Goal: Task Accomplishment & Management: Use online tool/utility

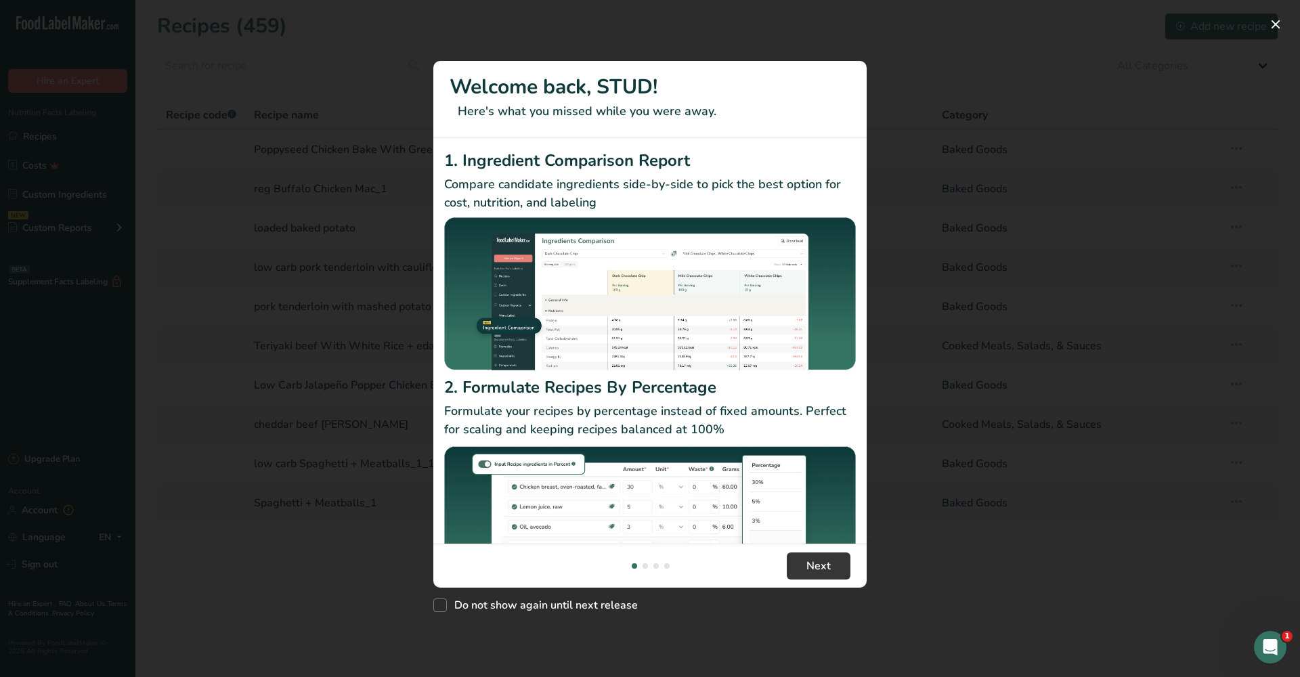
click at [816, 582] on footer "Next" at bounding box center [649, 566] width 433 height 44
click at [818, 573] on span "Next" at bounding box center [818, 566] width 24 height 16
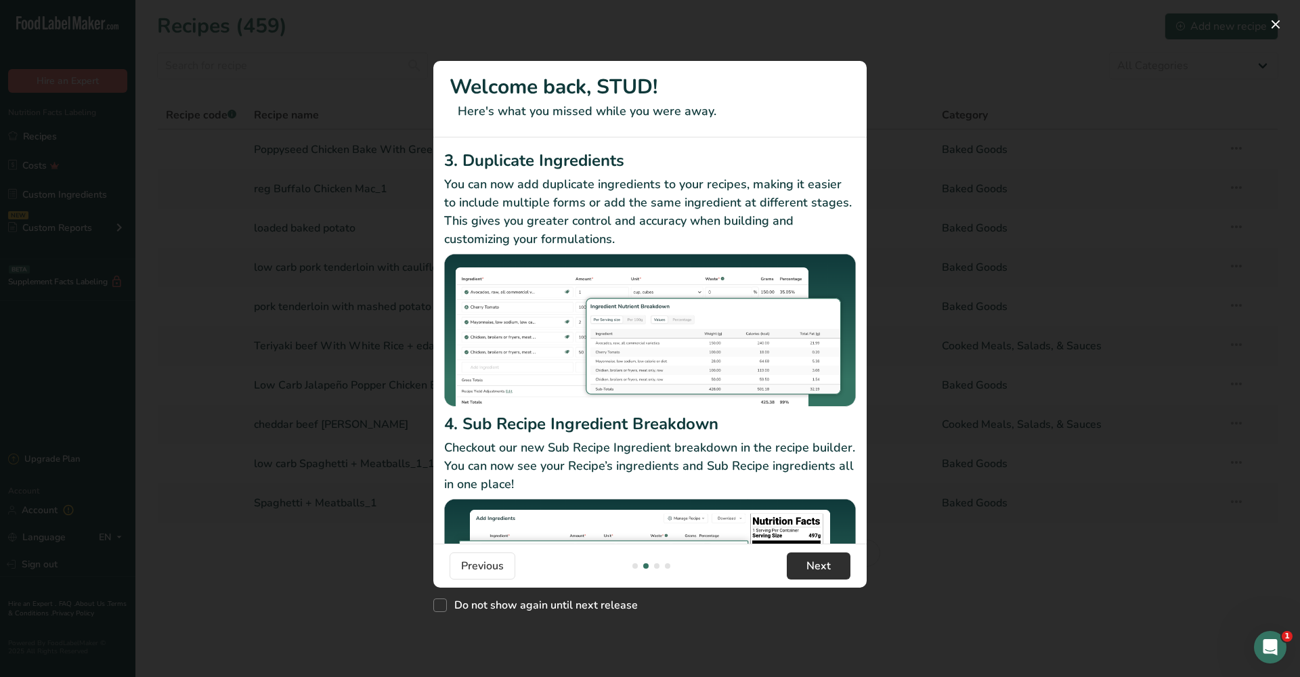
click at [822, 571] on span "Next" at bounding box center [818, 566] width 24 height 16
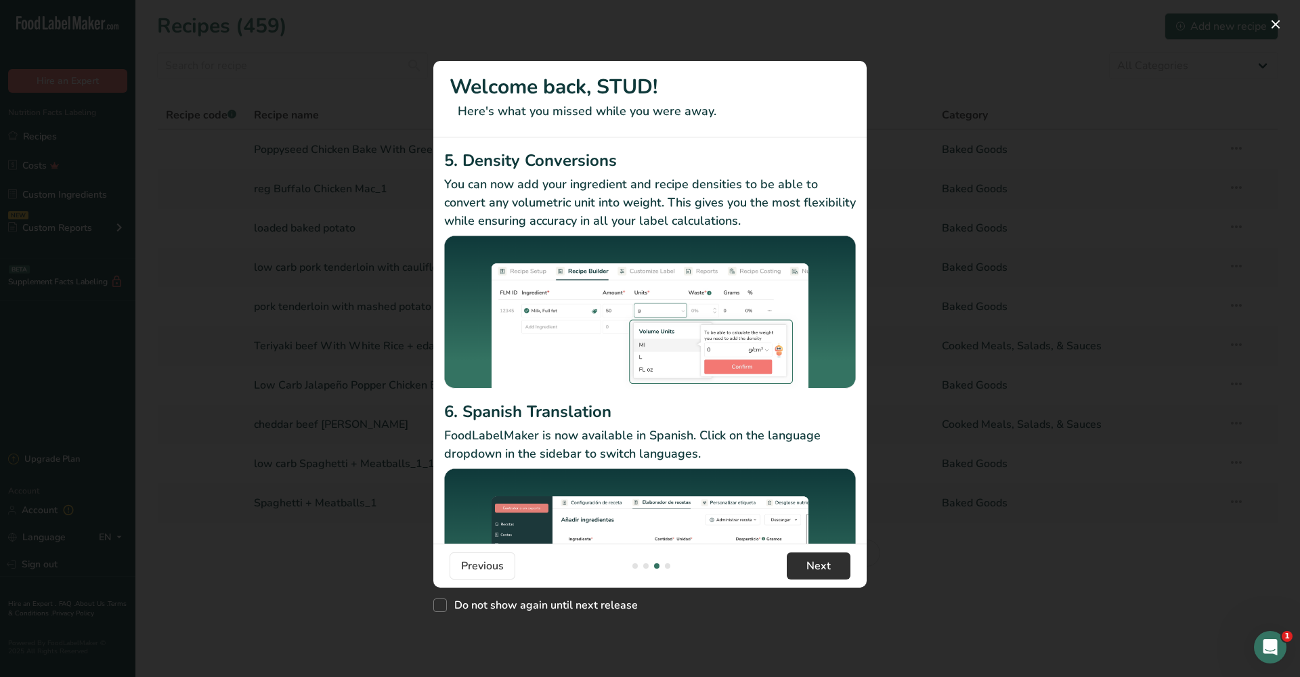
click at [822, 571] on span "Next" at bounding box center [818, 566] width 24 height 16
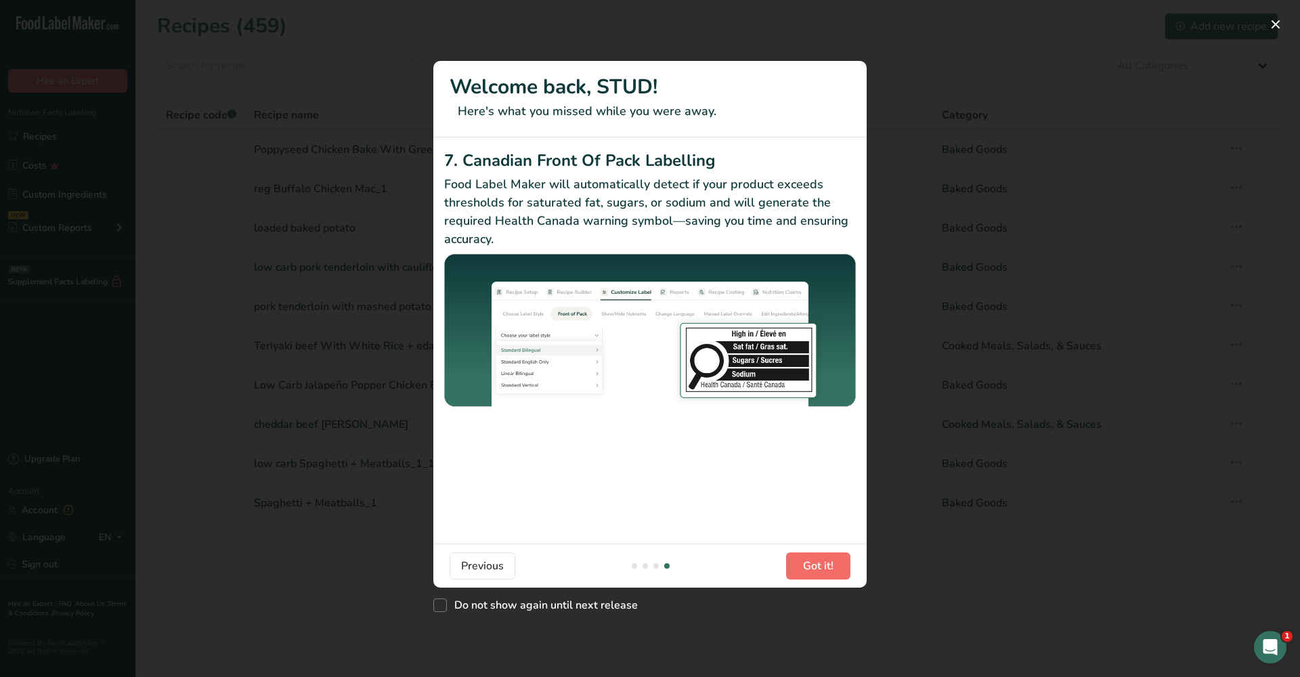
click at [822, 571] on span "Got it!" at bounding box center [818, 566] width 30 height 16
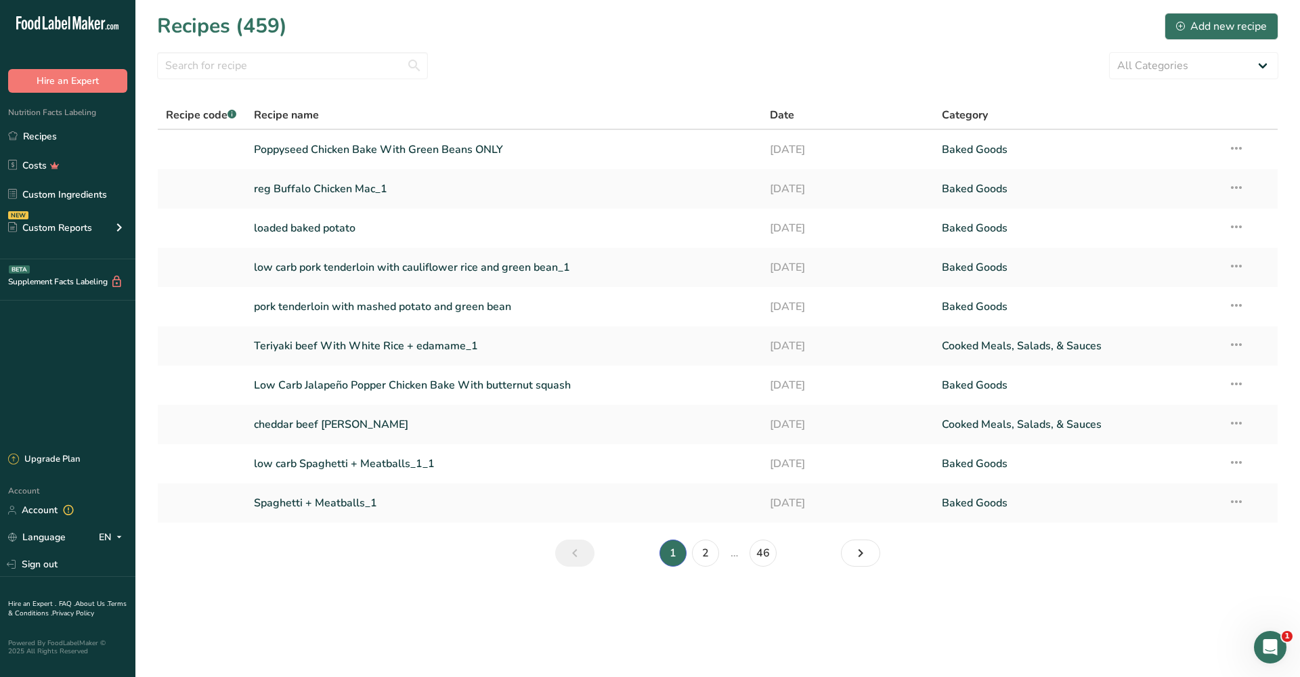
scroll to position [0, 0]
click at [395, 67] on input "text" at bounding box center [292, 65] width 271 height 27
click at [412, 69] on input "text" at bounding box center [292, 65] width 271 height 27
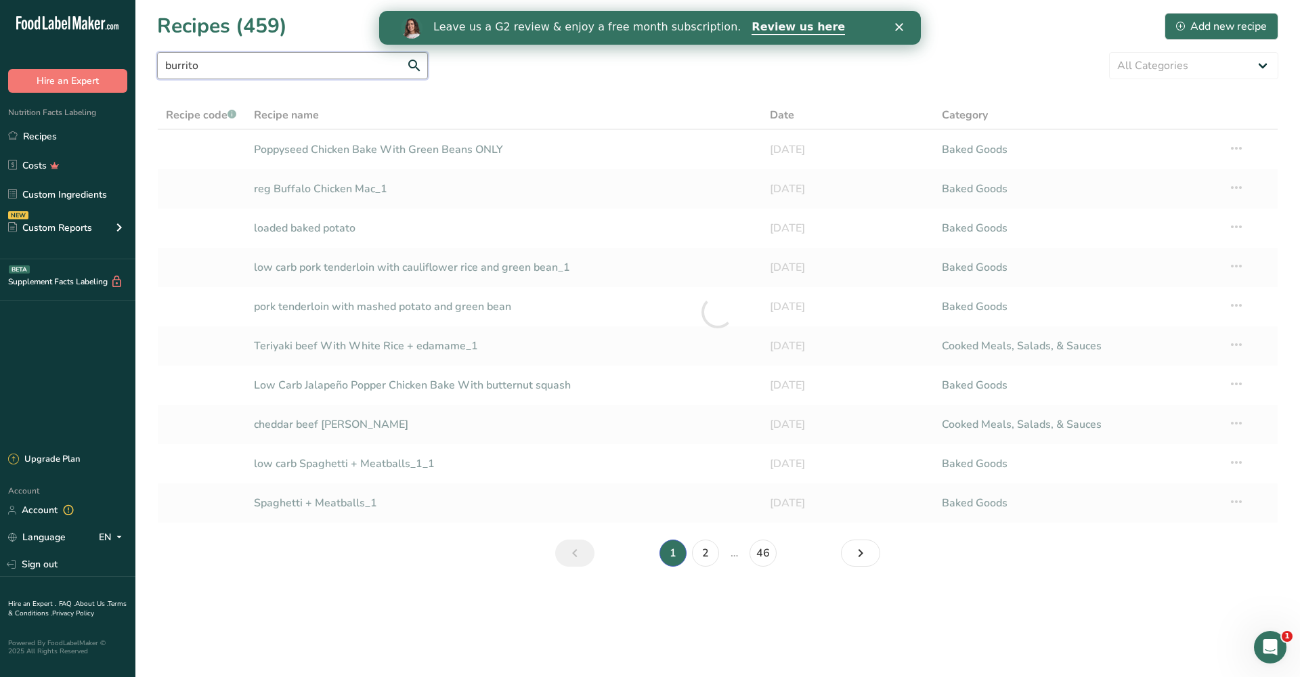
type input "burrito"
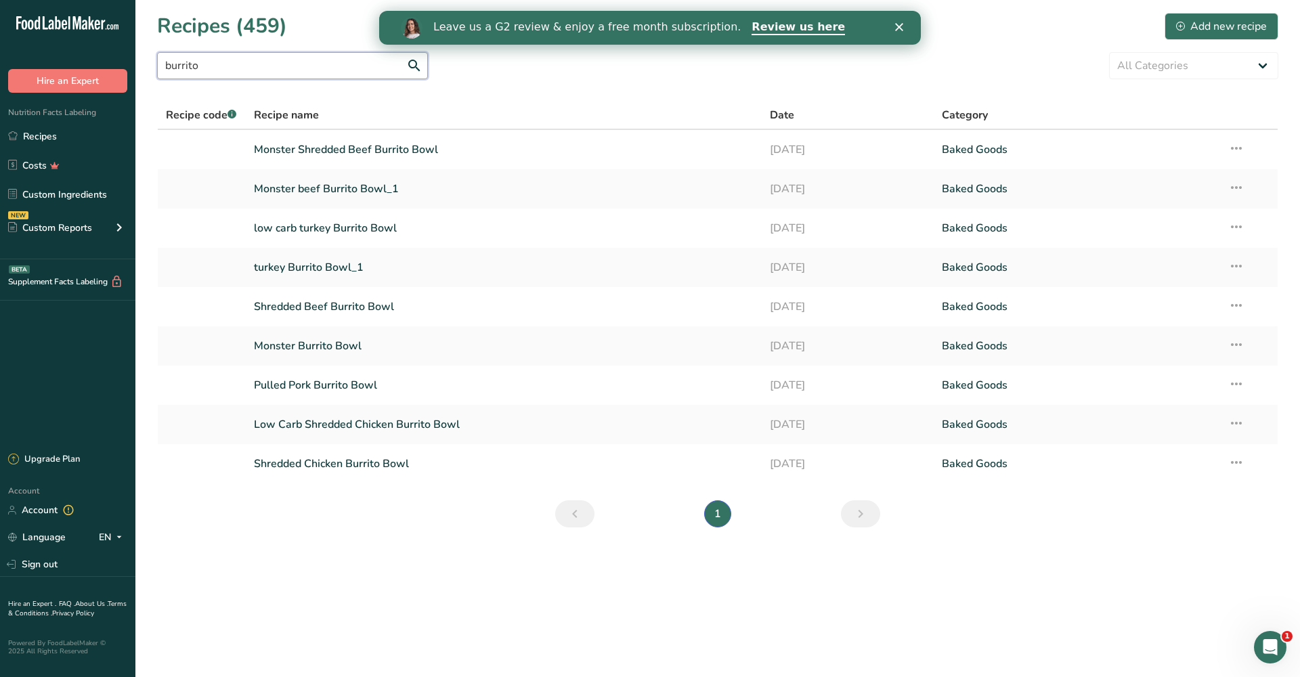
drag, startPoint x: 372, startPoint y: 62, endPoint x: 405, endPoint y: 79, distance: 37.5
click at [372, 62] on input "burrito" at bounding box center [292, 65] width 271 height 27
drag, startPoint x: 374, startPoint y: 74, endPoint x: 254, endPoint y: 69, distance: 119.9
click at [254, 69] on input "burrito" at bounding box center [292, 65] width 271 height 27
drag, startPoint x: 262, startPoint y: 66, endPoint x: 104, endPoint y: 60, distance: 158.5
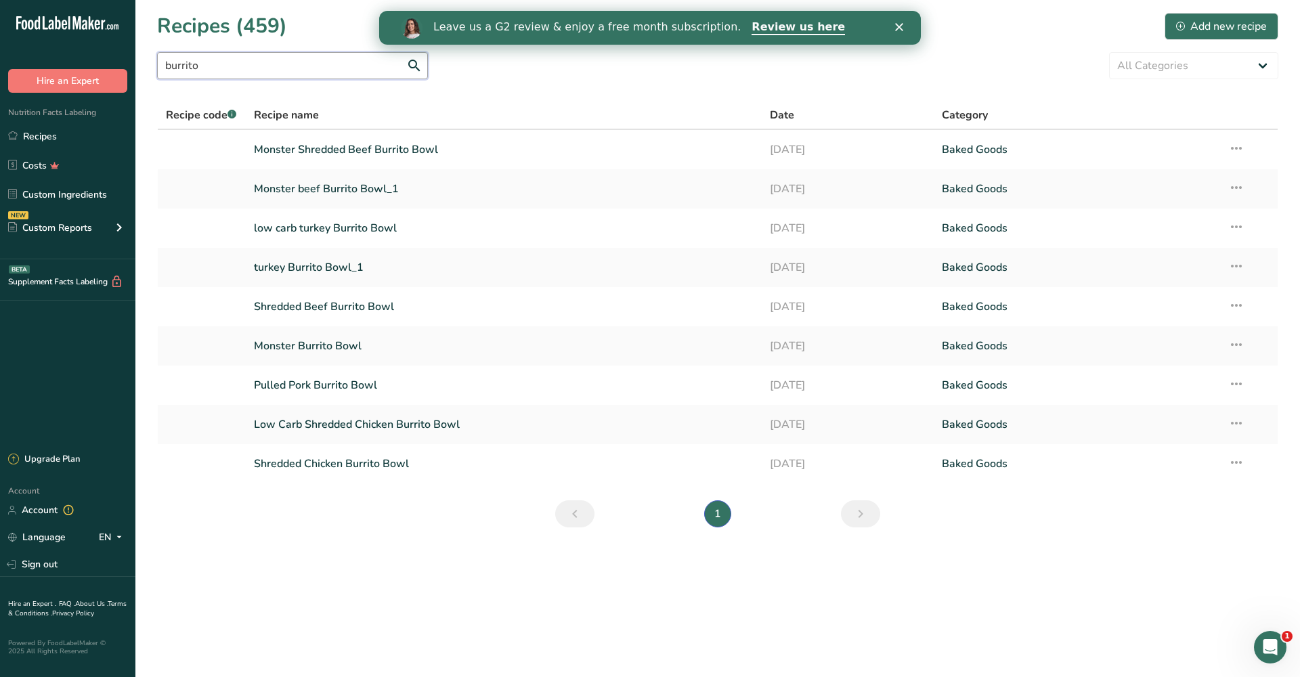
click at [104, 60] on div ".a-20{fill:#fff;} Hire an Expert Nutrition Facts Labeling Recipes Costs Custom …" at bounding box center [650, 338] width 1300 height 677
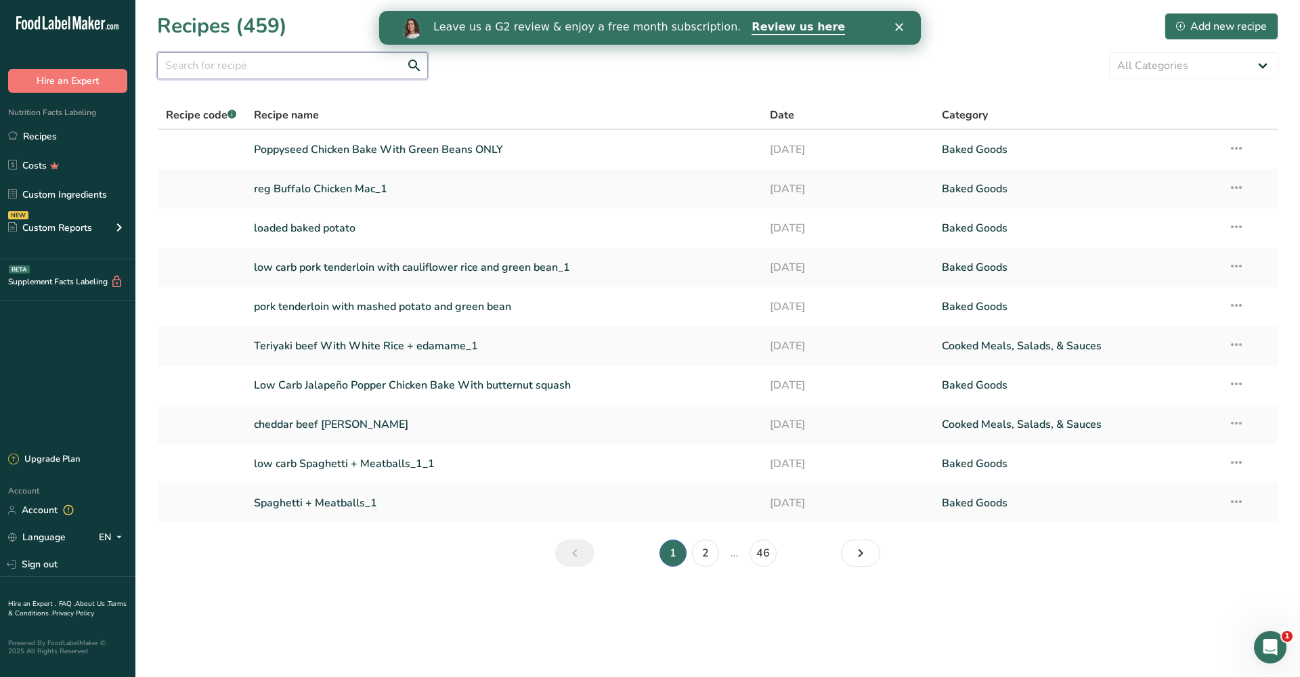
type input "b"
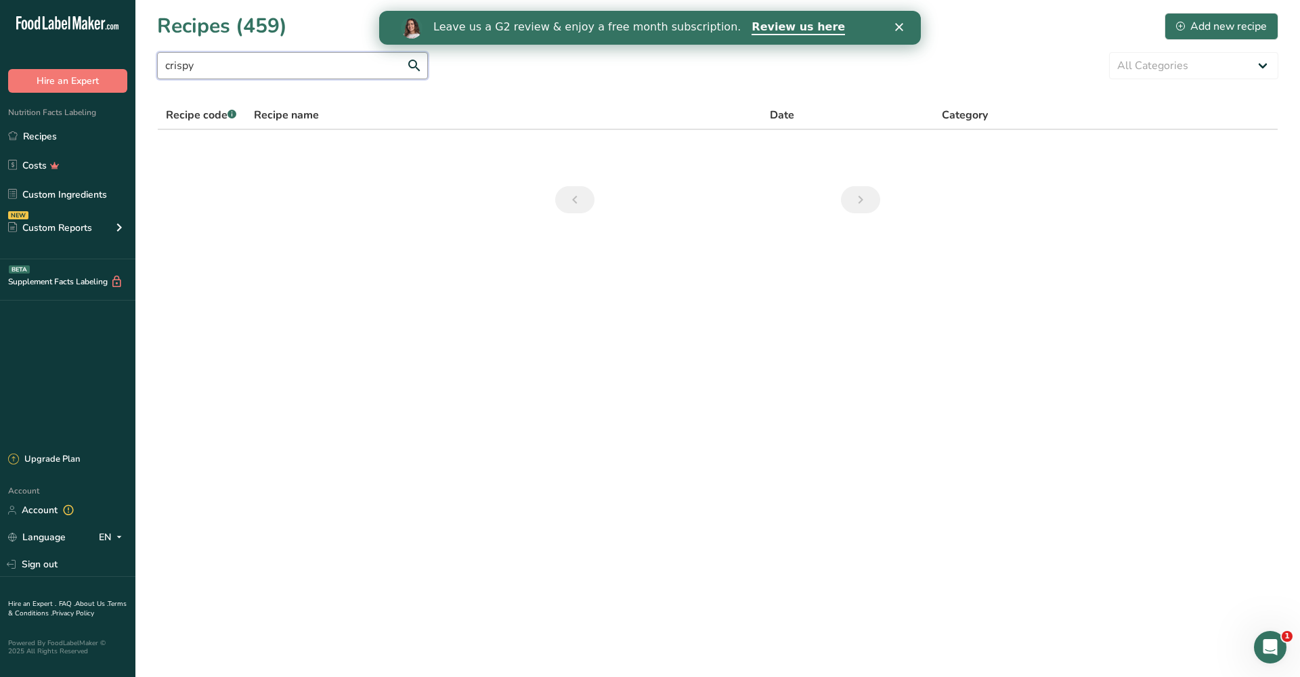
drag, startPoint x: 349, startPoint y: 72, endPoint x: 155, endPoint y: 59, distance: 194.1
click at [147, 61] on section "Recipes (459) Add new recipe crispy All Categories Baked Goods [GEOGRAPHIC_DATA…" at bounding box center [717, 117] width 1164 height 235
type input "buffalo honey"
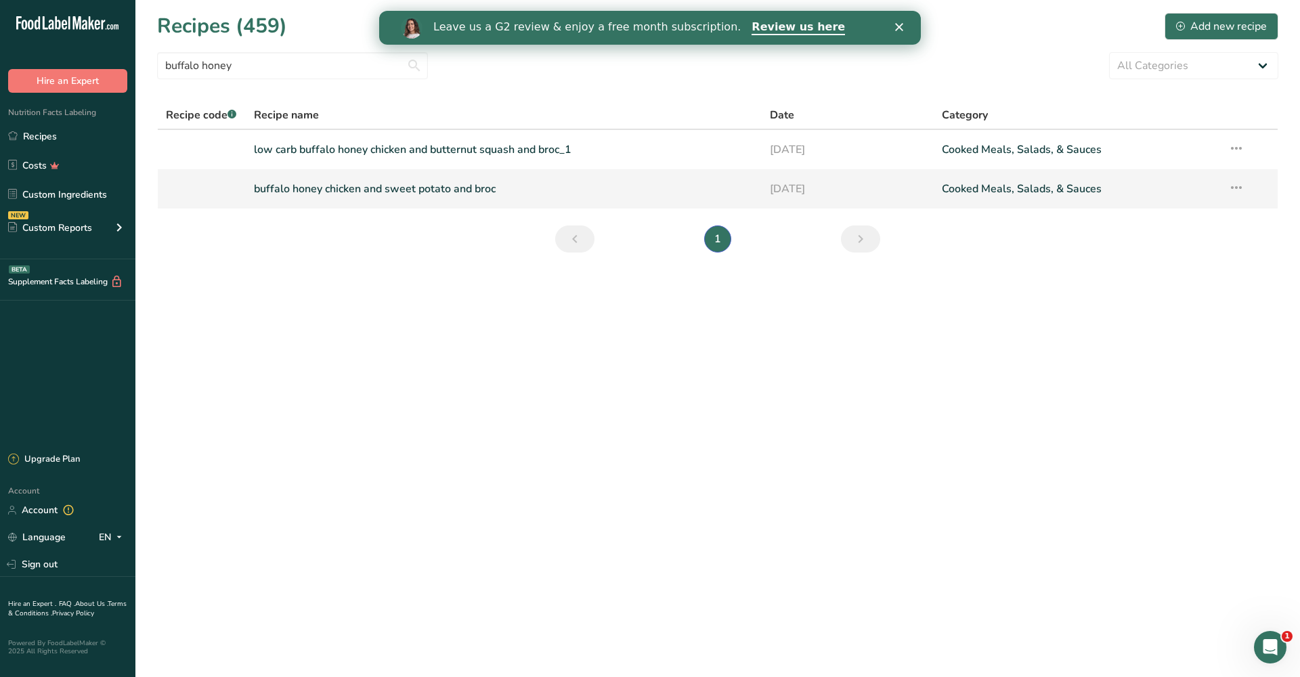
drag, startPoint x: 646, startPoint y: 181, endPoint x: 691, endPoint y: 179, distance: 45.4
click at [646, 182] on link "buffalo honey chicken and sweet potato and broc" at bounding box center [504, 189] width 500 height 28
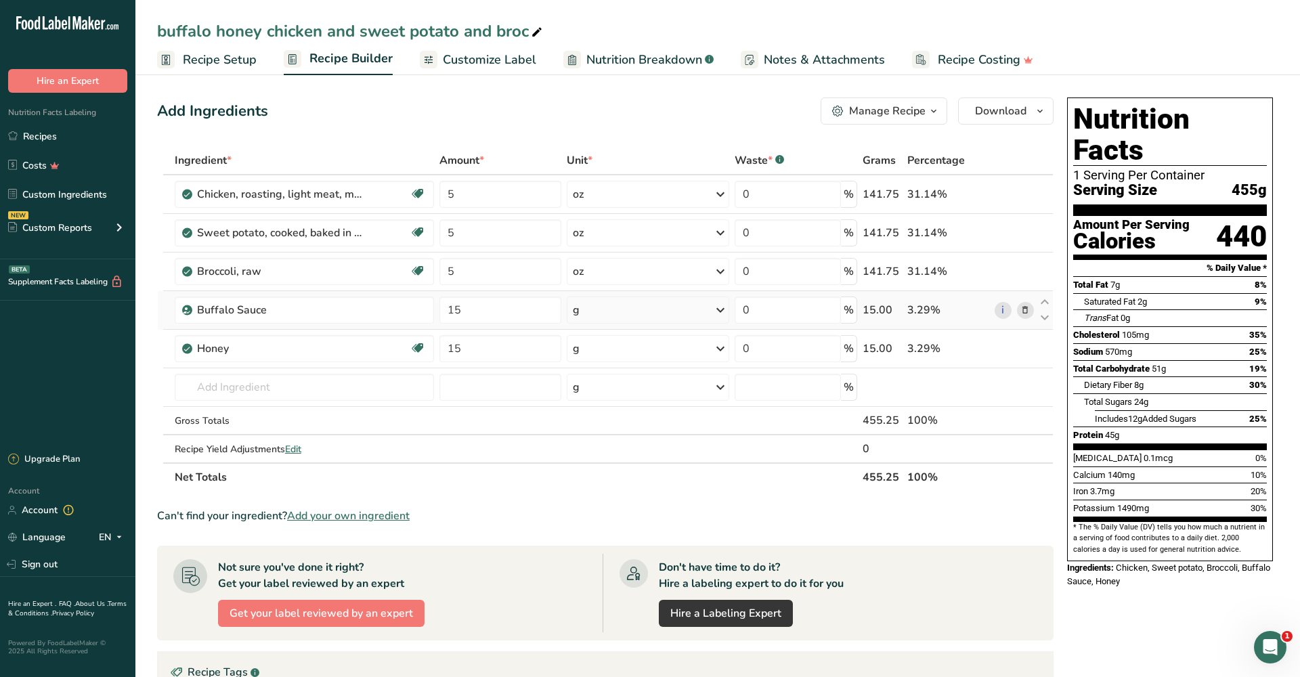
click at [1026, 309] on icon at bounding box center [1024, 310] width 9 height 14
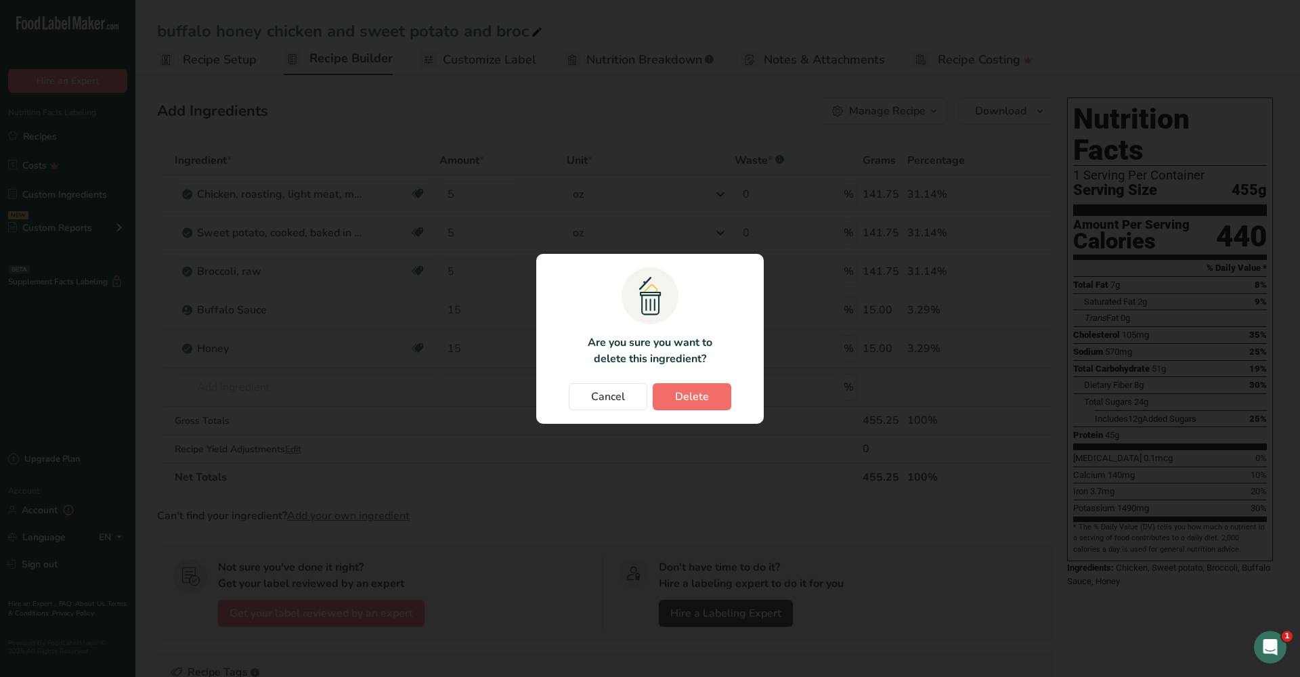
click at [728, 391] on button "Delete" at bounding box center [692, 396] width 79 height 27
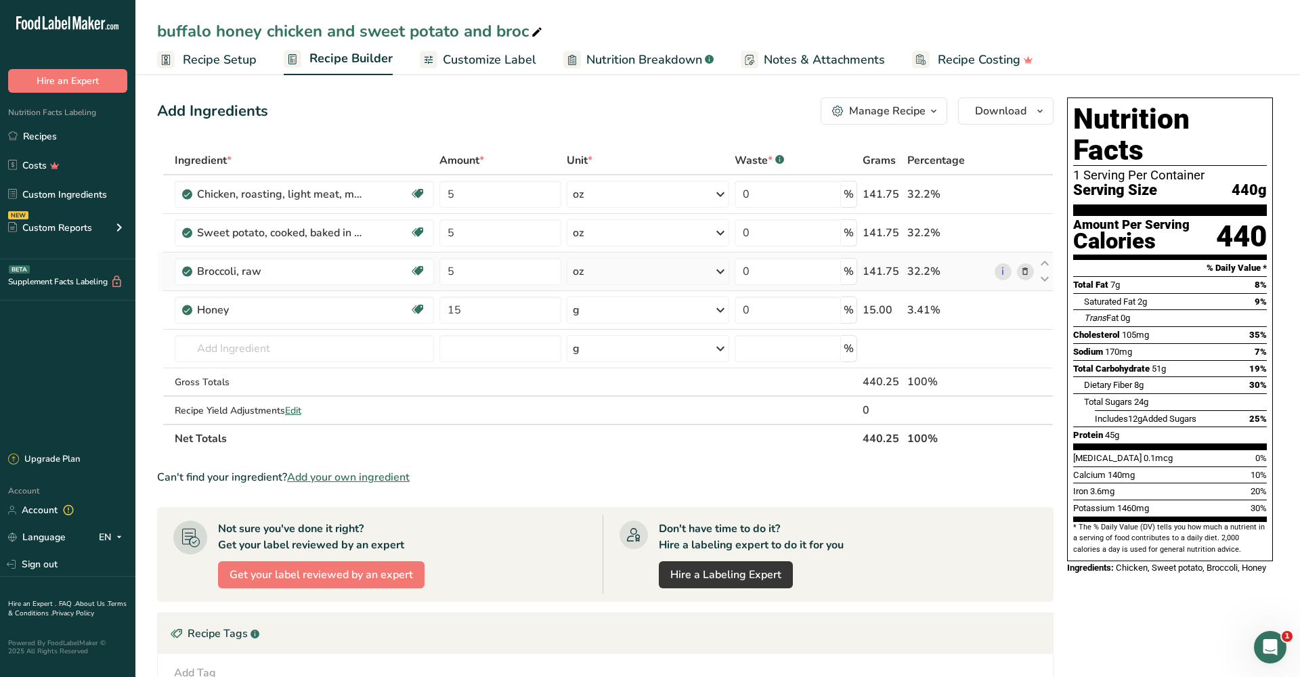
click at [1018, 269] on span at bounding box center [1025, 271] width 16 height 16
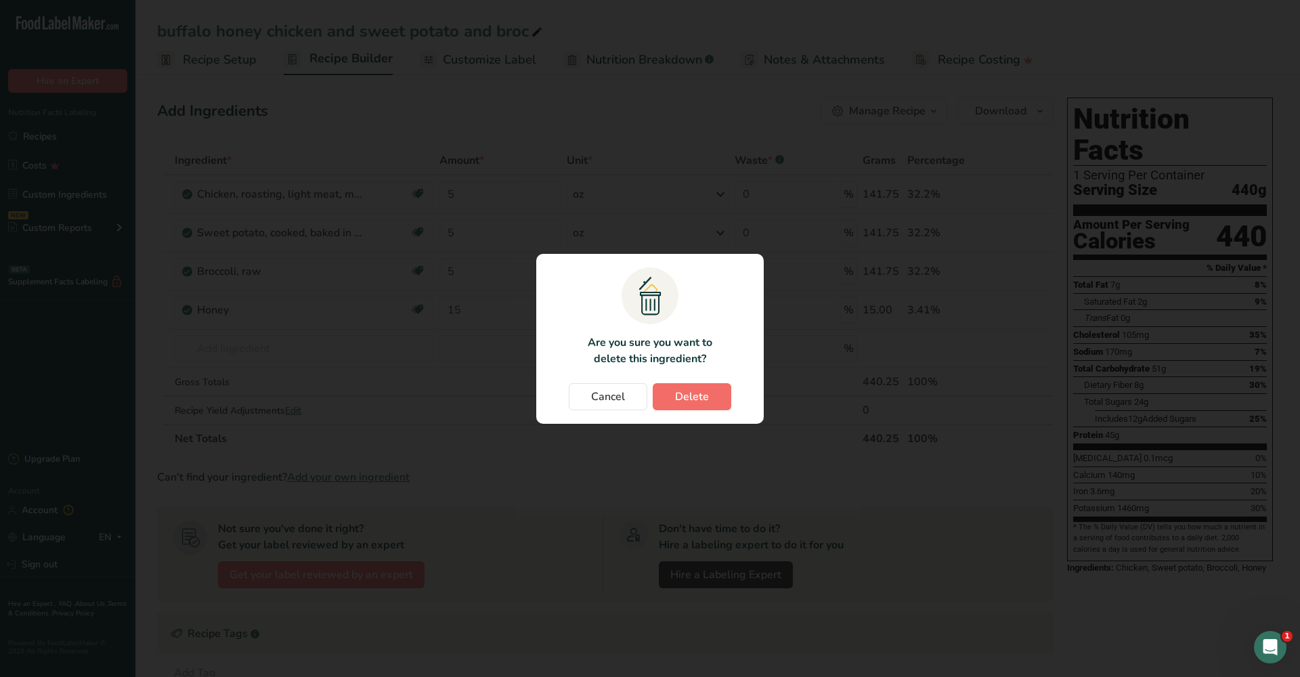
click at [699, 390] on span "Delete" at bounding box center [692, 397] width 34 height 16
type input "15"
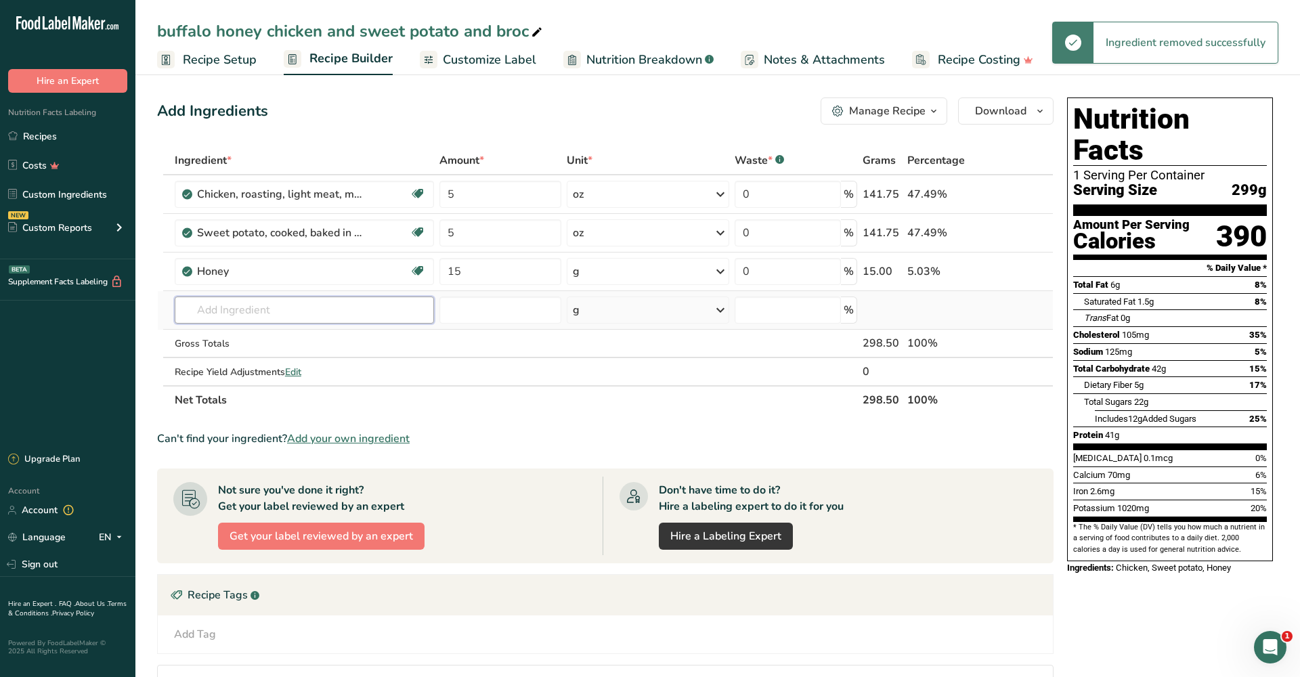
click at [406, 313] on input "text" at bounding box center [304, 309] width 259 height 27
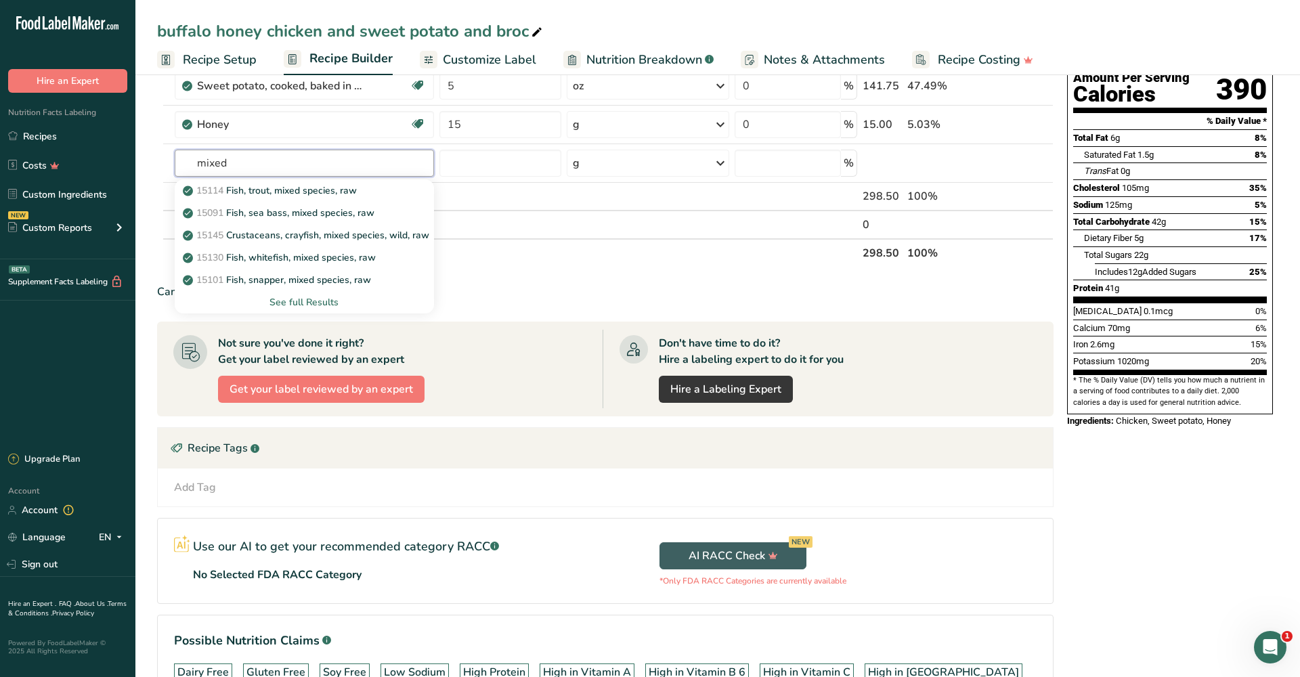
scroll to position [149, 0]
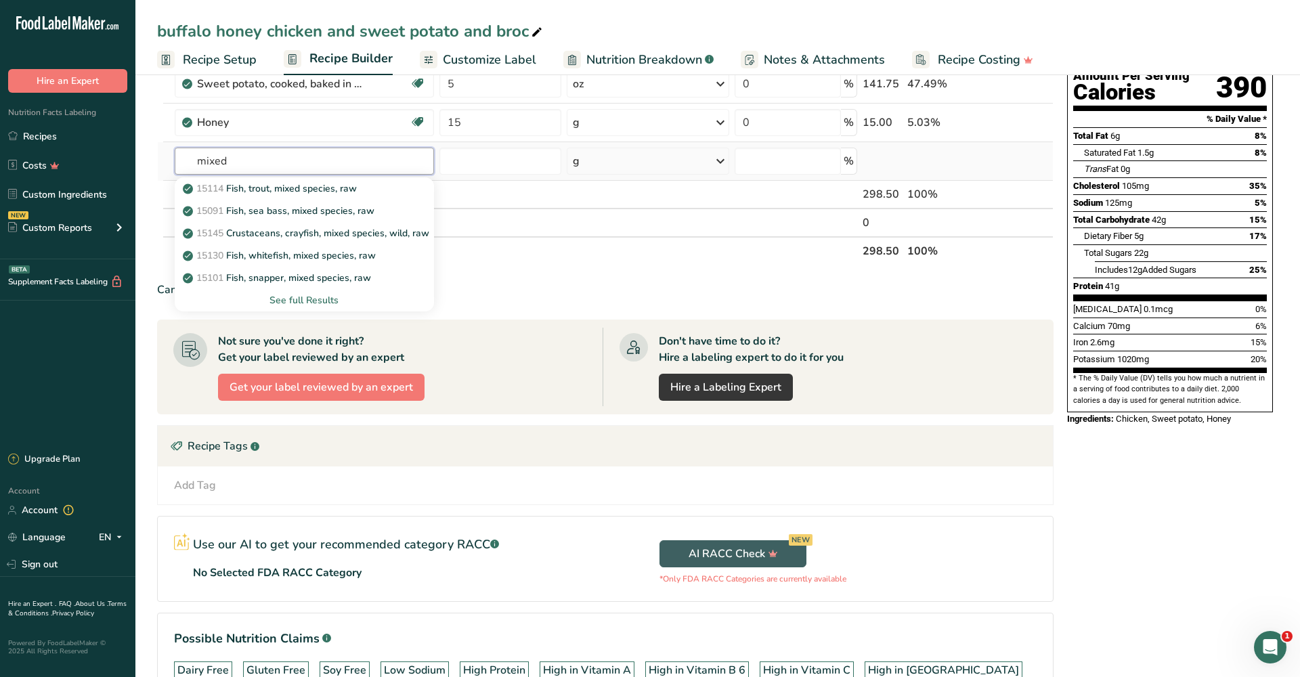
type input "mixed"
click at [317, 302] on div "See full Results" at bounding box center [304, 300] width 238 height 14
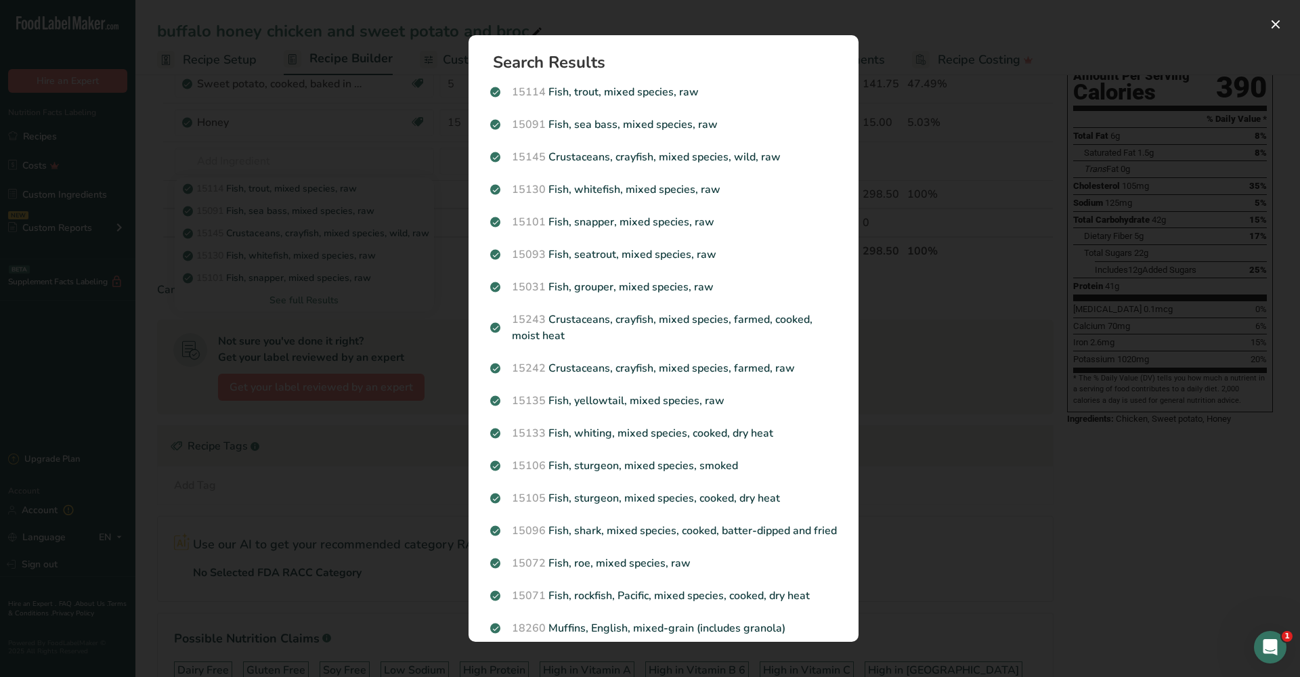
drag, startPoint x: 299, startPoint y: 177, endPoint x: 304, endPoint y: 171, distance: 7.2
click at [301, 176] on div "Search results modal" at bounding box center [650, 338] width 1300 height 677
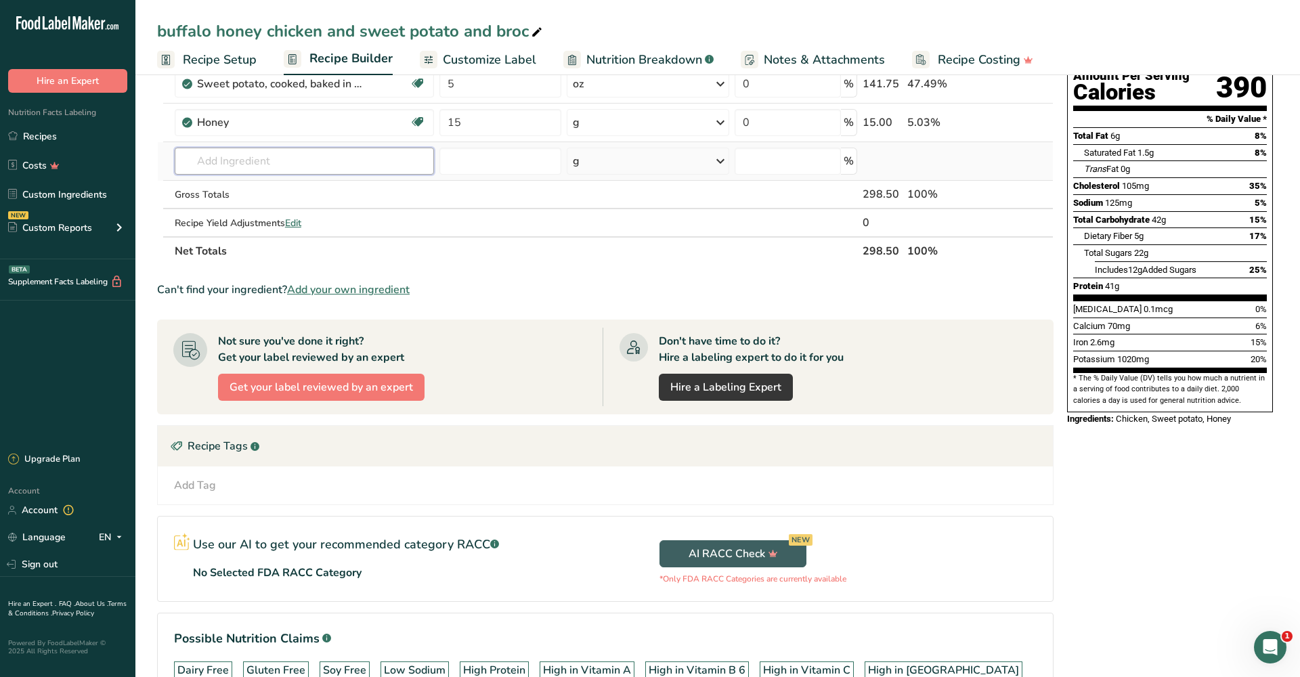
click at [309, 161] on input "text" at bounding box center [304, 161] width 259 height 27
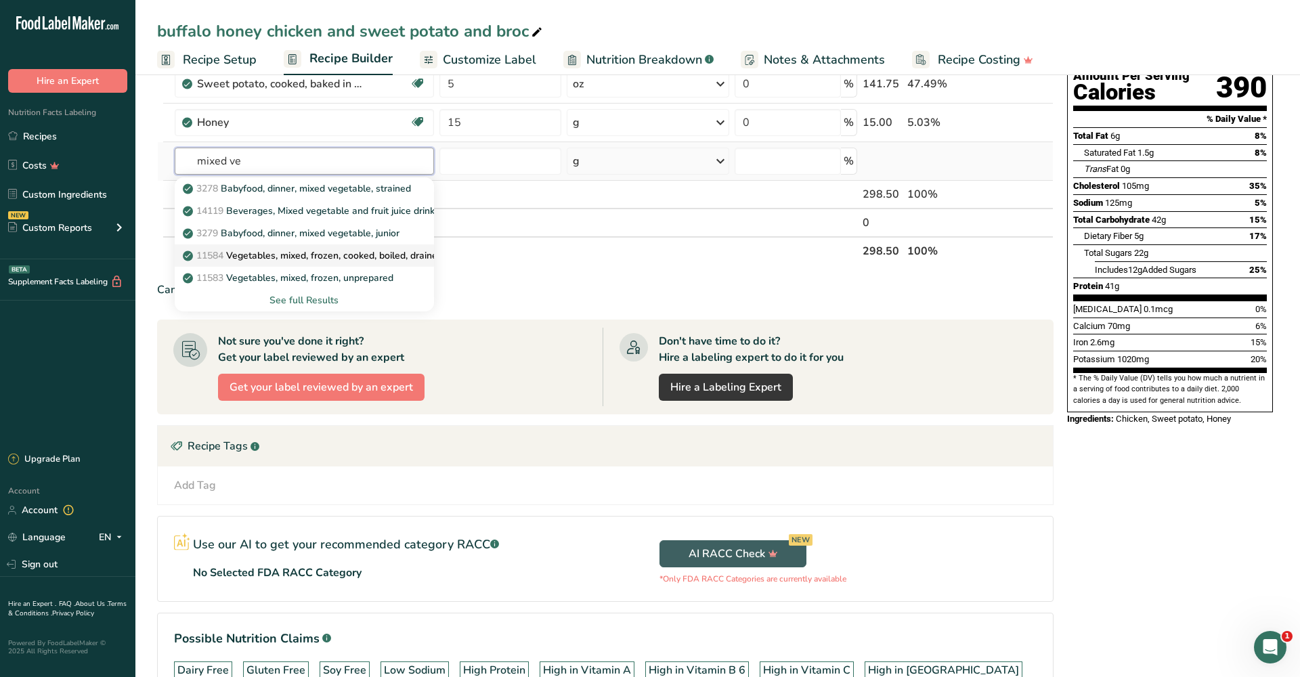
type input "mixed ve"
click at [391, 247] on link "11584 Vegetables, mixed, frozen, cooked, boiled, drained, without salt" at bounding box center [304, 255] width 259 height 22
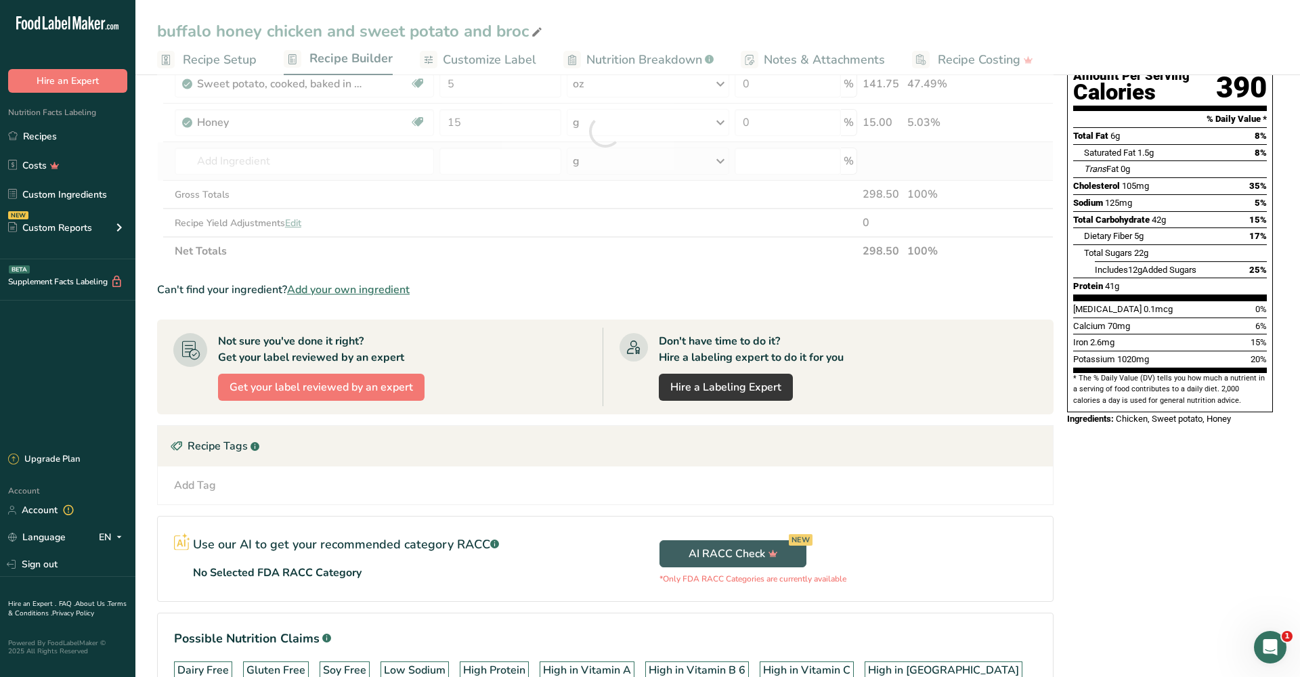
type input "Vegetables, mixed, frozen, cooked, boiled, drained, without salt"
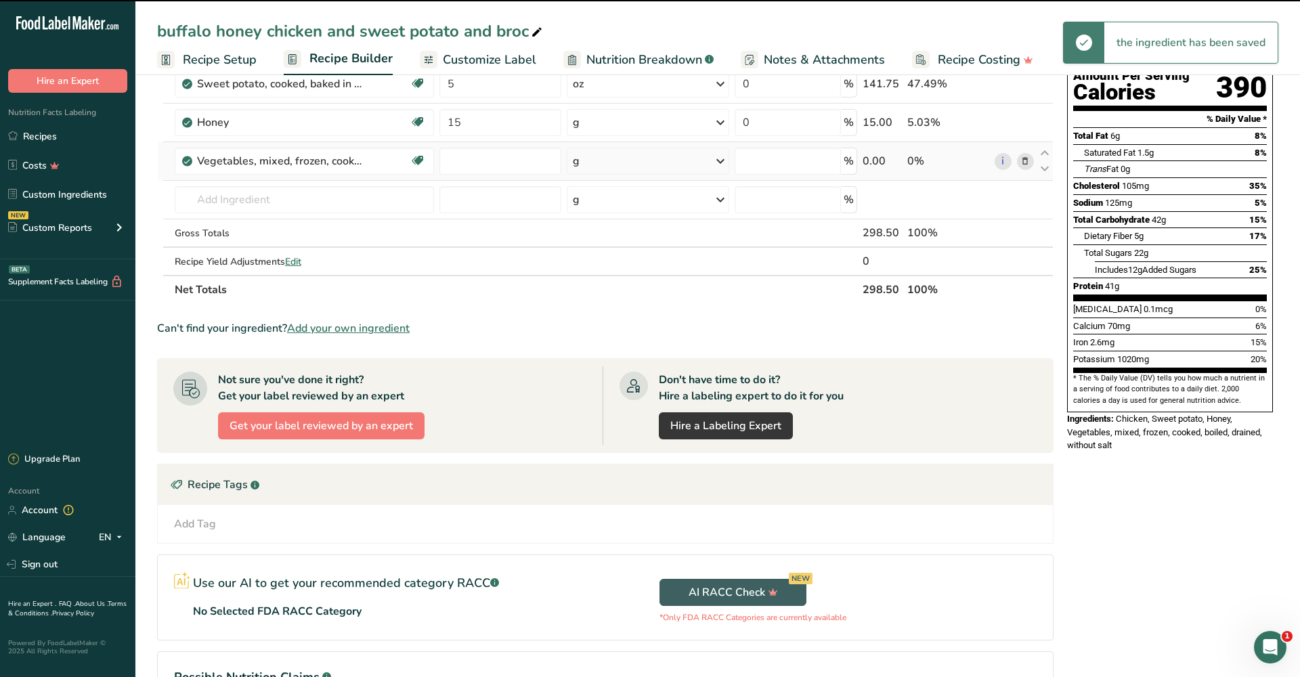
type input "0"
click at [484, 161] on input "0" at bounding box center [500, 161] width 122 height 27
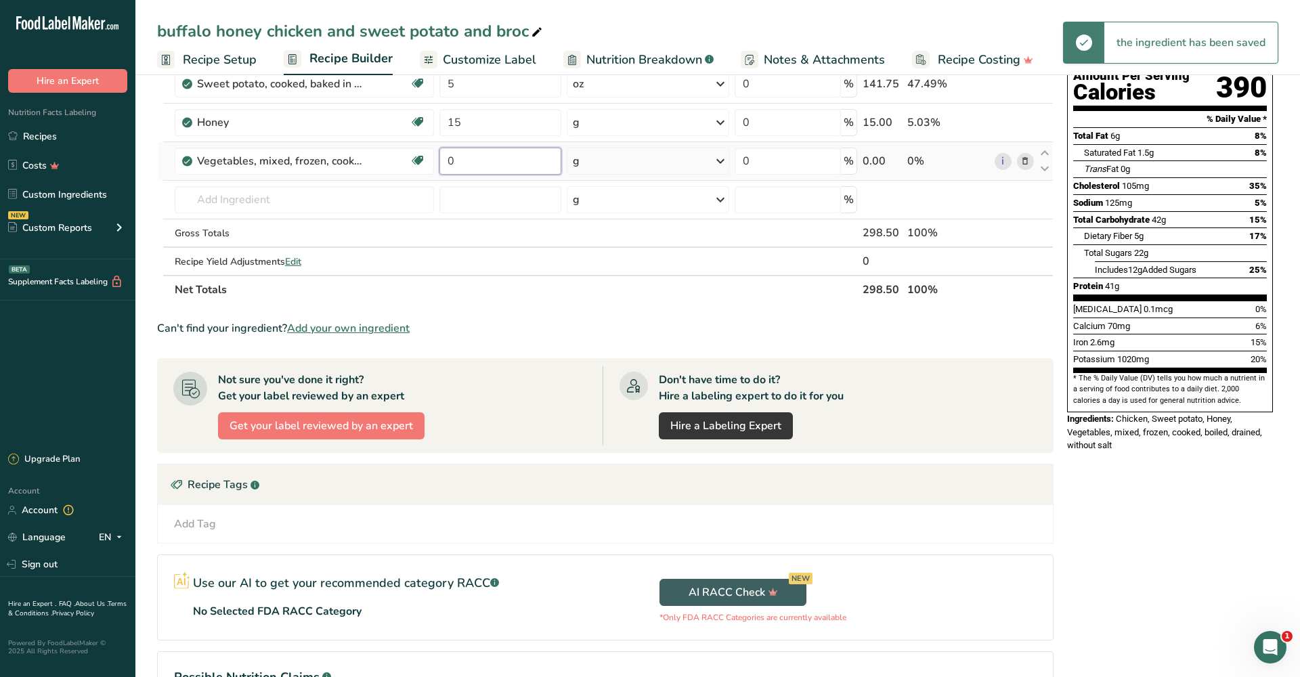
drag, startPoint x: 484, startPoint y: 161, endPoint x: 447, endPoint y: 169, distance: 38.0
click at [447, 169] on input "0" at bounding box center [500, 161] width 122 height 27
type input "4"
click at [612, 158] on div "Ingredient * Amount * Unit * Waste * .a-a{fill:#347362;}.b-a{fill:#fff;} Grams …" at bounding box center [605, 150] width 896 height 307
click at [624, 164] on div "g" at bounding box center [648, 161] width 162 height 27
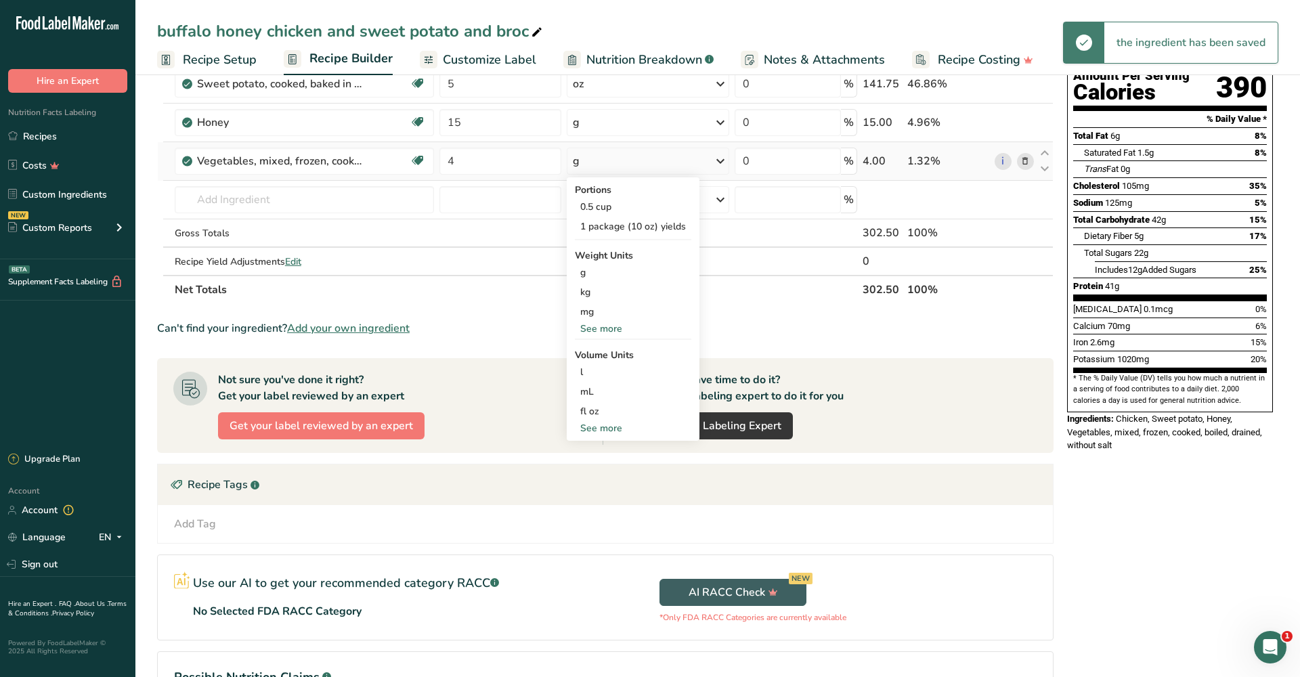
click at [630, 330] on div "See more" at bounding box center [633, 329] width 116 height 14
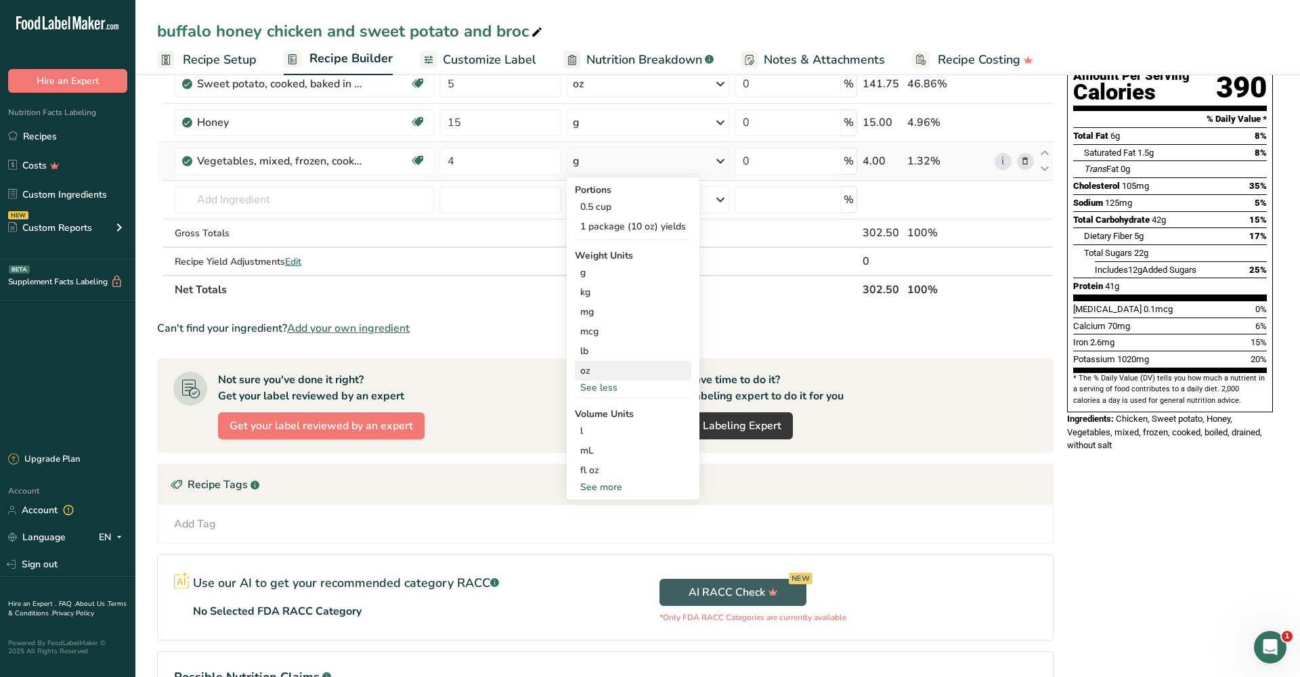
click at [634, 369] on div "oz" at bounding box center [633, 371] width 116 height 20
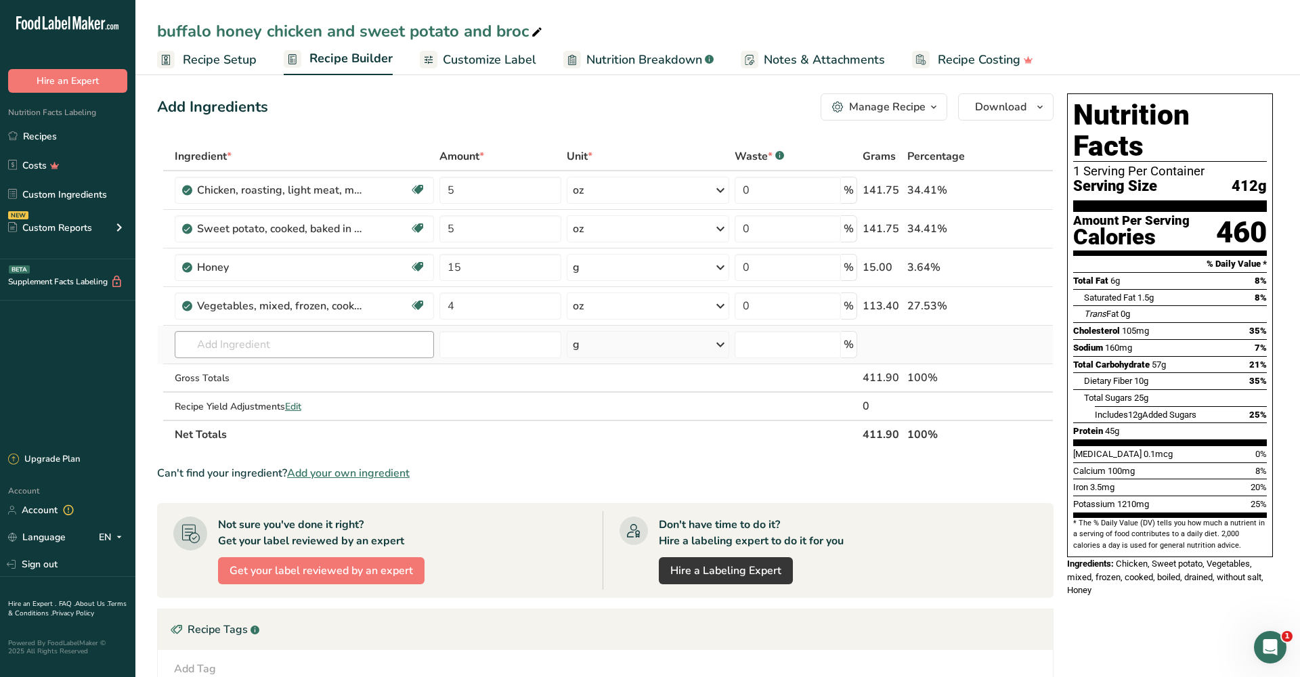
scroll to position [13, 0]
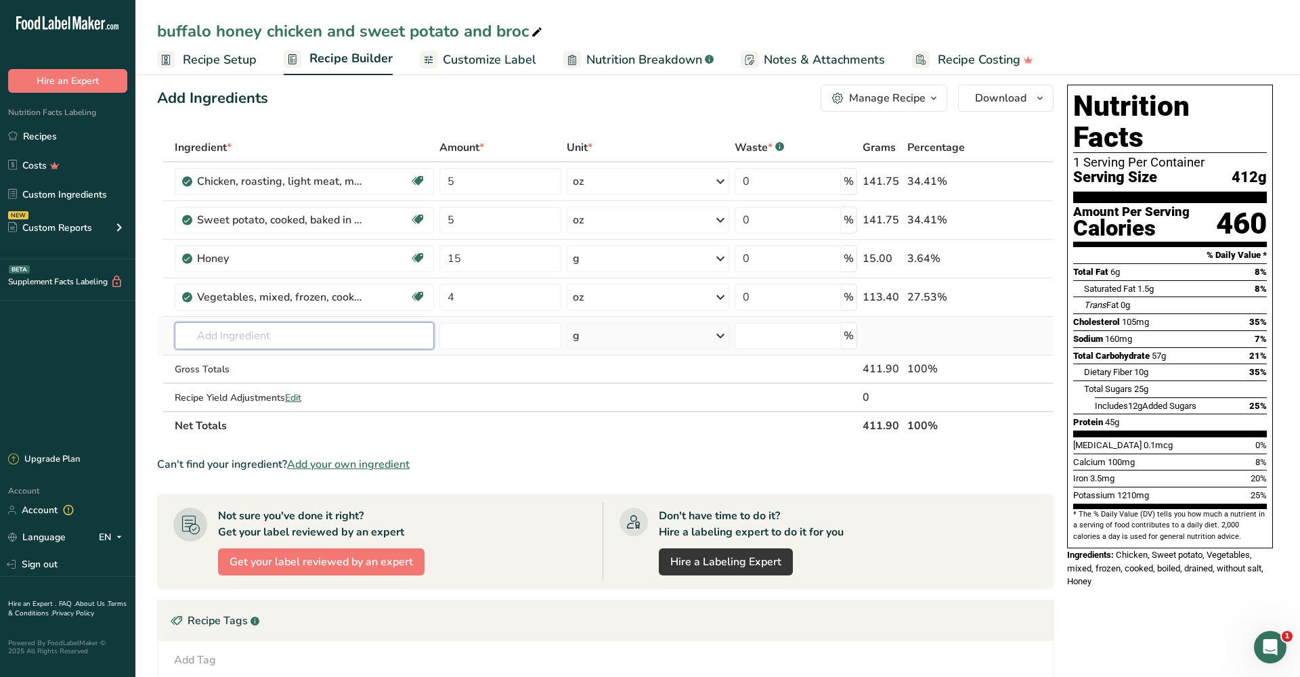
click at [376, 336] on input "text" at bounding box center [304, 335] width 259 height 27
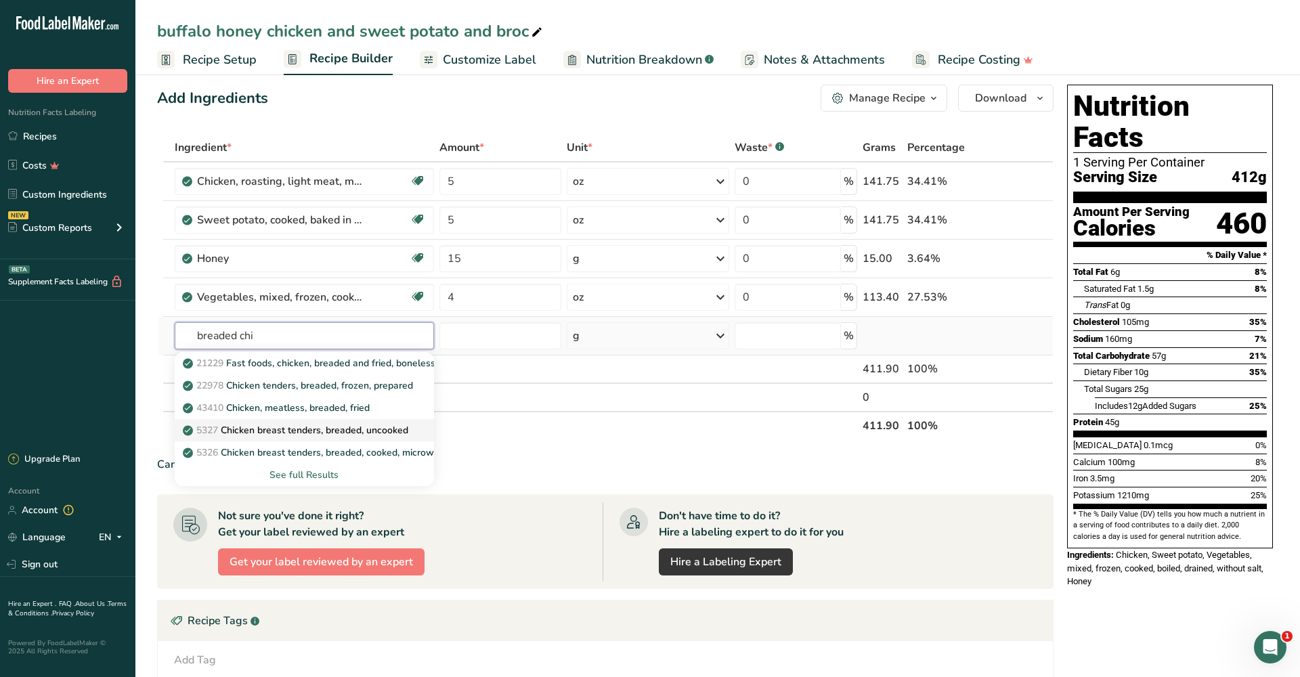
type input "breaded chi"
click at [403, 426] on p "5327 Chicken breast tenders, breaded, uncooked" at bounding box center [296, 430] width 223 height 14
type input "Chicken breast tenders, breaded, uncooked"
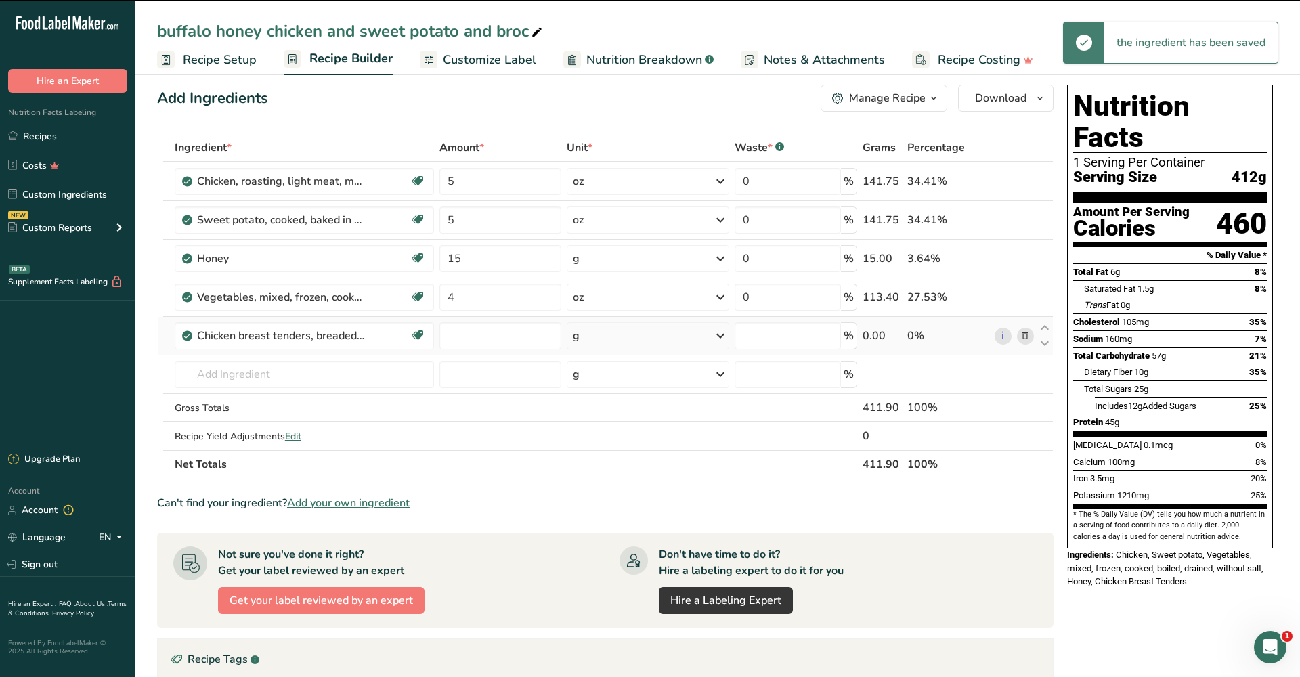
type input "0"
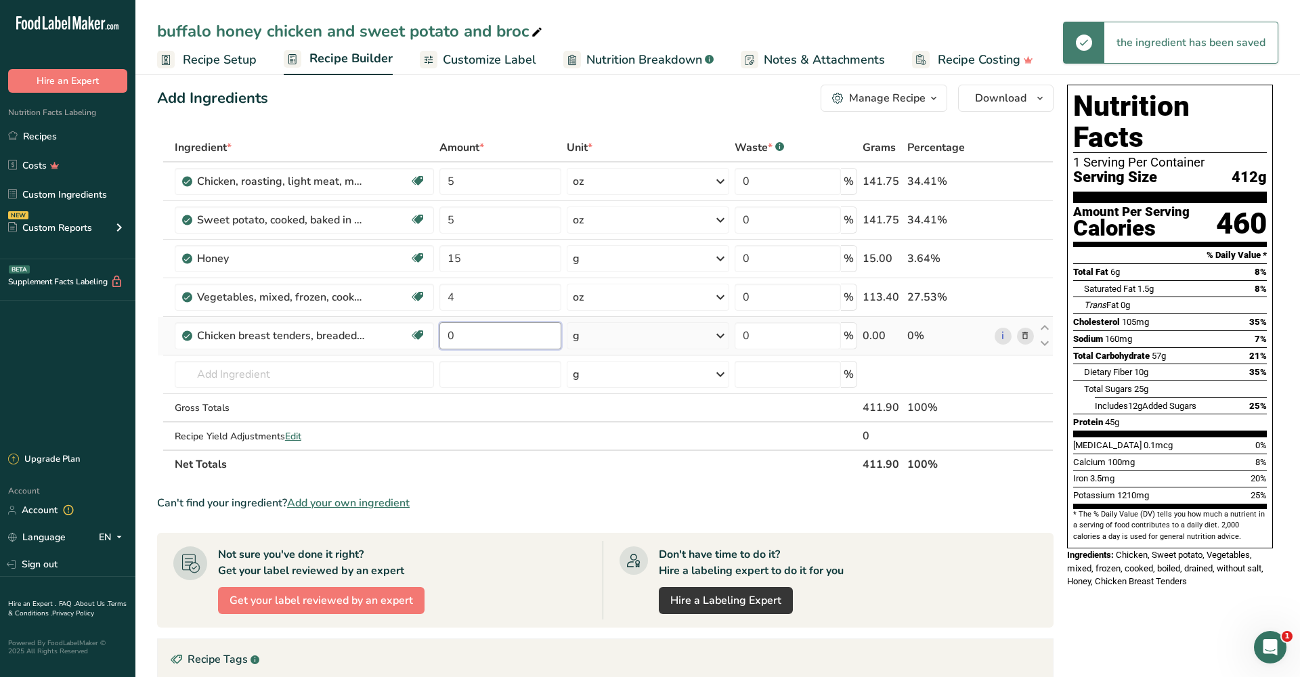
drag, startPoint x: 474, startPoint y: 336, endPoint x: 444, endPoint y: 336, distance: 29.8
click at [444, 336] on input "0" at bounding box center [500, 335] width 122 height 27
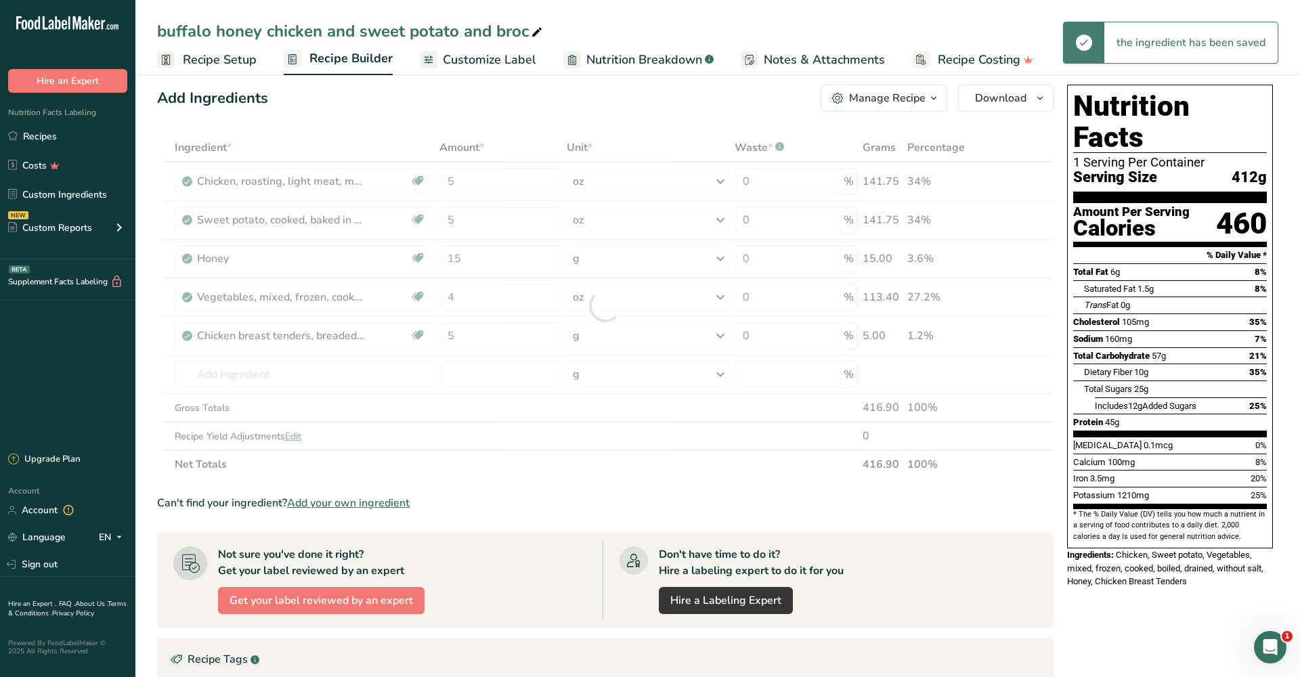
click at [602, 332] on div "Ingredient * Amount * Unit * Waste * .a-a{fill:#347362;}.b-a{fill:#fff;} Grams …" at bounding box center [605, 305] width 896 height 345
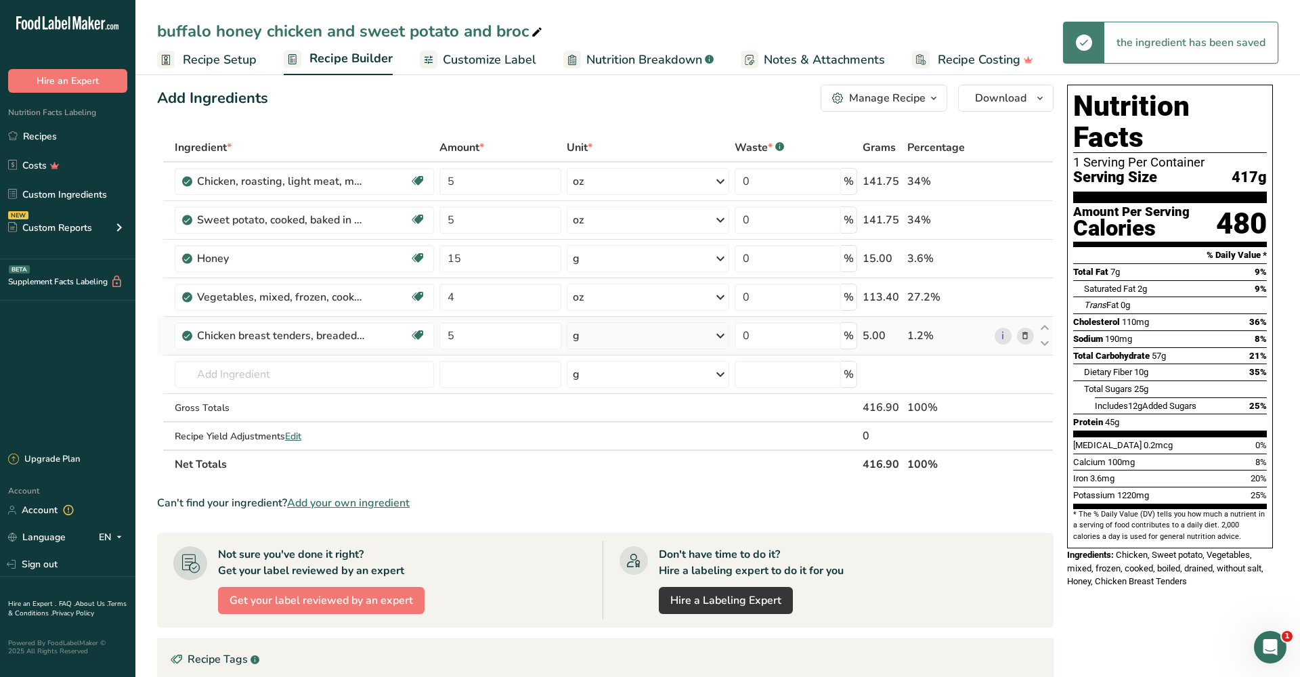
click at [588, 339] on div "g" at bounding box center [648, 335] width 162 height 27
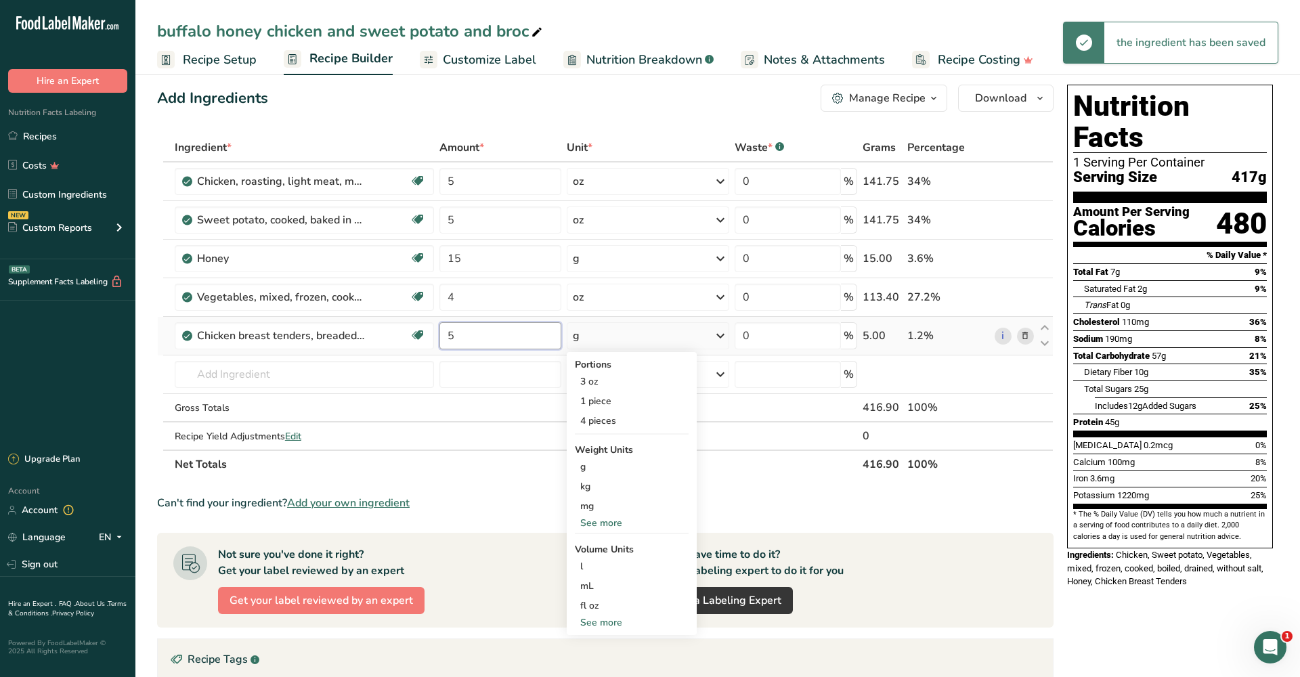
click at [527, 338] on input "5" at bounding box center [500, 335] width 122 height 27
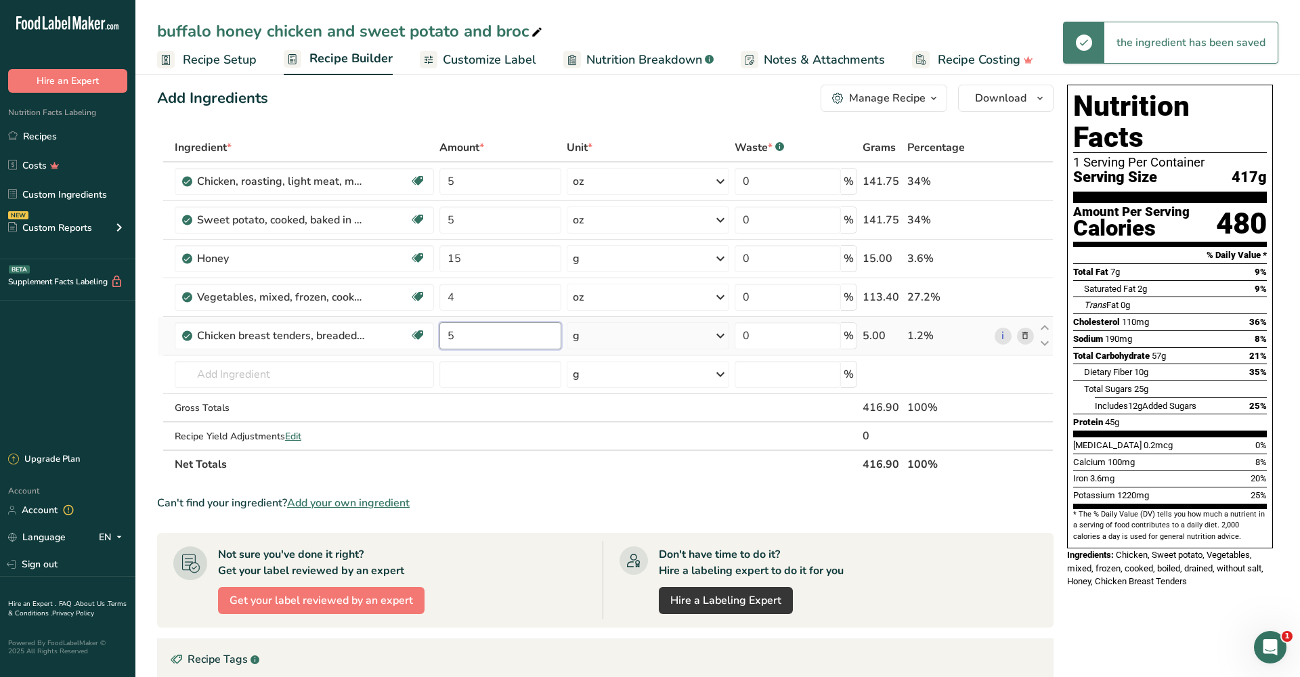
drag, startPoint x: 526, startPoint y: 338, endPoint x: 462, endPoint y: 336, distance: 63.7
click at [462, 336] on input "5" at bounding box center [500, 335] width 122 height 27
type input "4"
click at [598, 342] on div "Ingredient * Amount * Unit * Waste * .a-a{fill:#347362;}.b-a{fill:#fff;} Grams …" at bounding box center [605, 305] width 896 height 345
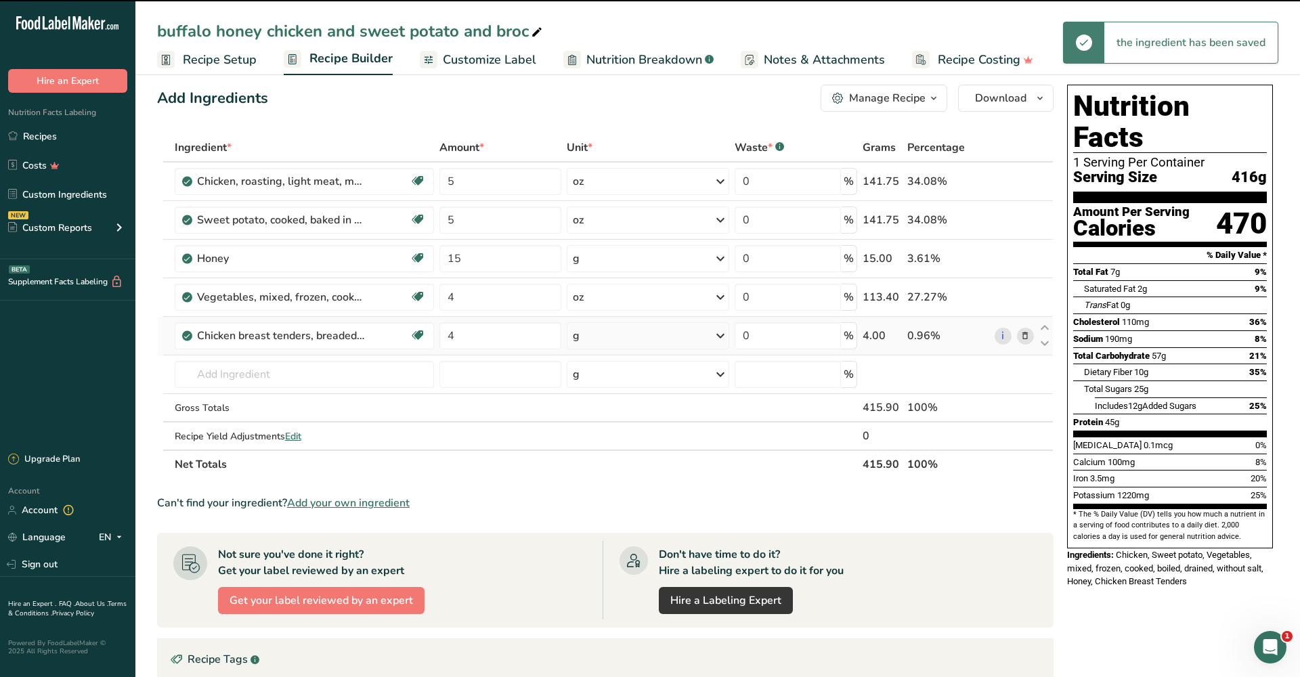
click at [606, 340] on div "g" at bounding box center [648, 335] width 162 height 27
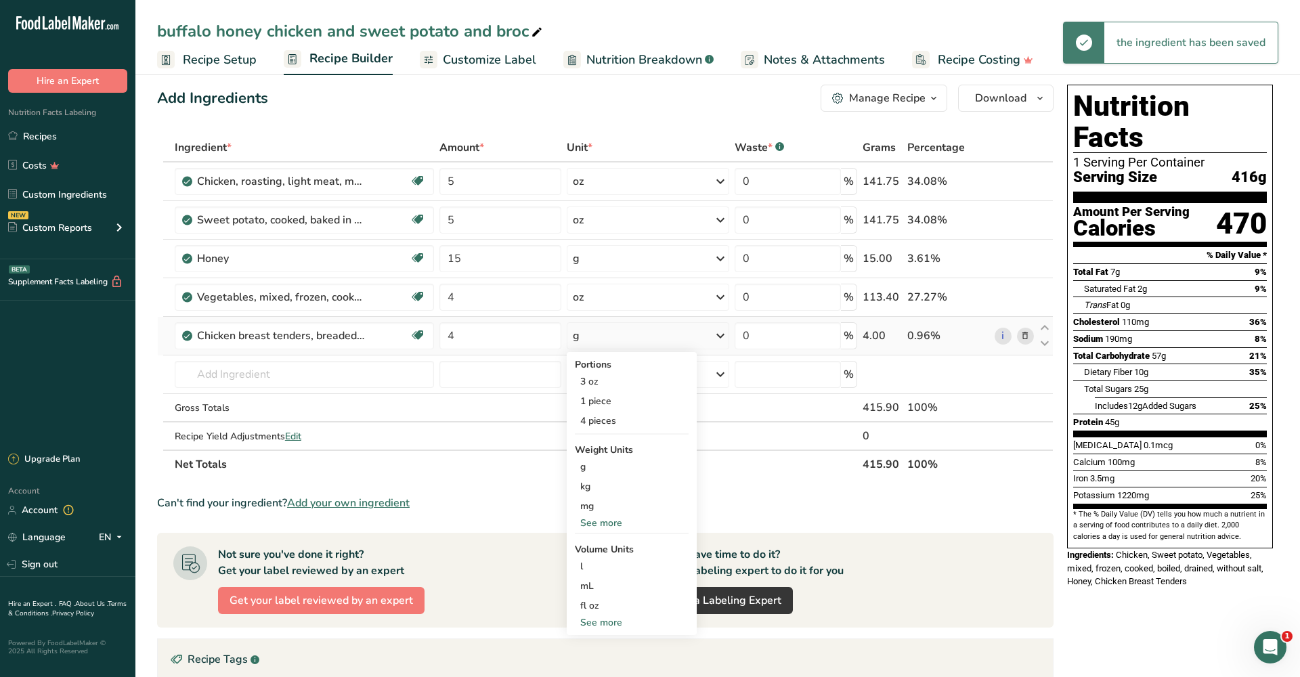
click at [617, 524] on div "See more" at bounding box center [632, 523] width 114 height 14
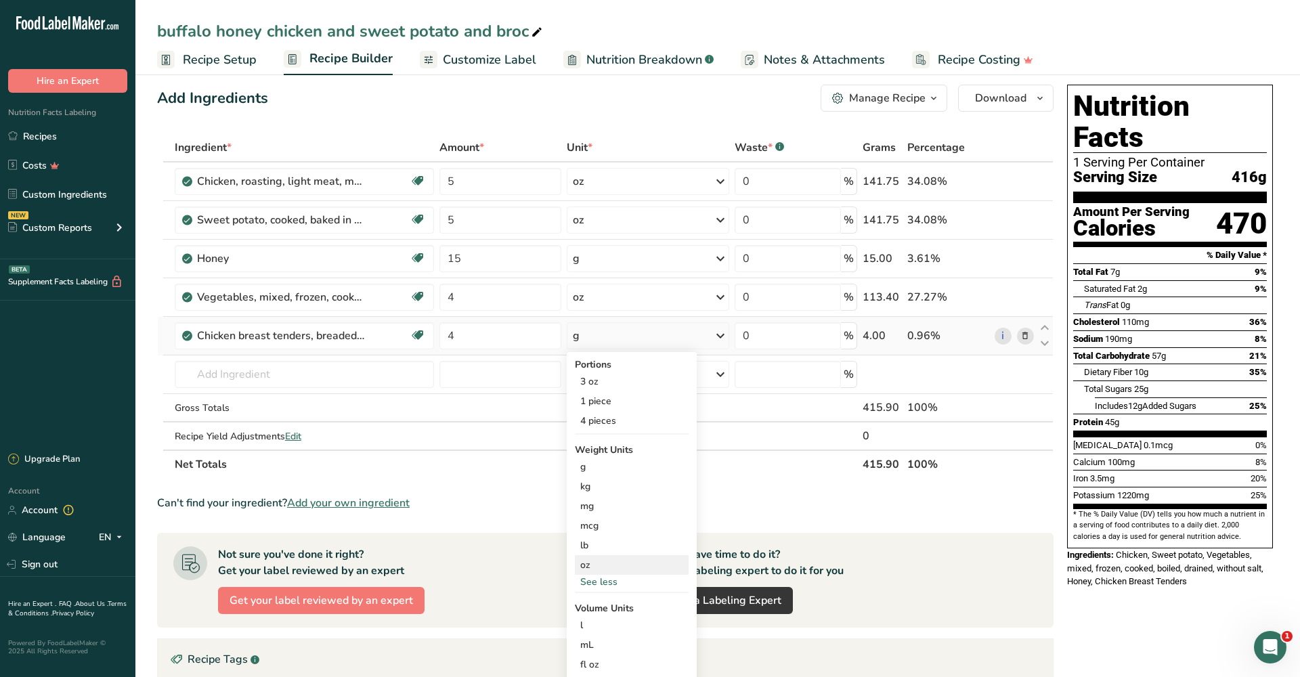
click at [621, 566] on div "oz" at bounding box center [632, 565] width 114 height 20
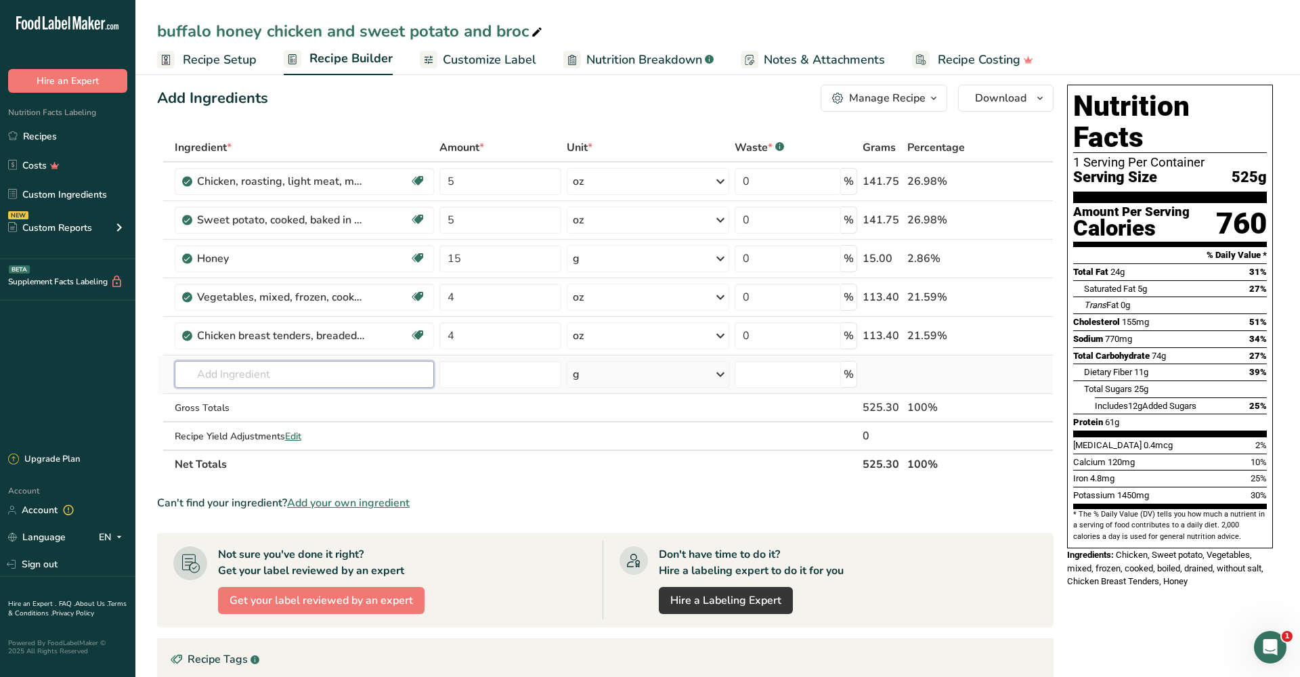
click at [387, 384] on input "text" at bounding box center [304, 374] width 259 height 27
click at [1021, 181] on icon at bounding box center [1024, 182] width 9 height 14
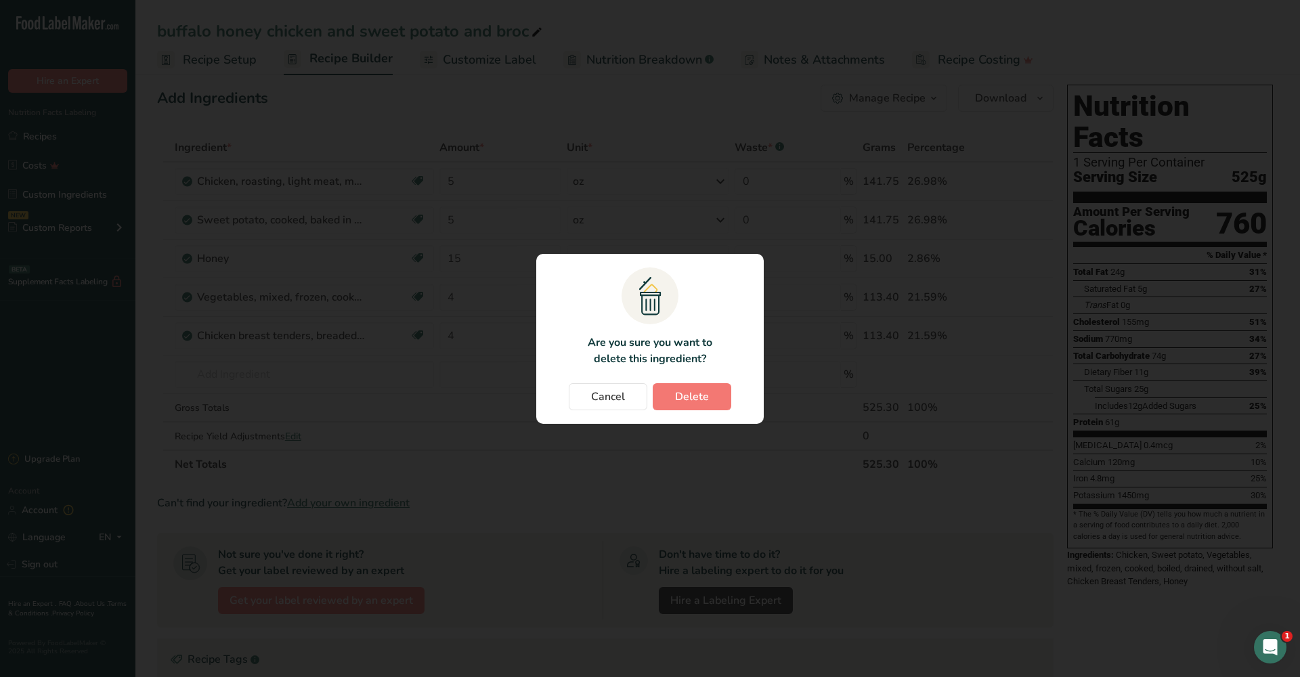
click at [718, 395] on button "Delete" at bounding box center [692, 396] width 79 height 27
type input "15"
type input "4"
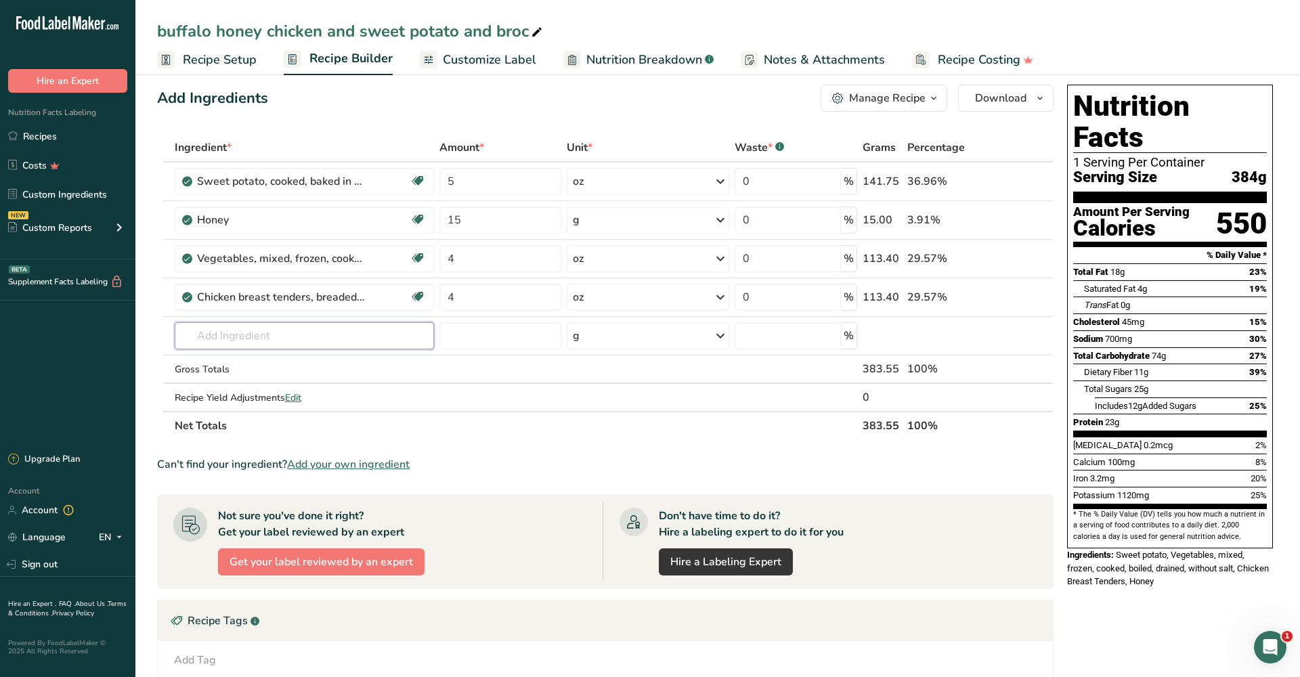
click at [366, 344] on input "text" at bounding box center [304, 335] width 259 height 27
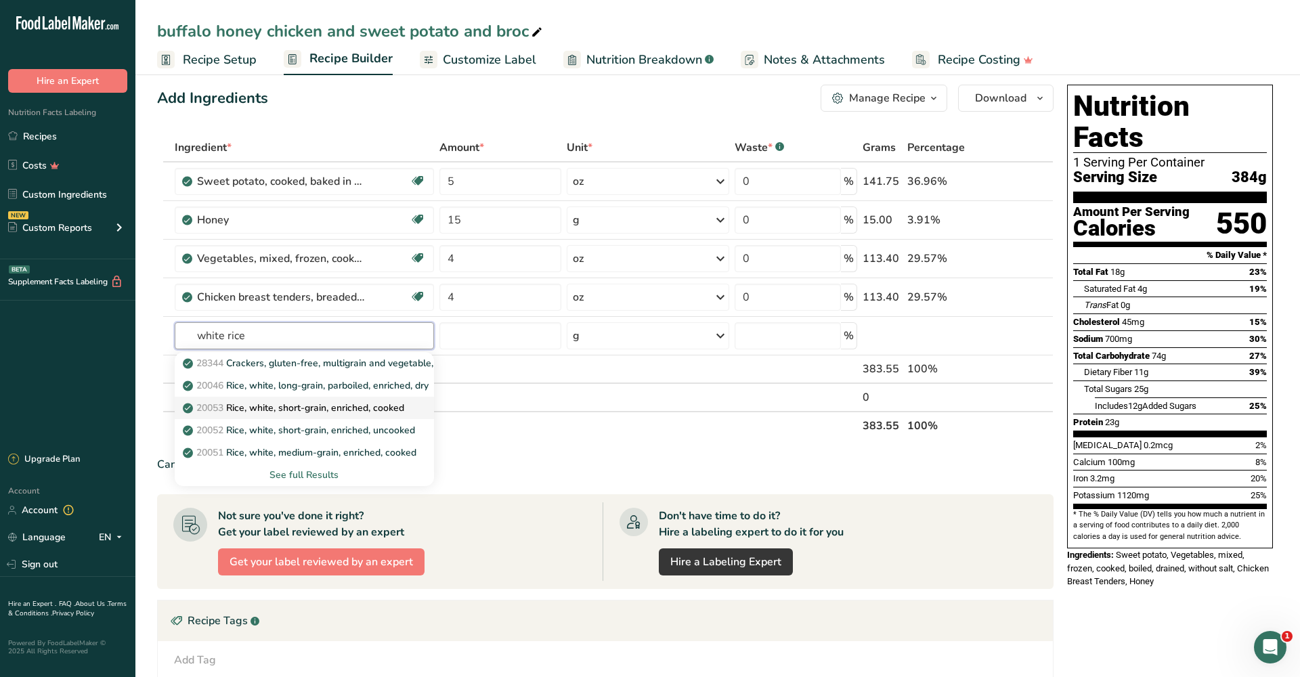
scroll to position [9, 0]
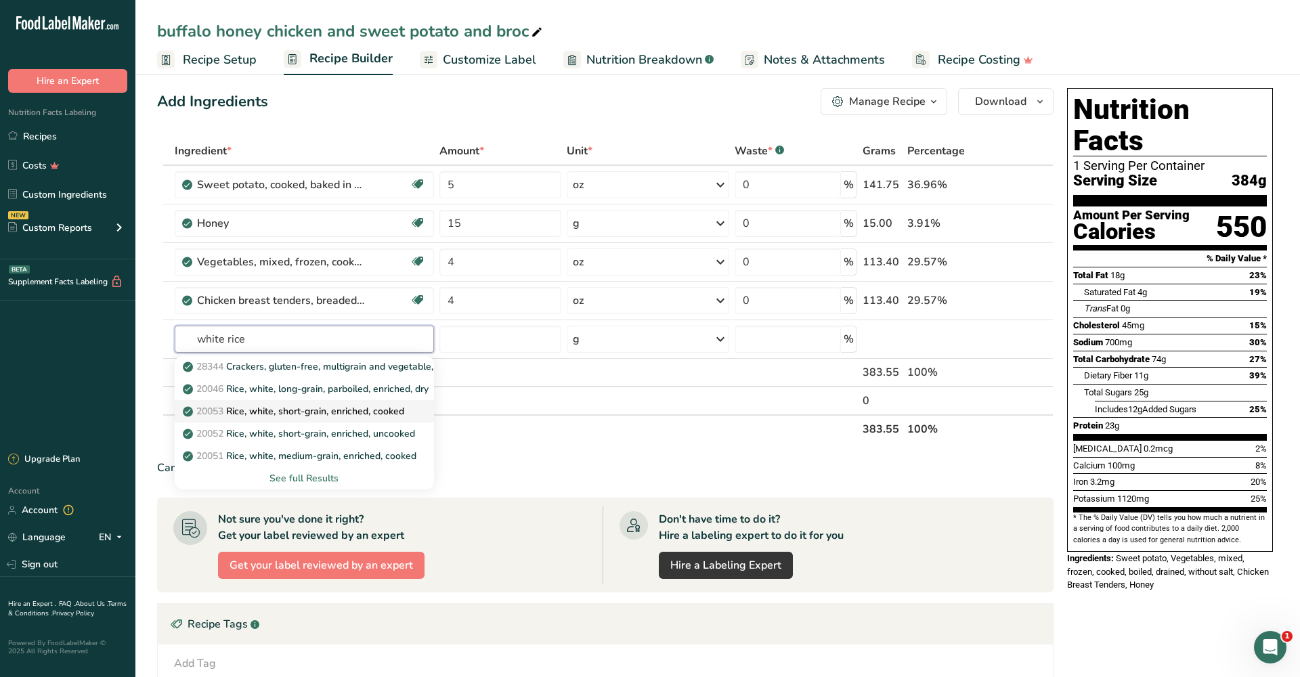
type input "white rice"
click at [393, 414] on p "20053 Rice, white, short-grain, enriched, cooked" at bounding box center [294, 411] width 219 height 14
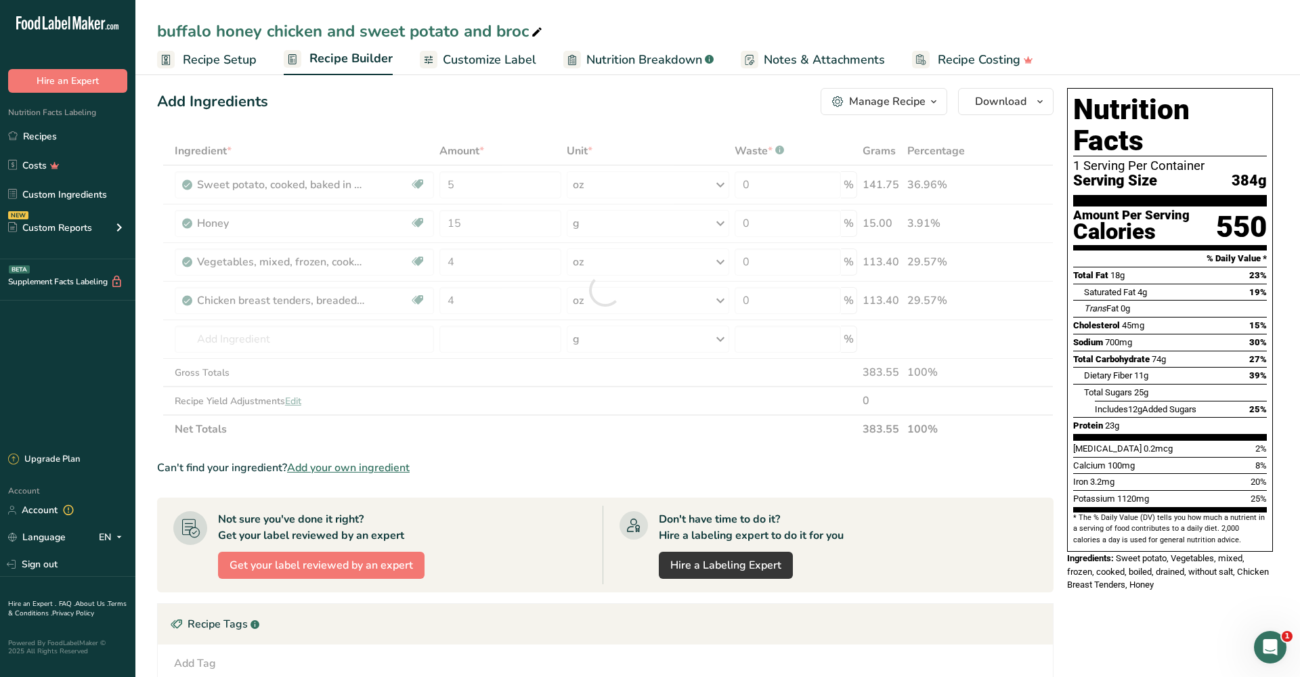
type input "Rice, white, short-grain, enriched, cooked"
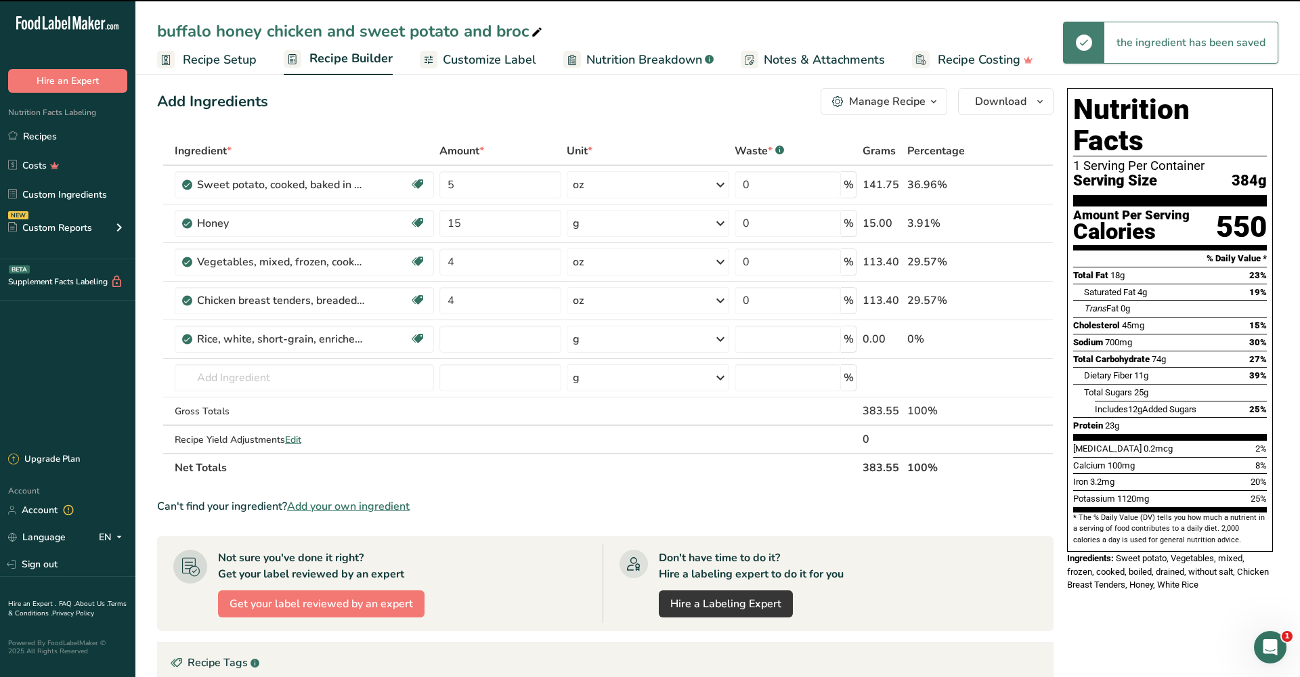
type input "0"
click at [473, 340] on input "0" at bounding box center [500, 339] width 122 height 27
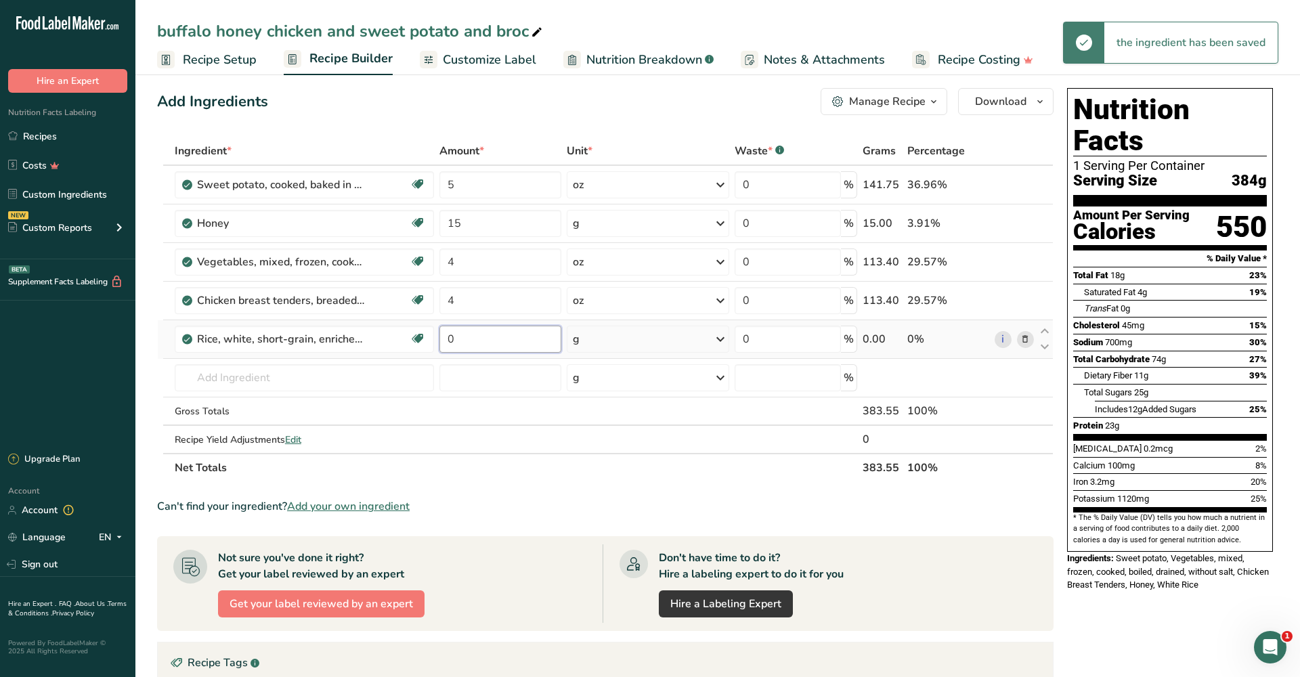
drag, startPoint x: 473, startPoint y: 340, endPoint x: 450, endPoint y: 342, distance: 23.1
click at [450, 342] on input "0" at bounding box center [500, 339] width 122 height 27
type input "4"
click at [599, 342] on div "Ingredient * Amount * Unit * Waste * .a-a{fill:#347362;}.b-a{fill:#fff;} Grams …" at bounding box center [605, 309] width 896 height 345
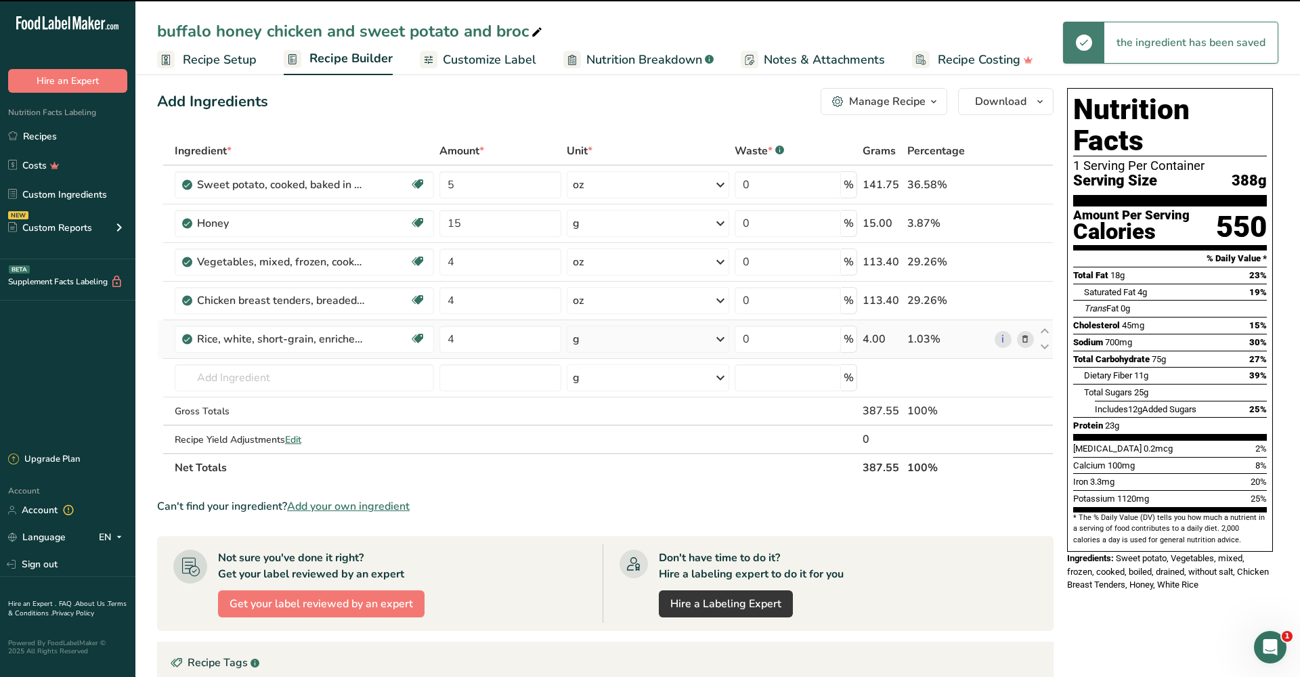
click at [611, 343] on div "g" at bounding box center [648, 339] width 162 height 27
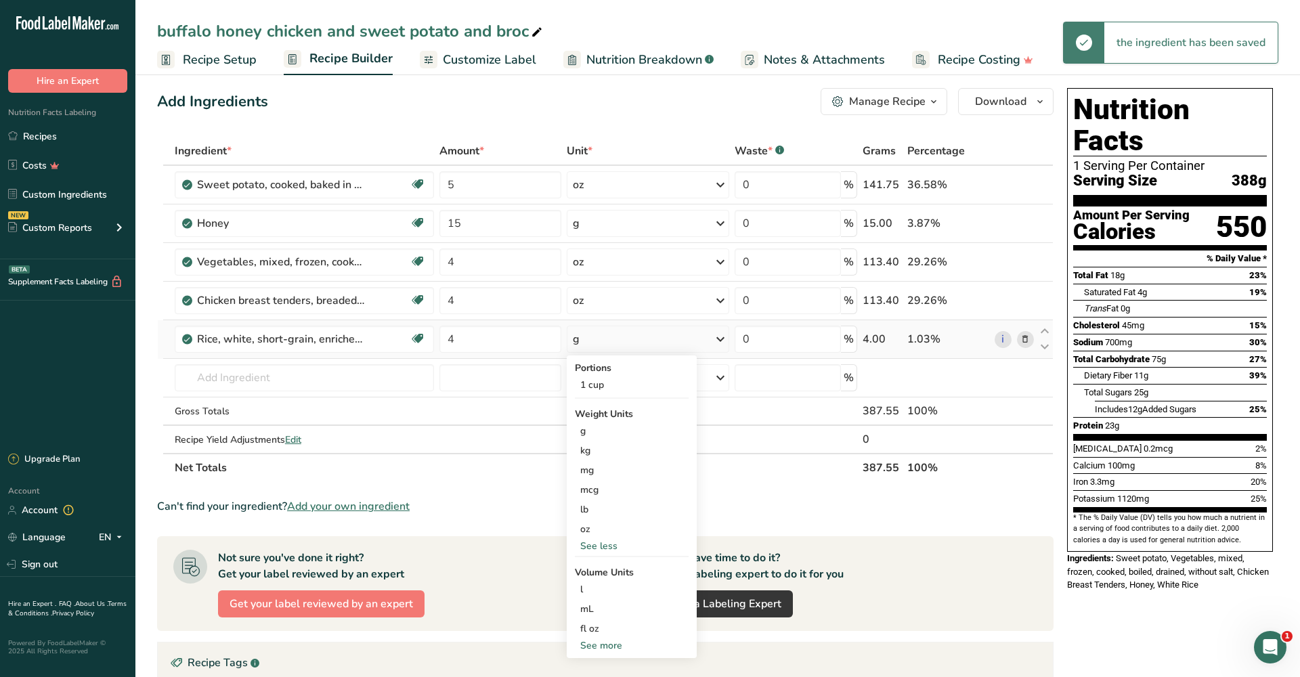
click at [618, 549] on div "See less" at bounding box center [632, 546] width 114 height 14
click at [621, 491] on div "See more" at bounding box center [632, 487] width 114 height 14
click at [619, 530] on div "oz" at bounding box center [632, 529] width 114 height 20
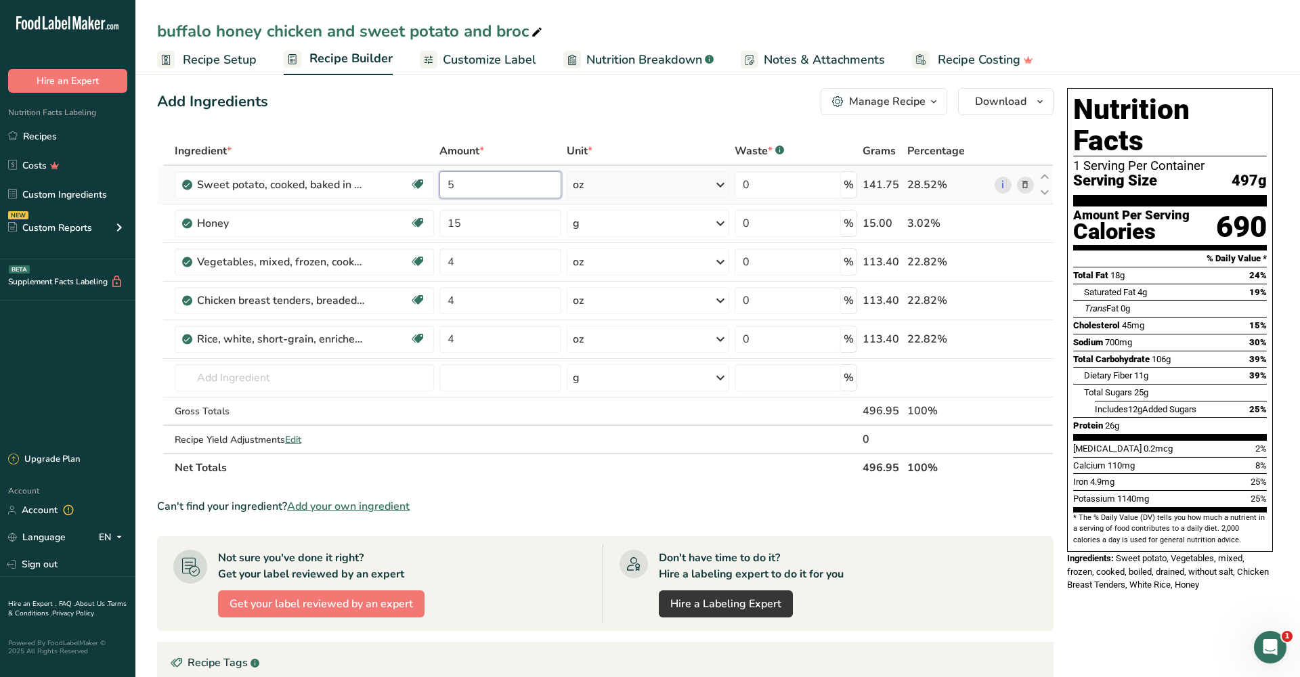
click at [485, 192] on input "5" at bounding box center [500, 184] width 122 height 27
click at [1019, 184] on div "Ingredient * Amount * Unit * Waste * .a-a{fill:#347362;}.b-a{fill:#fff;} Grams …" at bounding box center [605, 309] width 896 height 345
click at [1019, 188] on span at bounding box center [1025, 185] width 16 height 16
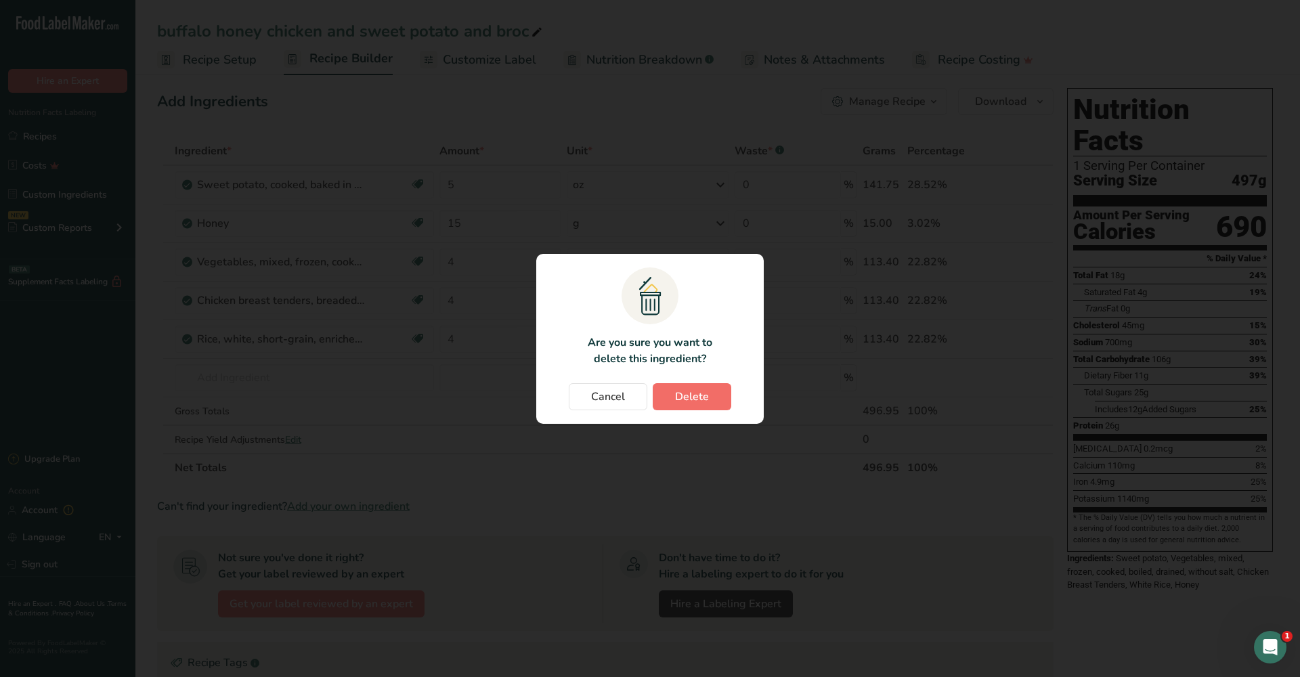
click at [711, 400] on button "Delete" at bounding box center [692, 396] width 79 height 27
type input "15"
type input "4"
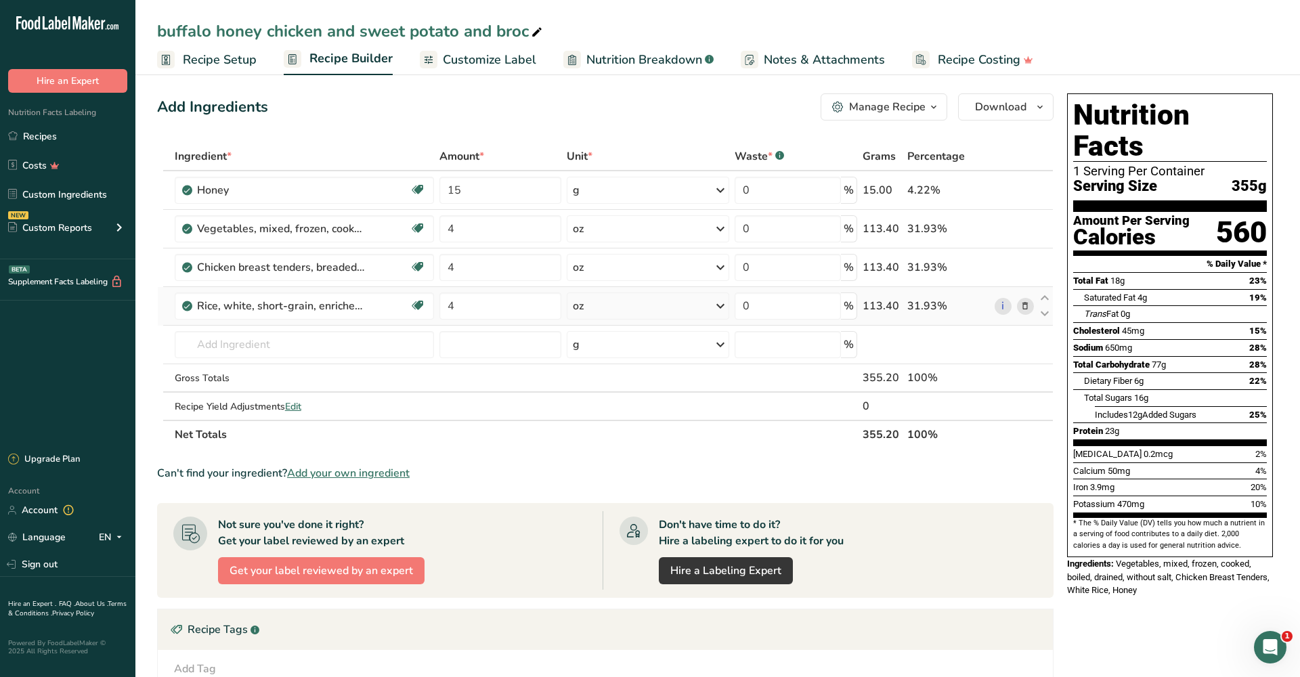
scroll to position [3, 0]
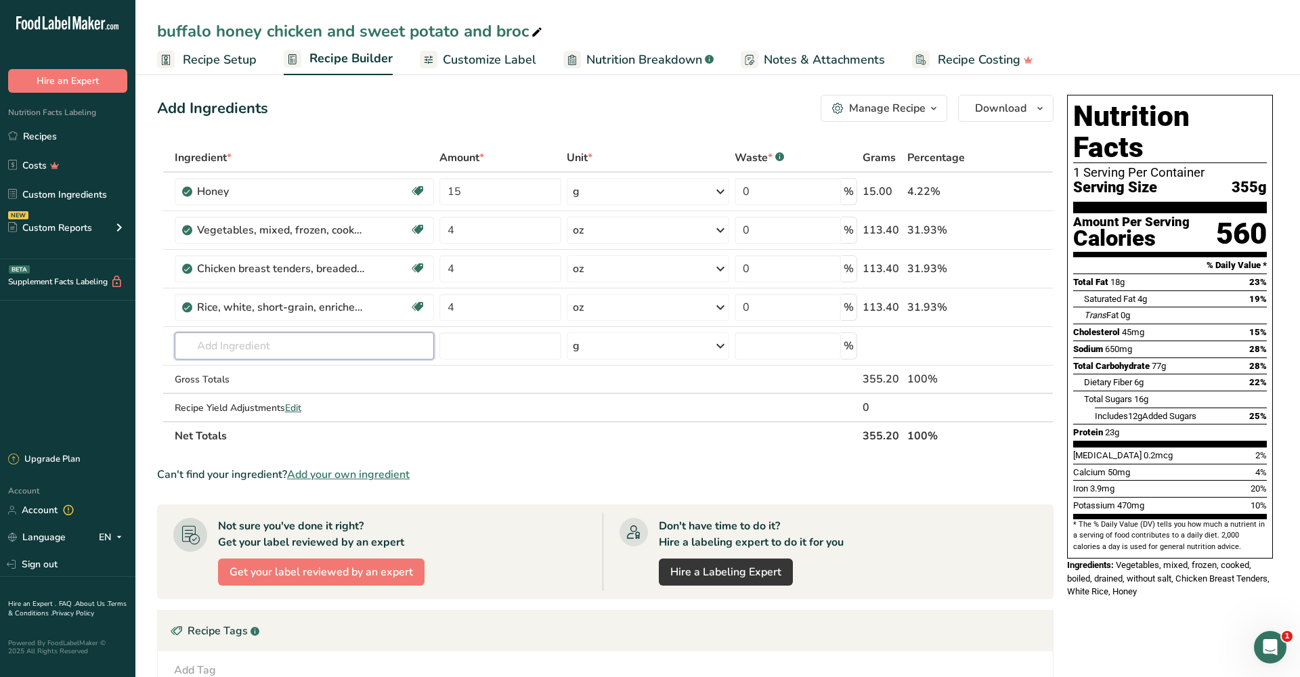
click at [357, 344] on input "text" at bounding box center [304, 345] width 259 height 27
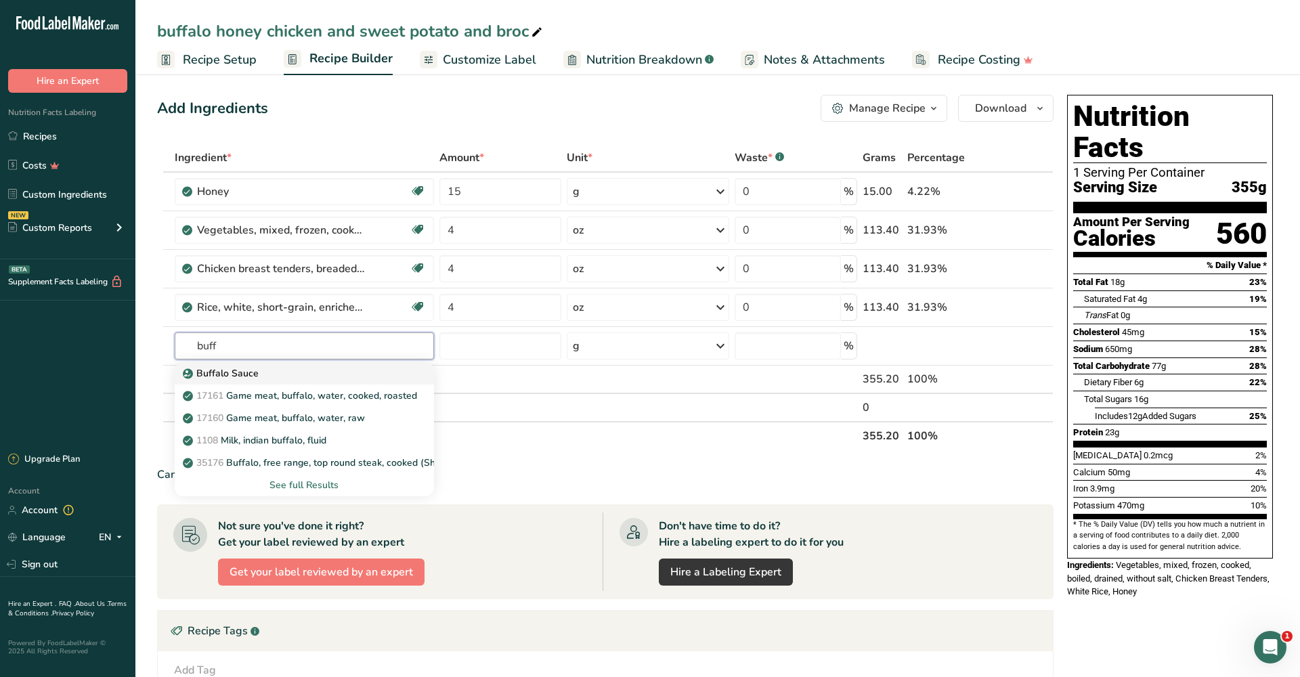
type input "buff"
click at [326, 367] on div "Buffalo Sauce" at bounding box center [293, 373] width 216 height 14
type input "Buffalo Sauce"
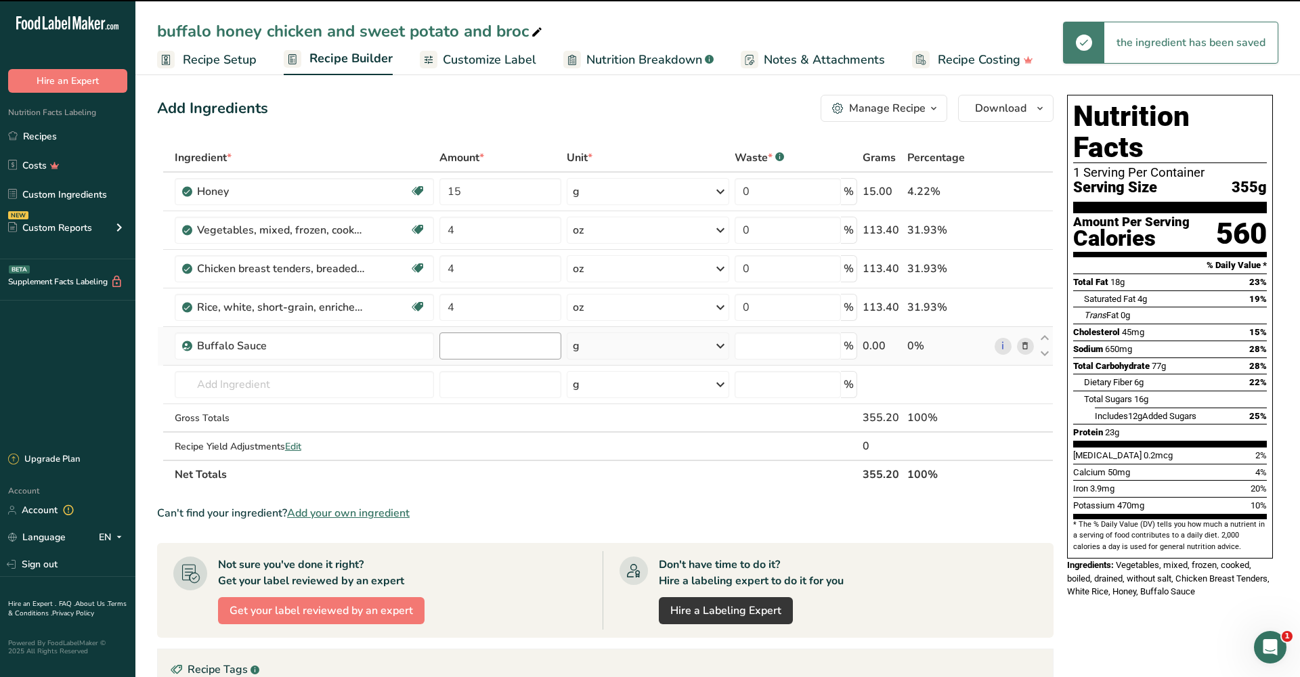
type input "0"
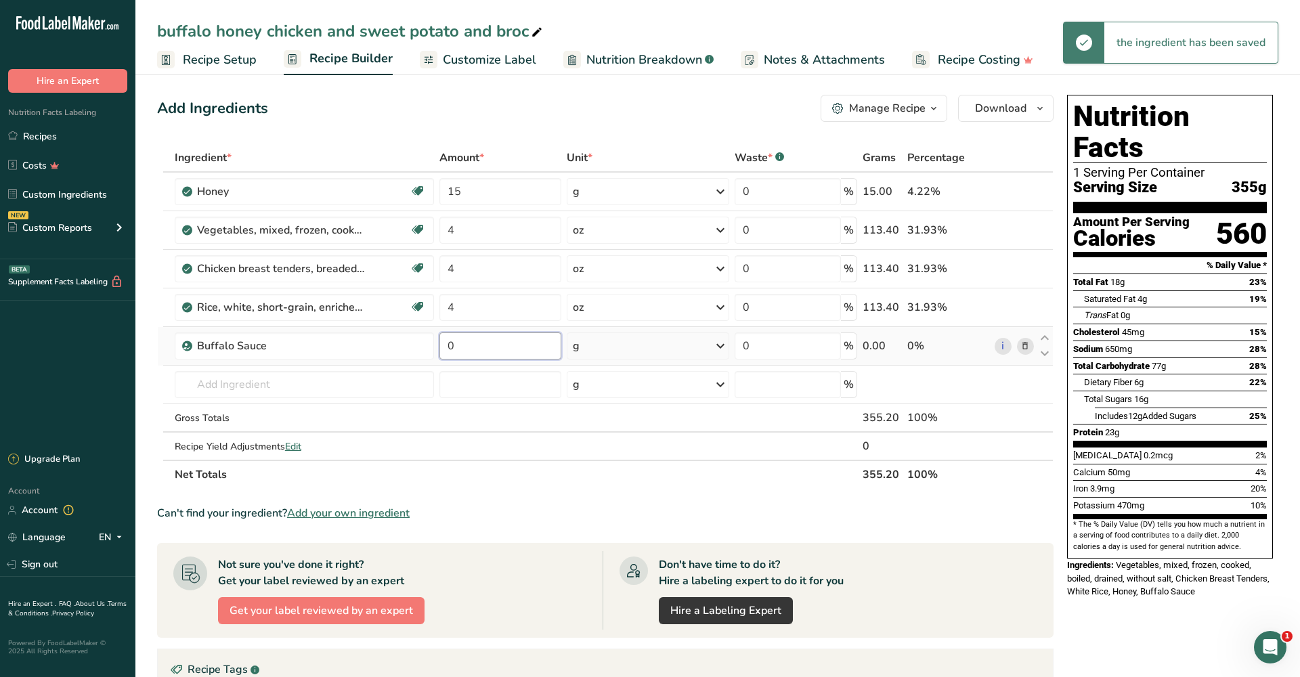
click at [510, 350] on input "0" at bounding box center [500, 345] width 122 height 27
type input "10"
click at [513, 426] on div "Ingredient * Amount * Unit * Waste * .a-a{fill:#347362;}.b-a{fill:#fff;} Grams …" at bounding box center [605, 316] width 896 height 345
click at [1012, 116] on button "Download" at bounding box center [1005, 108] width 95 height 27
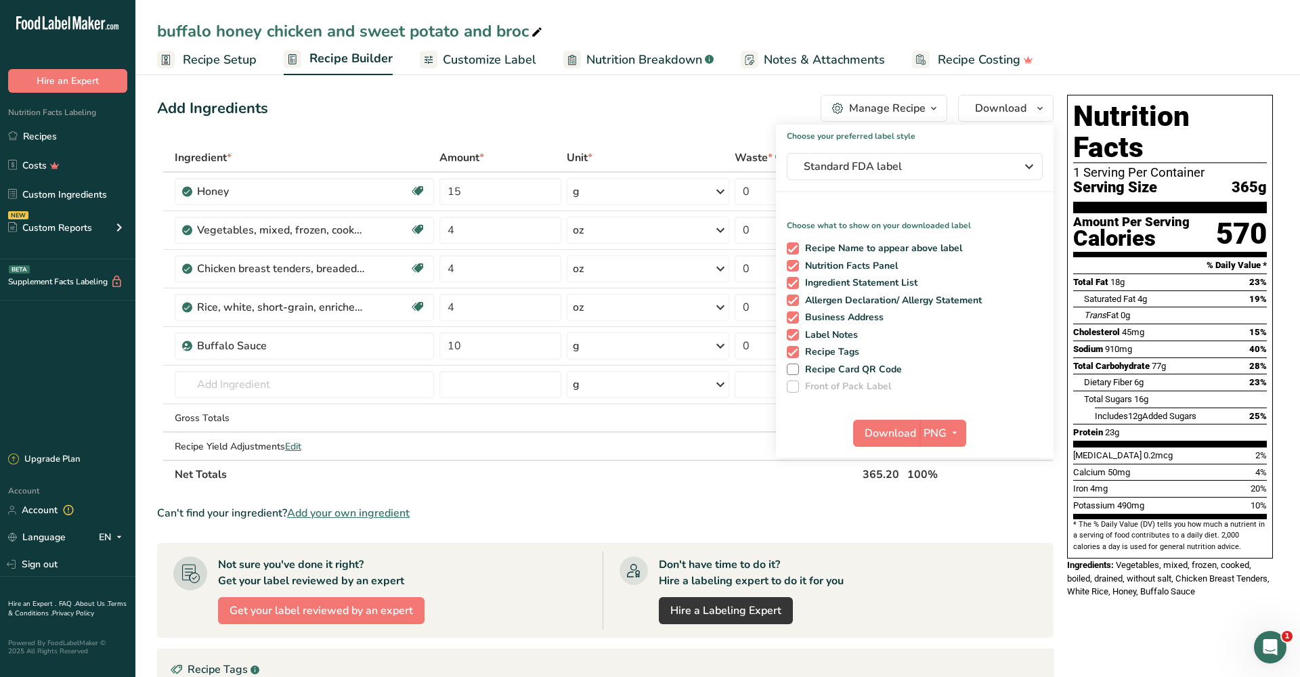
click at [902, 426] on span "Download" at bounding box center [889, 433] width 51 height 16
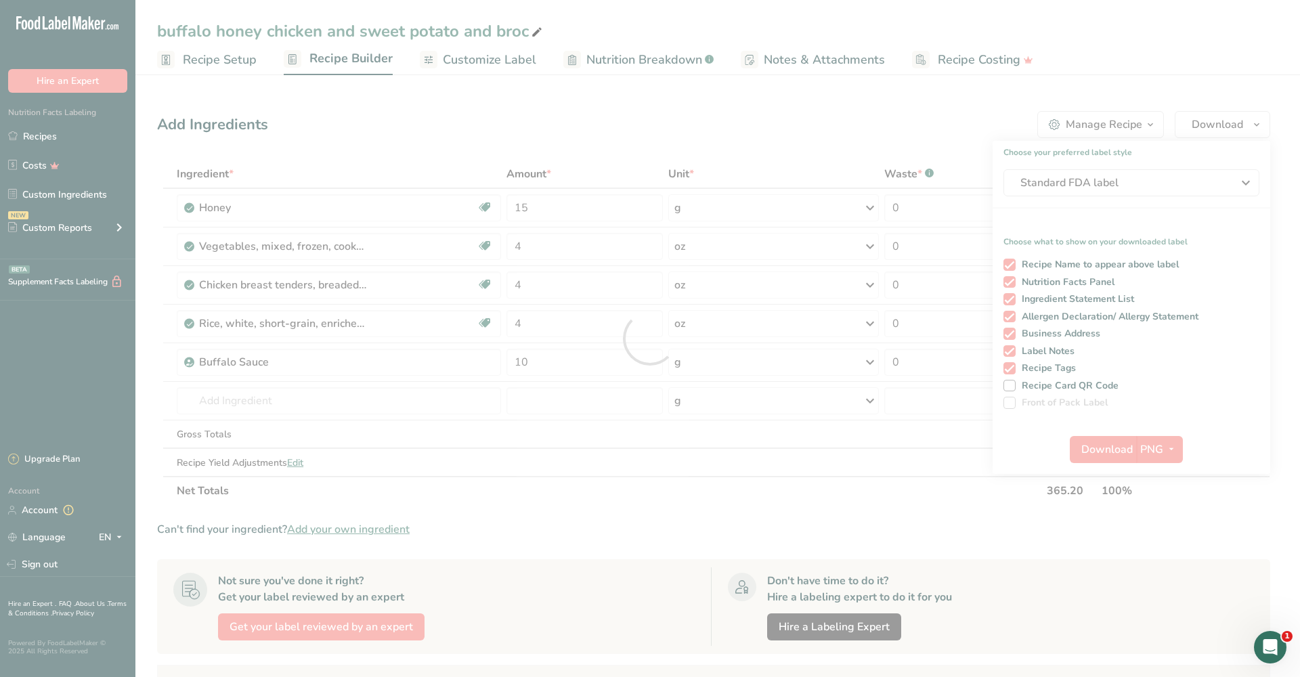
scroll to position [0, 0]
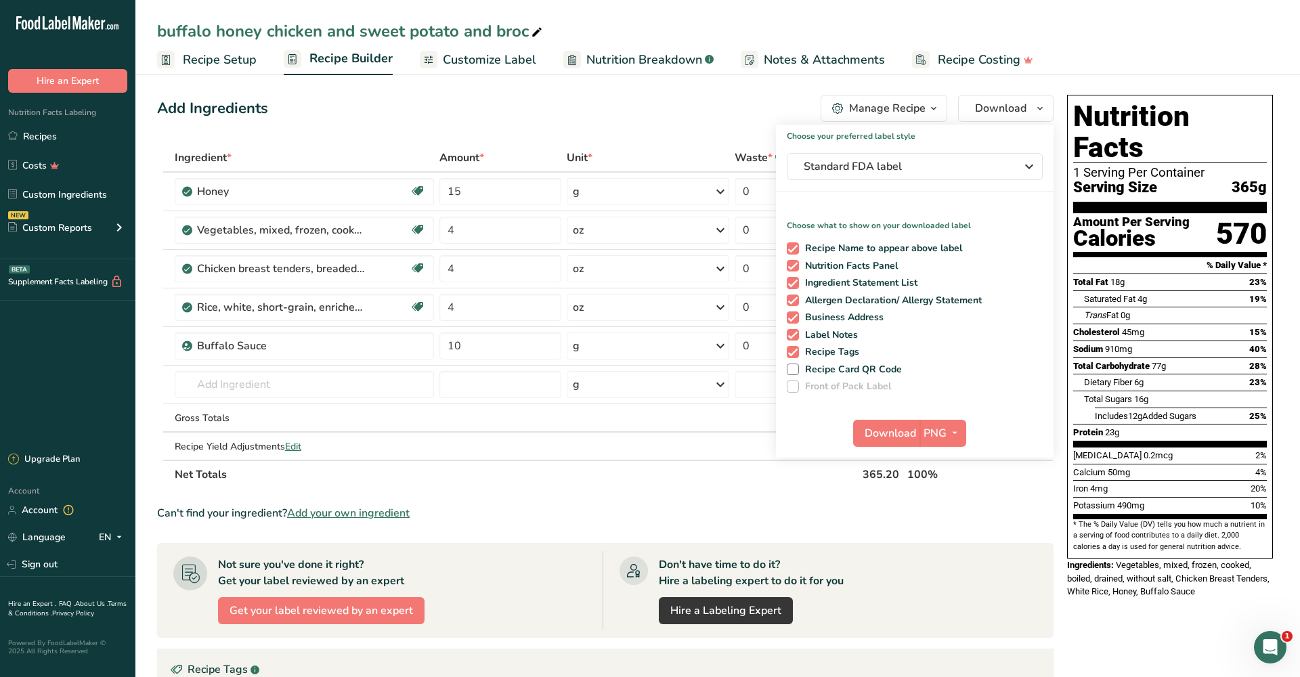
click at [757, 108] on div "Add Ingredients Manage Recipe Delete Recipe Duplicate Recipe Scale Recipe Save …" at bounding box center [605, 108] width 896 height 27
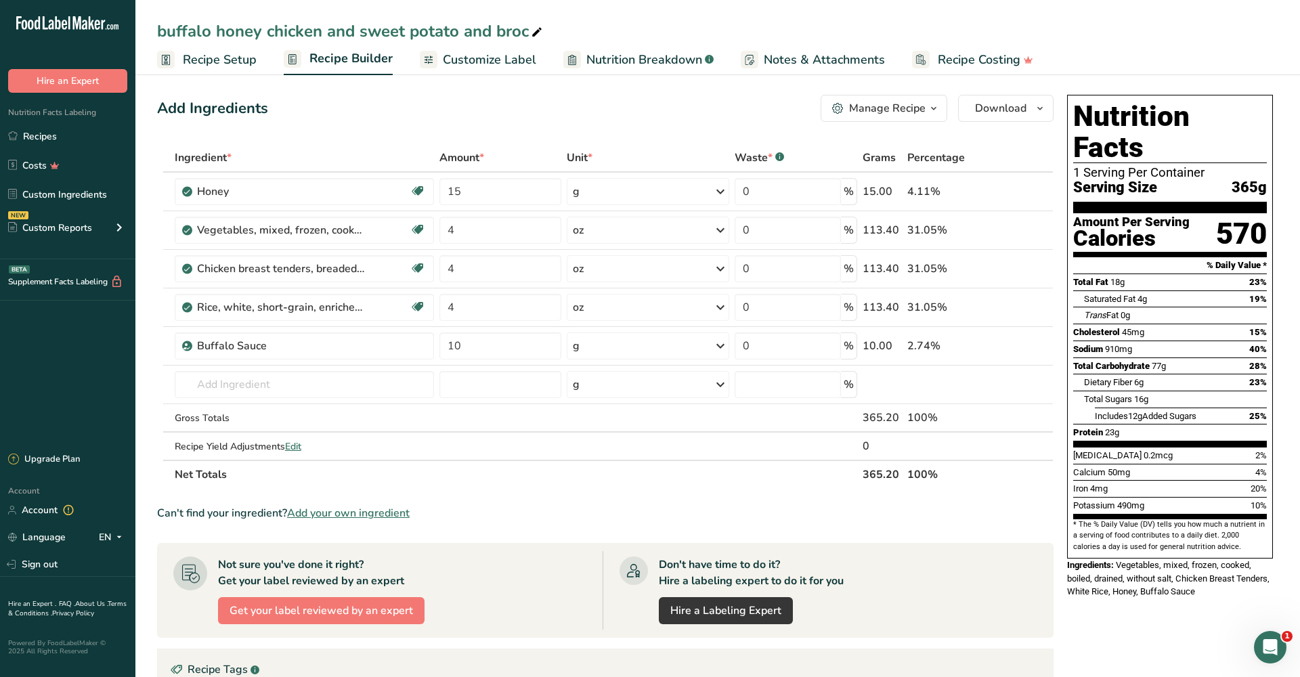
click at [879, 111] on div "Manage Recipe" at bounding box center [887, 108] width 76 height 16
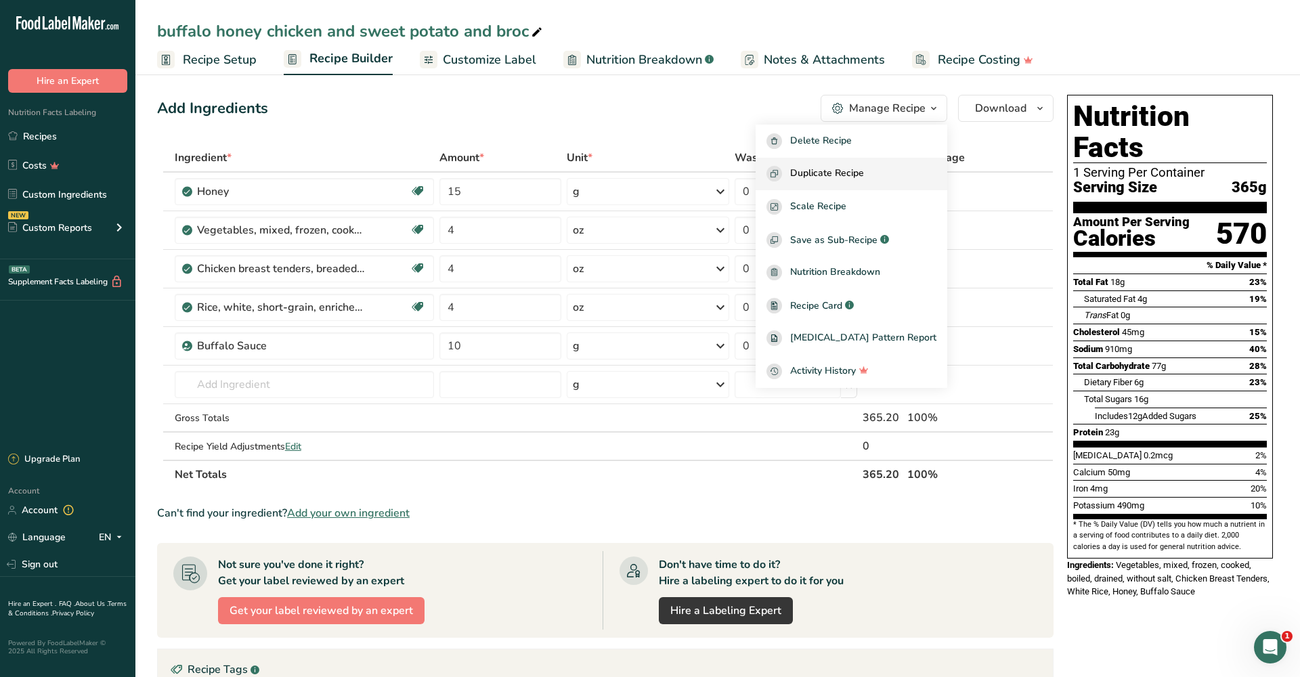
click at [888, 176] on div "Duplicate Recipe" at bounding box center [851, 174] width 170 height 16
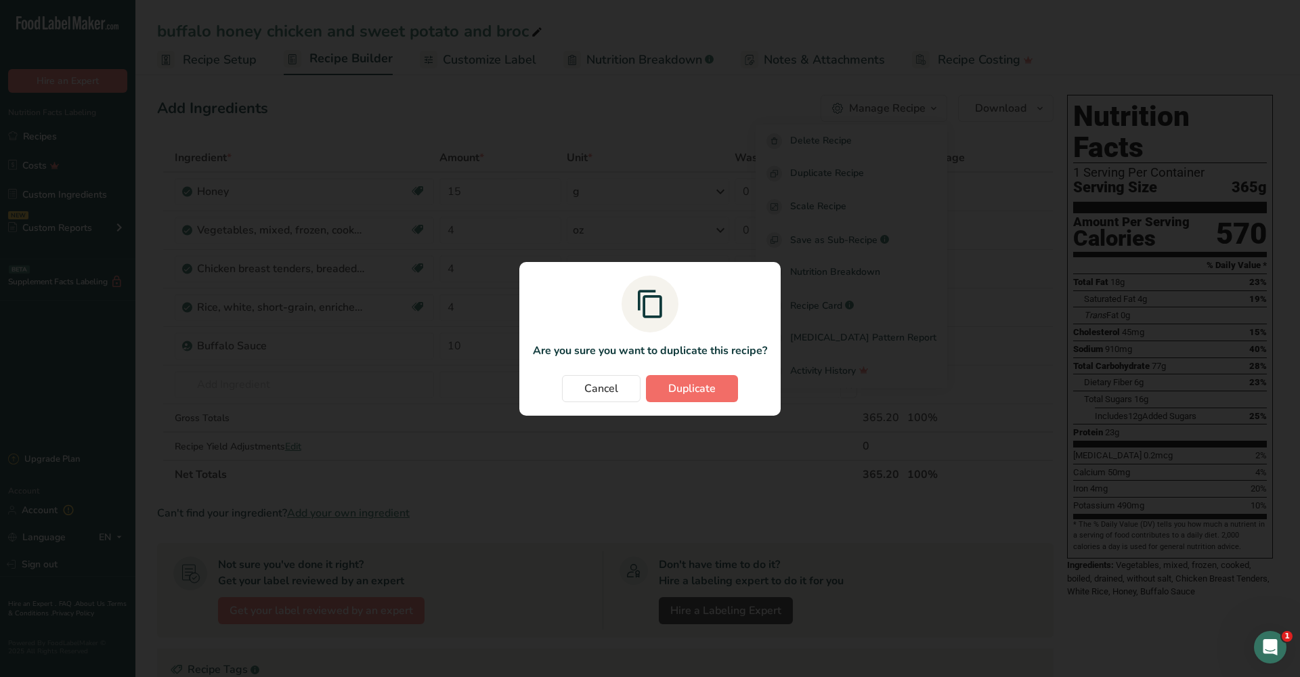
click at [720, 389] on button "Duplicate" at bounding box center [692, 388] width 92 height 27
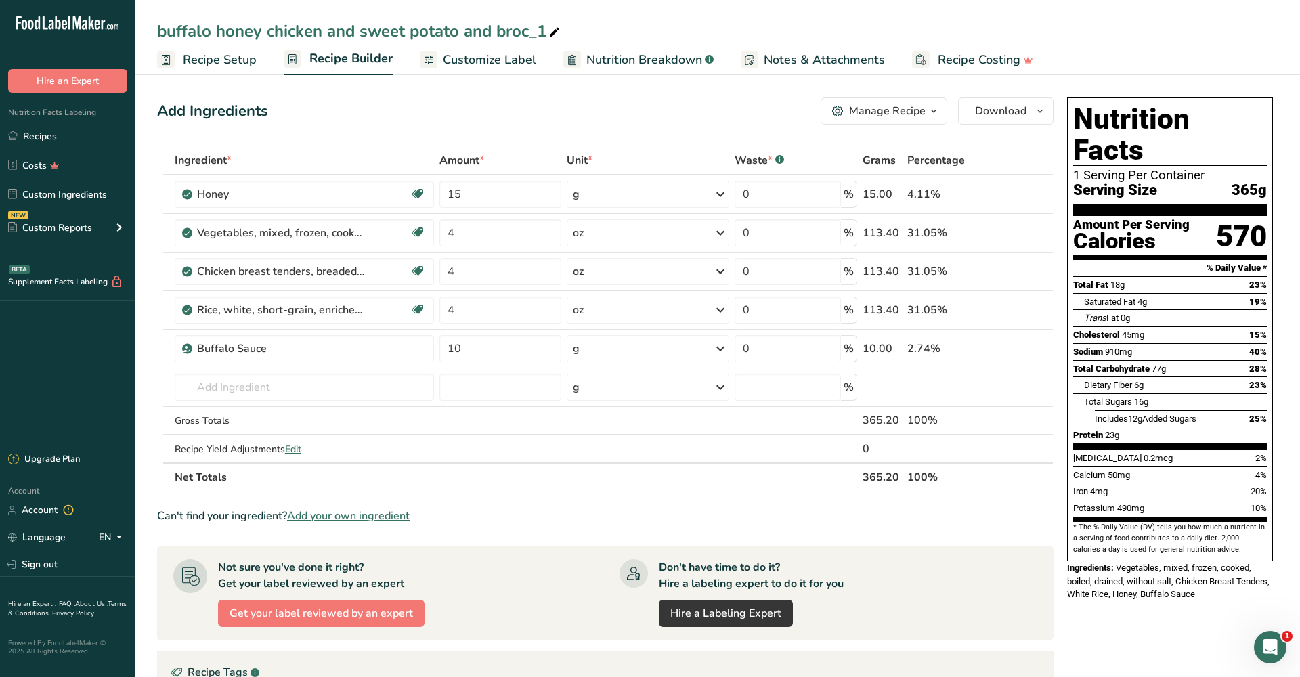
click at [531, 20] on div "buffalo honey chicken and sweet potato and broc_1 Recipe Setup Recipe Builder C…" at bounding box center [717, 37] width 1164 height 75
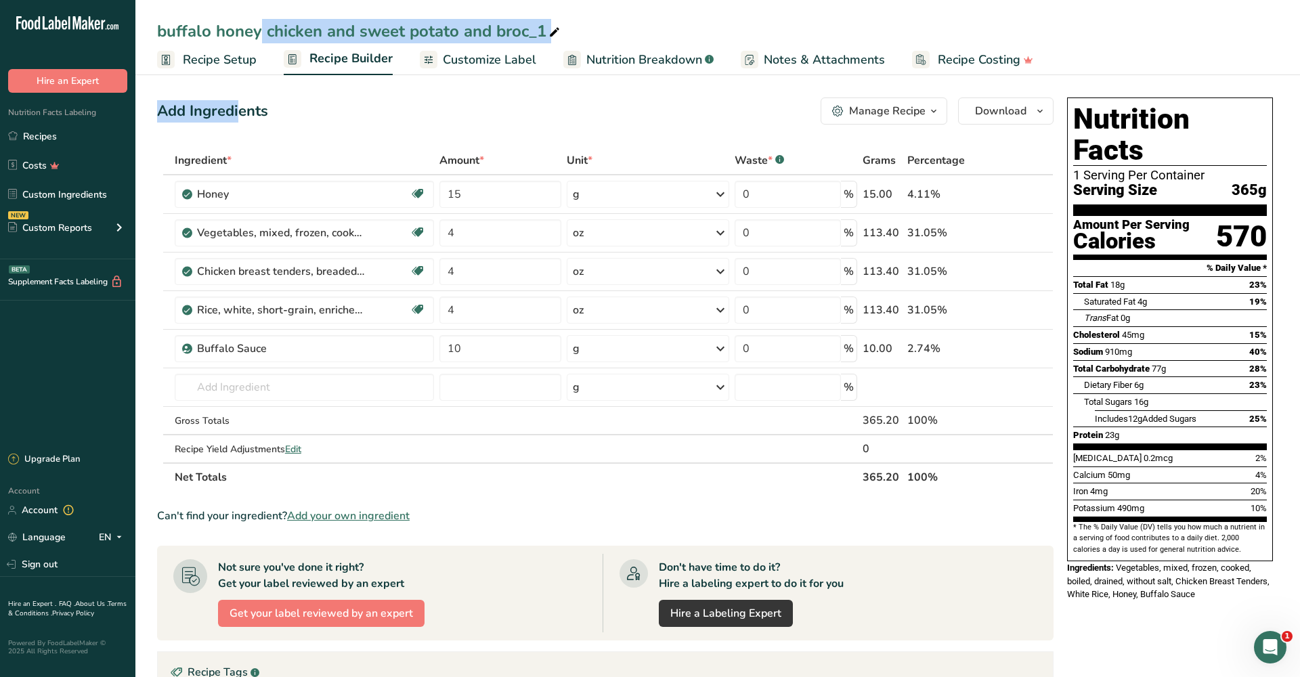
click at [544, 26] on div "buffalo honey chicken and sweet potato and broc_1" at bounding box center [359, 31] width 405 height 24
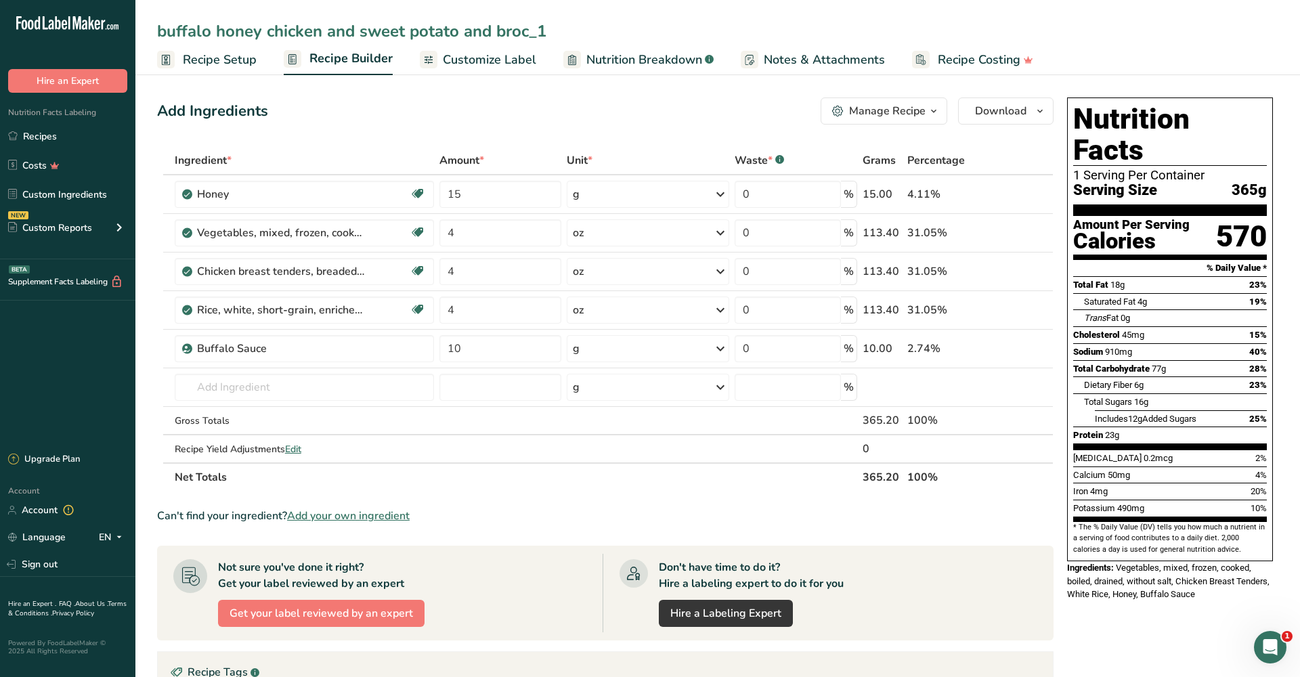
drag, startPoint x: 537, startPoint y: 28, endPoint x: 175, endPoint y: 41, distance: 361.7
click at [175, 41] on input "buffalo honey chicken and sweet potato and broc_1" at bounding box center [717, 31] width 1121 height 24
type input "low carb buffalo chicken crispy"
click at [301, 118] on div "Add Ingredients Manage Recipe Delete Recipe Duplicate Recipe Scale Recipe Save …" at bounding box center [605, 110] width 896 height 27
click at [1026, 309] on icon at bounding box center [1024, 310] width 9 height 14
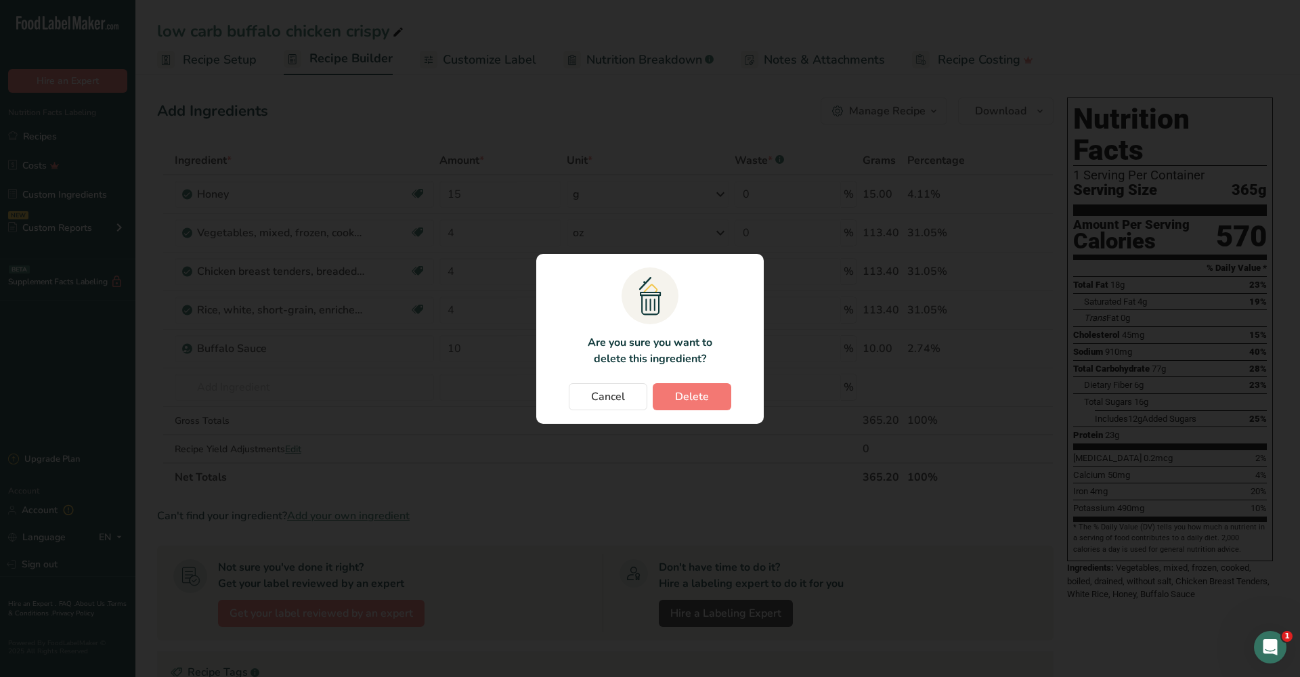
drag, startPoint x: 721, startPoint y: 395, endPoint x: 701, endPoint y: 403, distance: 21.9
click at [722, 394] on button "Delete" at bounding box center [692, 396] width 79 height 27
type input "10"
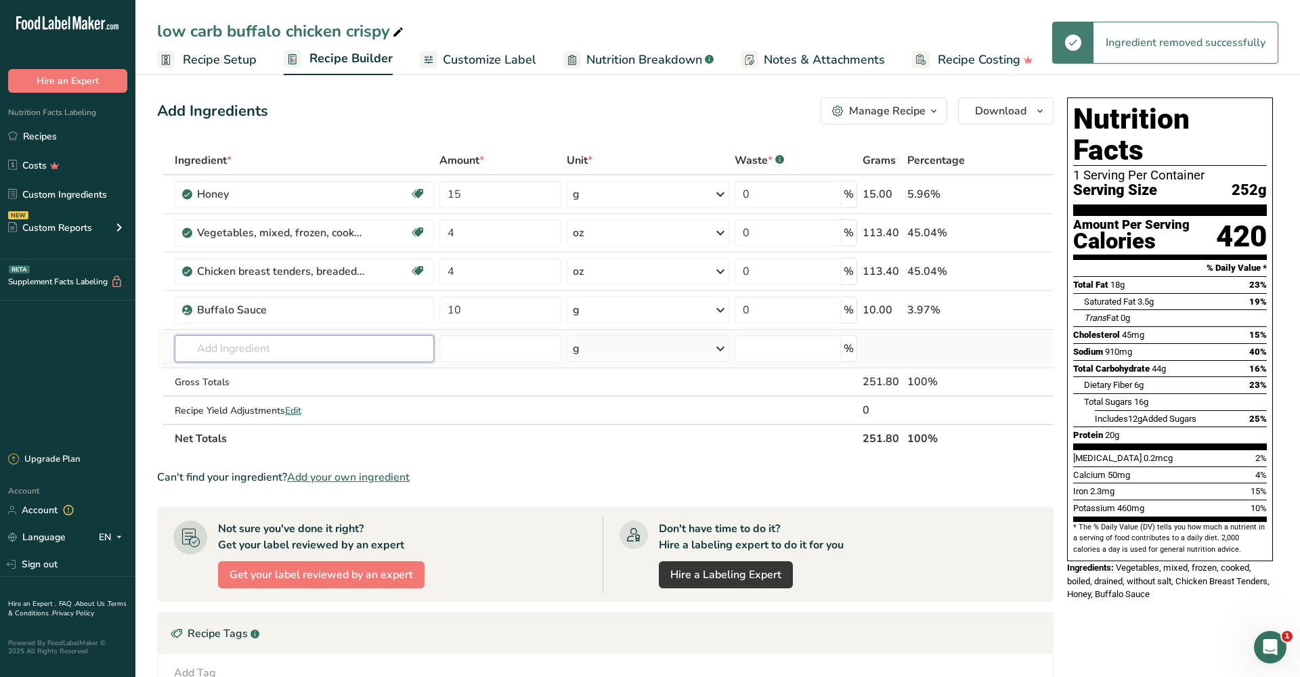
click at [353, 351] on input "text" at bounding box center [304, 348] width 259 height 27
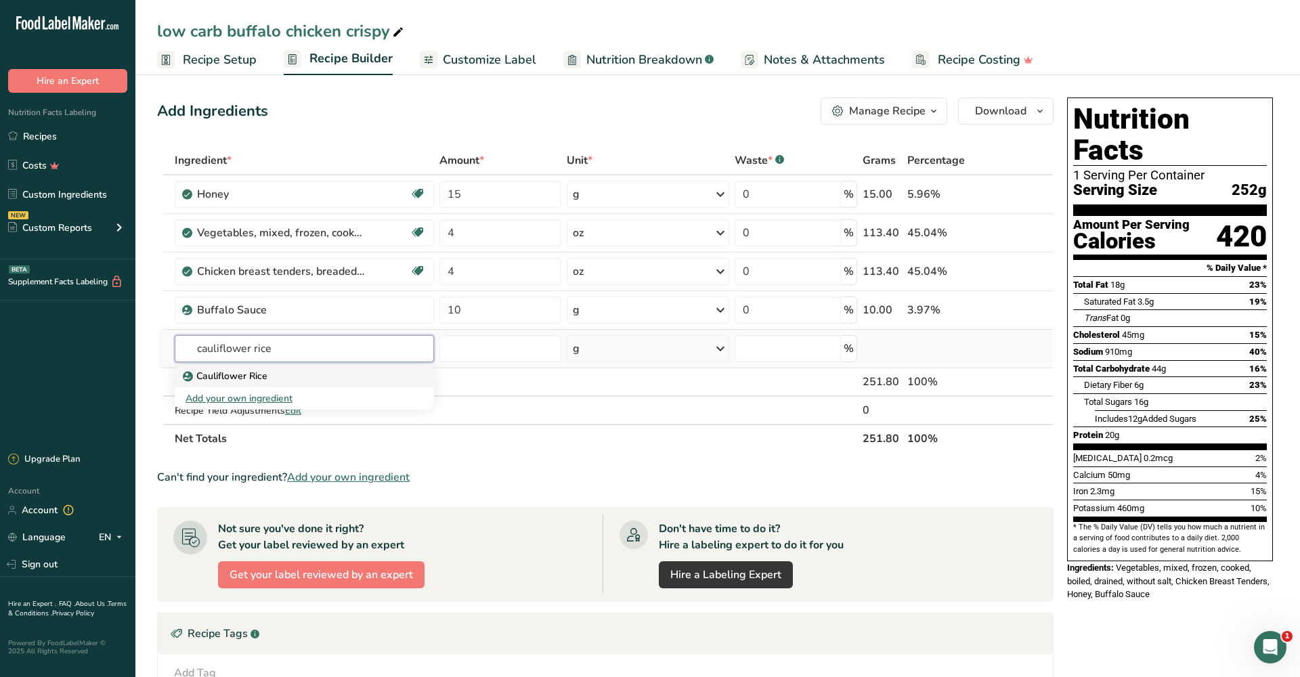
type input "cauliflower rice"
click at [346, 372] on div "Cauliflower Rice" at bounding box center [293, 376] width 216 height 14
type input "Cauliflower Rice"
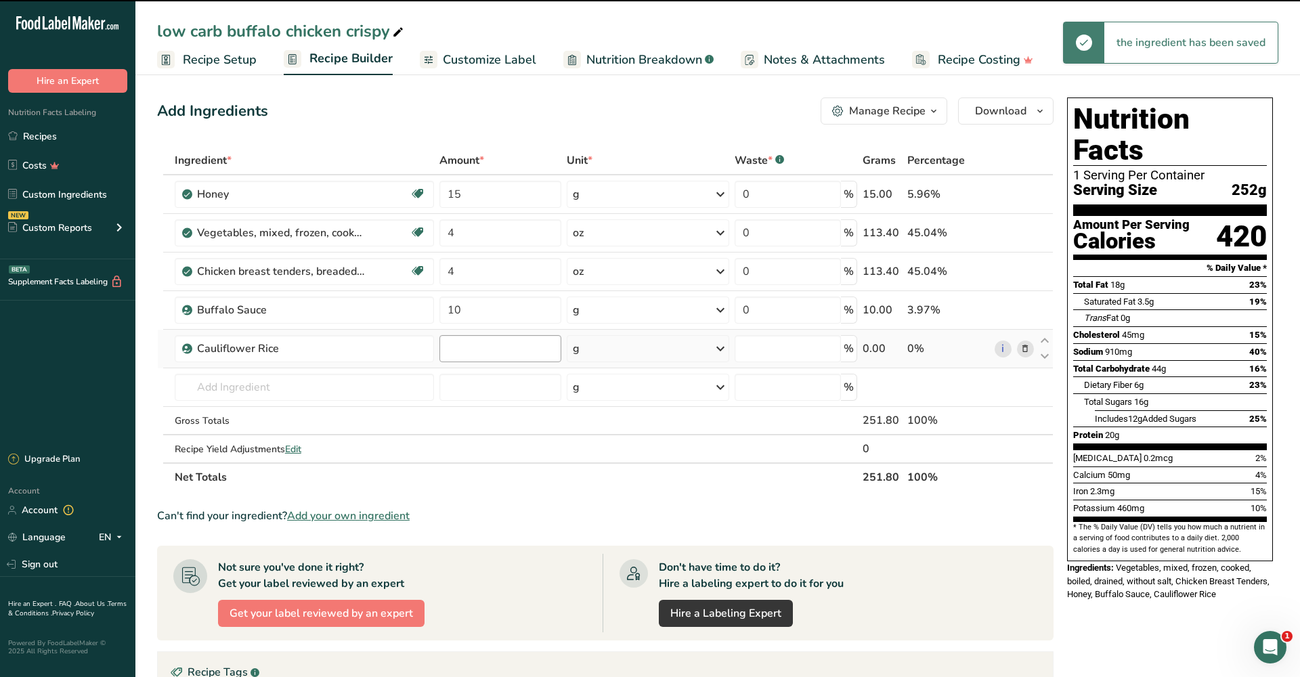
type input "0"
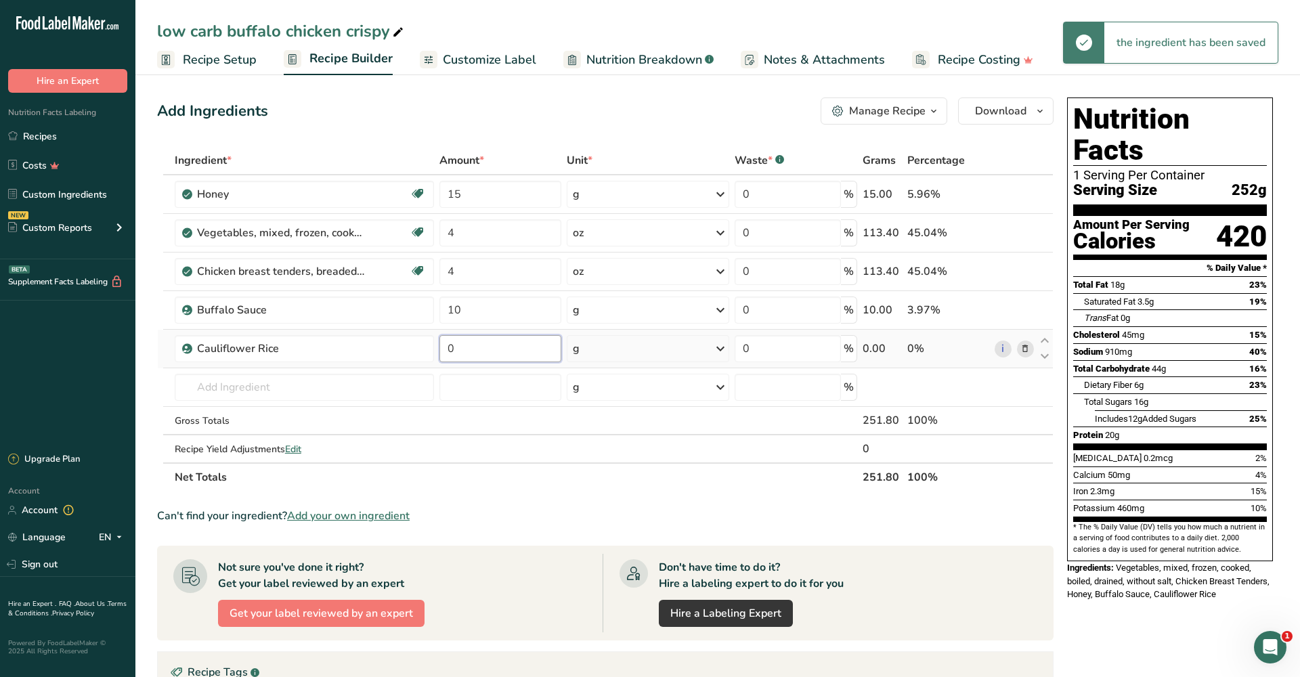
click at [457, 353] on input "0" at bounding box center [500, 348] width 122 height 27
drag, startPoint x: 456, startPoint y: 349, endPoint x: 442, endPoint y: 350, distance: 14.3
click at [442, 350] on input "0" at bounding box center [500, 348] width 122 height 27
type input "4"
click at [588, 350] on div "Ingredient * Amount * Unit * Waste * .a-a{fill:#347362;}.b-a{fill:#fff;} Grams …" at bounding box center [605, 318] width 896 height 345
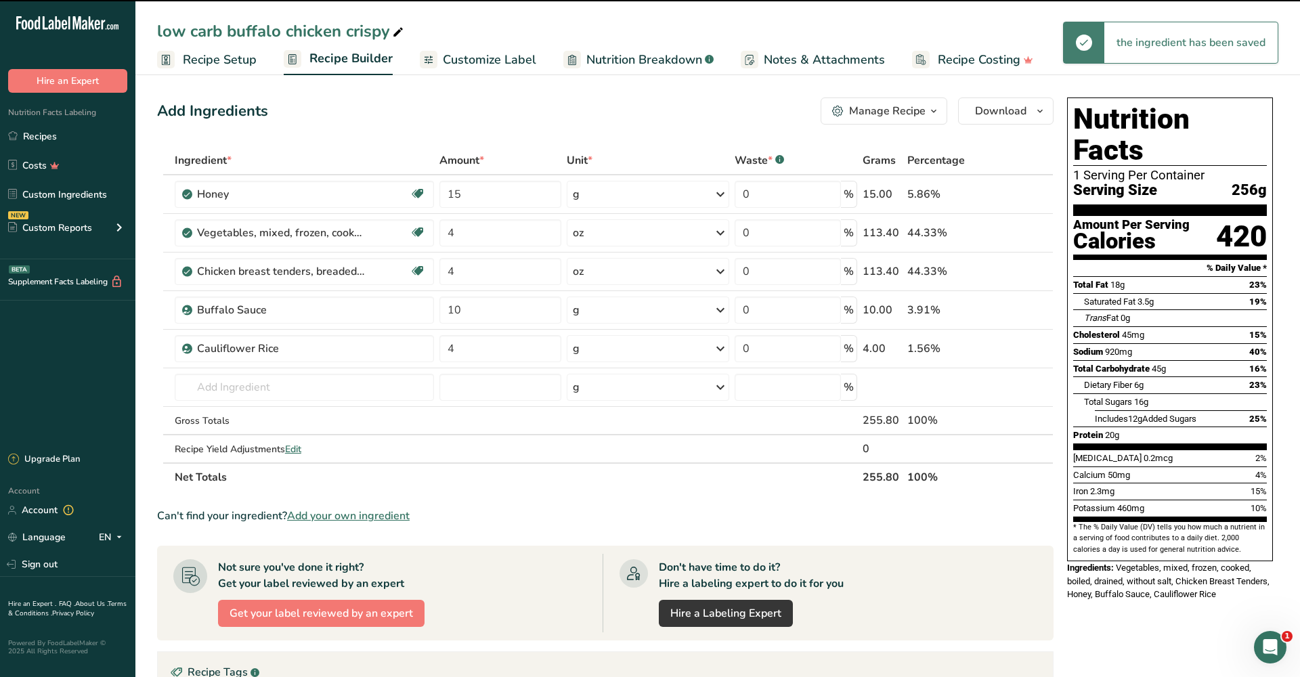
click at [588, 350] on div "g" at bounding box center [648, 348] width 162 height 27
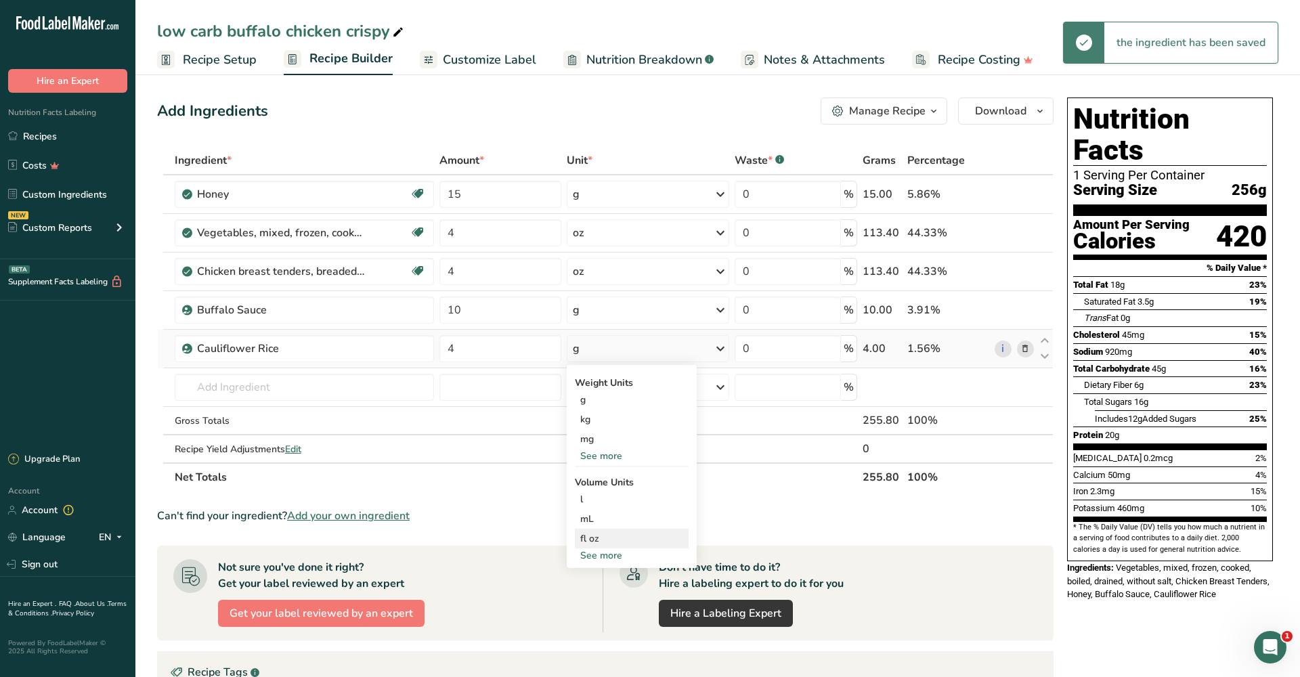
click at [613, 531] on div "fl oz Volume units require a density conversion. If you know your ingredient's …" at bounding box center [632, 539] width 114 height 20
click at [627, 539] on div "fl oz" at bounding box center [631, 538] width 103 height 14
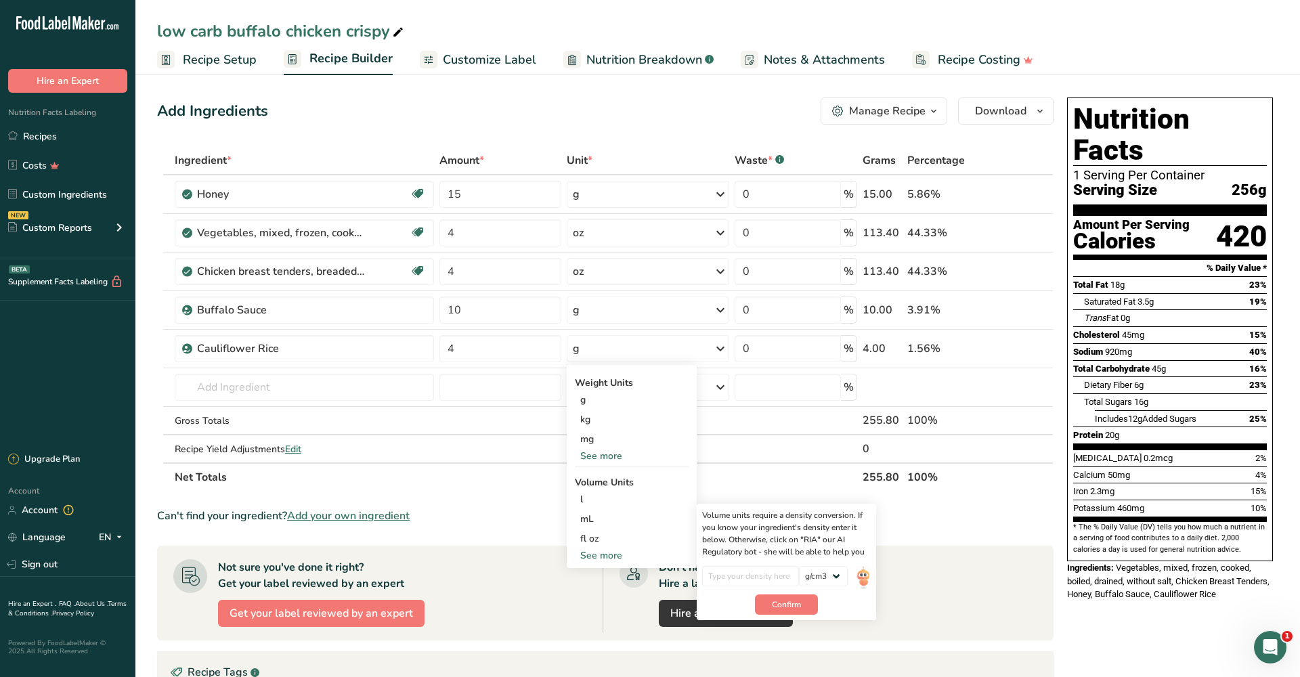
click at [740, 470] on th "Net Totals" at bounding box center [516, 476] width 688 height 28
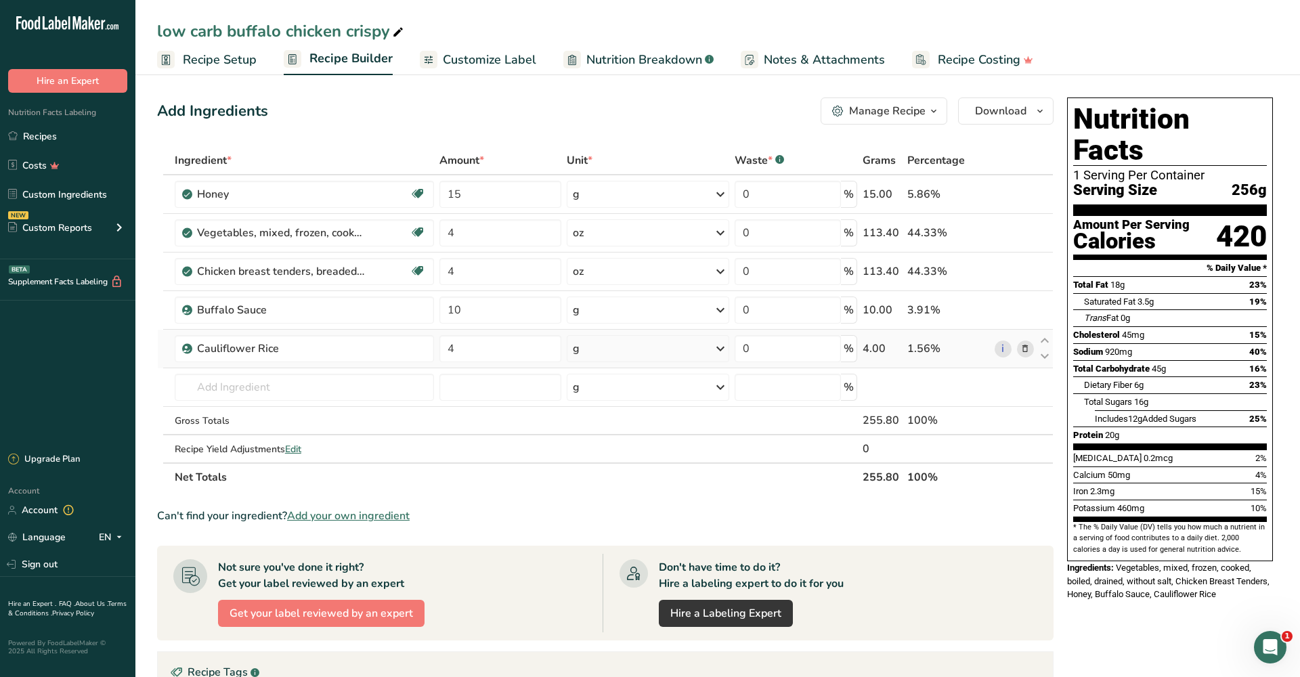
scroll to position [3, 0]
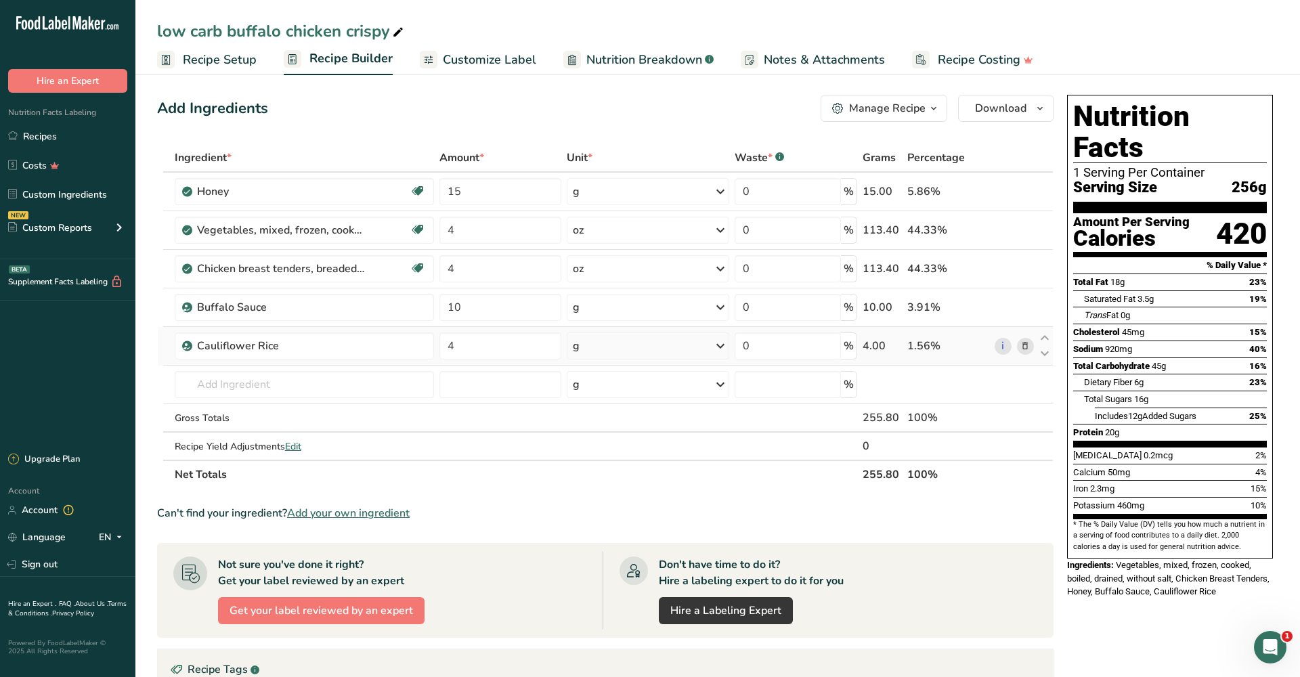
click at [640, 360] on td "g Weight Units g kg mg See more Volume Units l Volume units require a density c…" at bounding box center [648, 346] width 168 height 39
click at [640, 355] on div "g" at bounding box center [648, 345] width 162 height 27
click at [614, 552] on div "See more" at bounding box center [632, 553] width 114 height 14
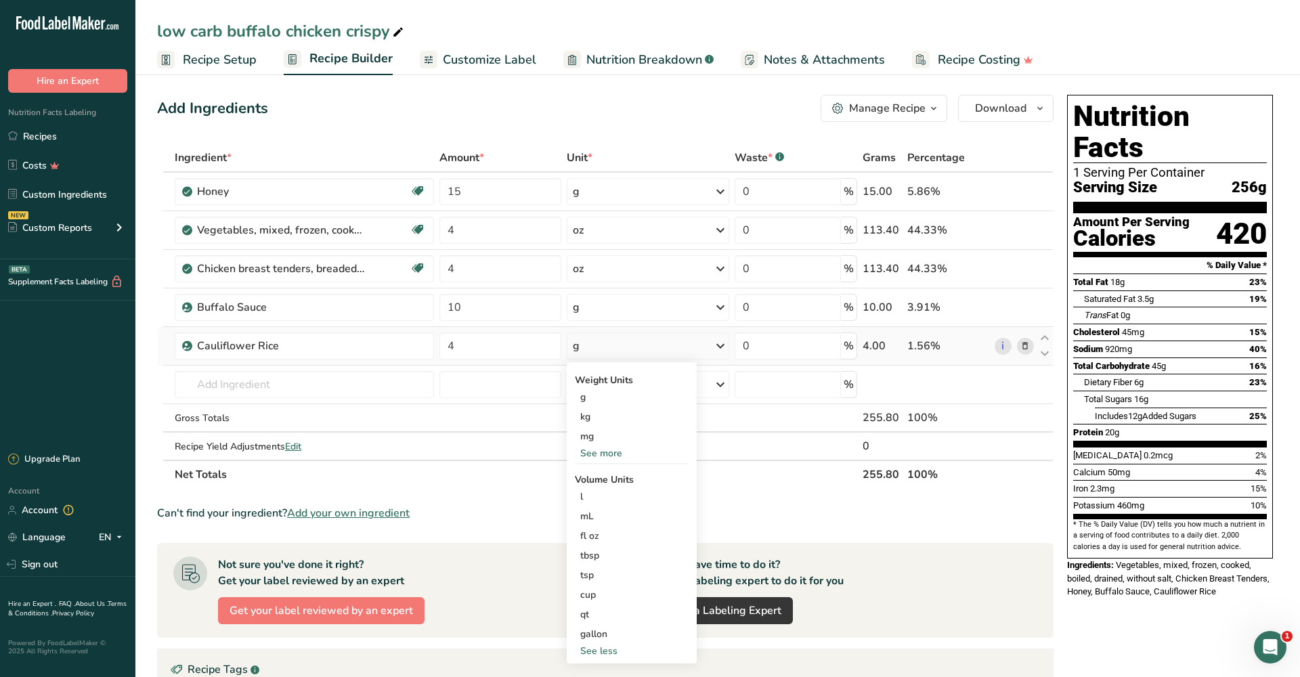
click at [598, 454] on div "See more" at bounding box center [632, 453] width 114 height 14
click at [606, 492] on div "oz" at bounding box center [632, 495] width 114 height 20
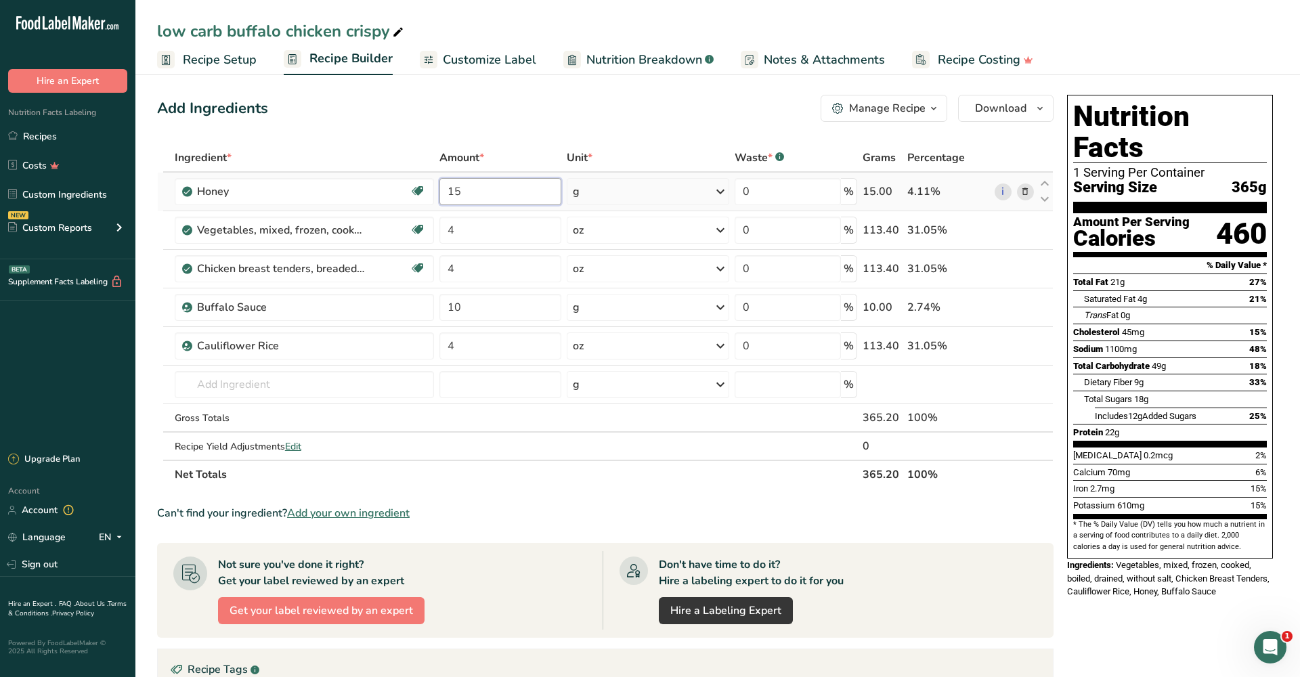
click at [504, 196] on input "15" at bounding box center [500, 191] width 122 height 27
type input "10"
click at [605, 413] on div "Ingredient * Amount * Unit * Waste * .a-a{fill:#347362;}.b-a{fill:#fff;} Grams …" at bounding box center [605, 316] width 896 height 345
click at [471, 232] on input "4" at bounding box center [500, 230] width 122 height 27
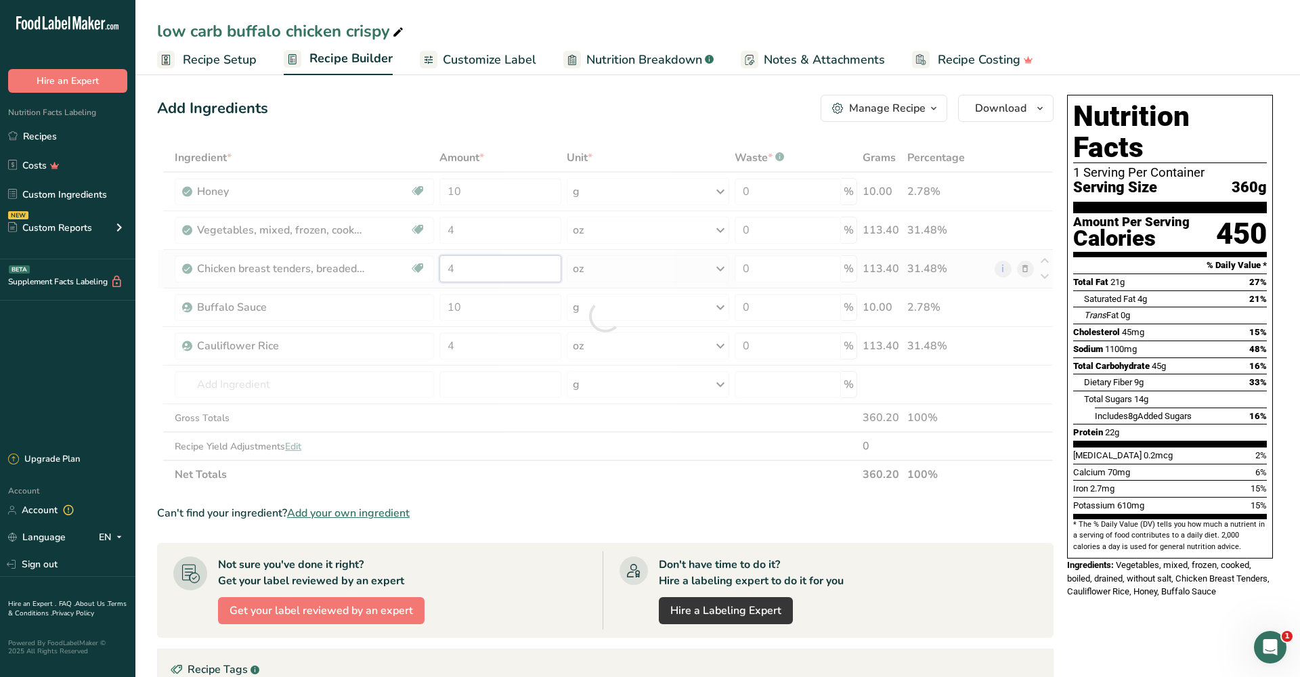
click at [479, 267] on div "Ingredient * Amount * Unit * Waste * .a-a{fill:#347362;}.b-a{fill:#fff;} Grams …" at bounding box center [605, 316] width 896 height 345
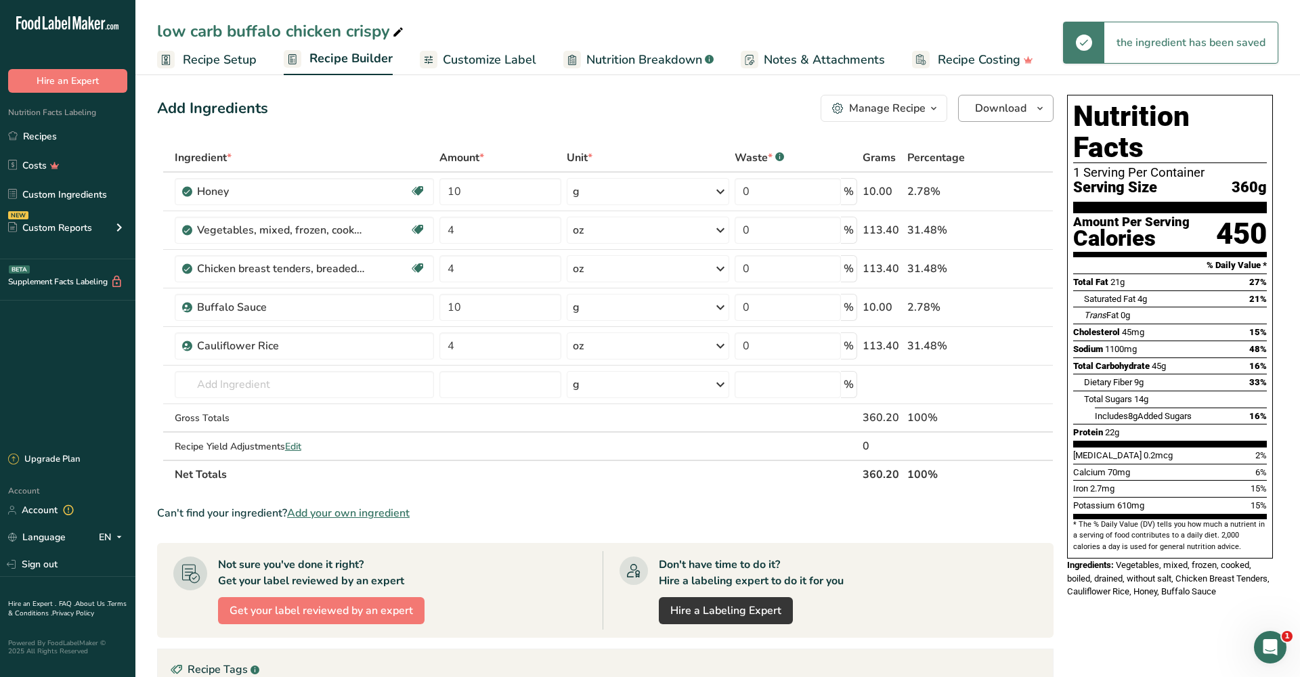
click at [994, 120] on button "Download" at bounding box center [1005, 108] width 95 height 27
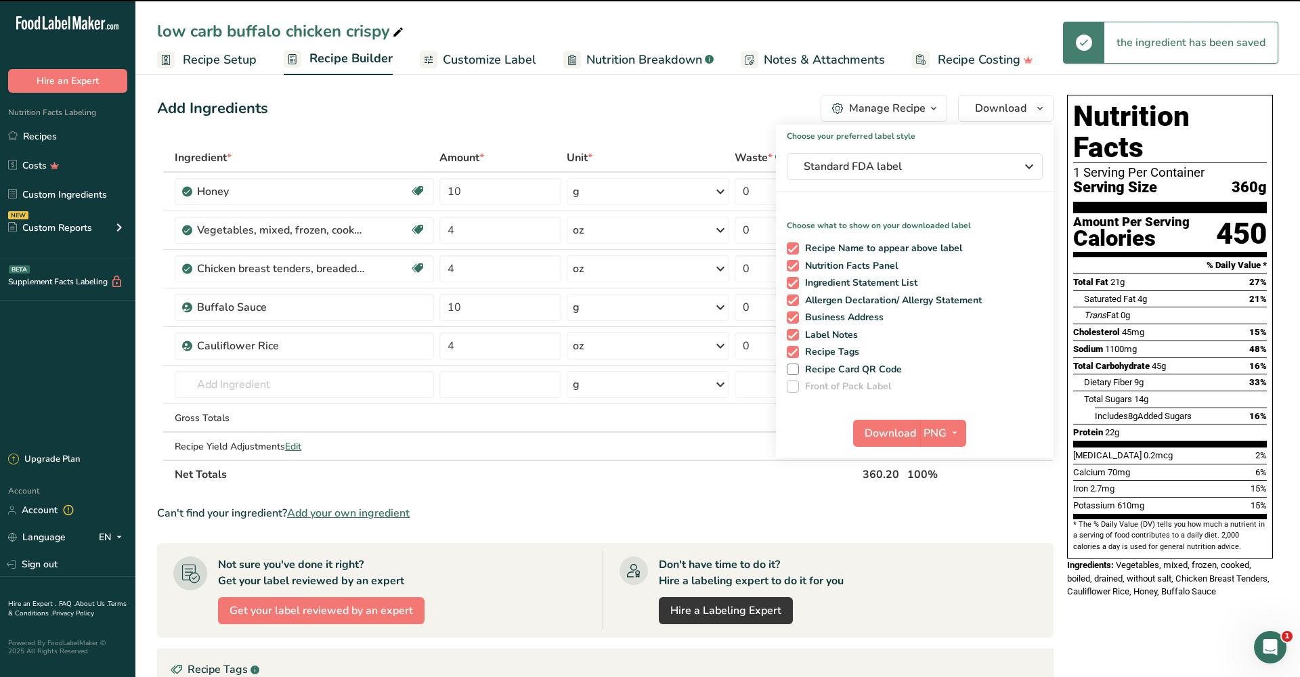
click at [907, 433] on span "Download" at bounding box center [889, 433] width 51 height 16
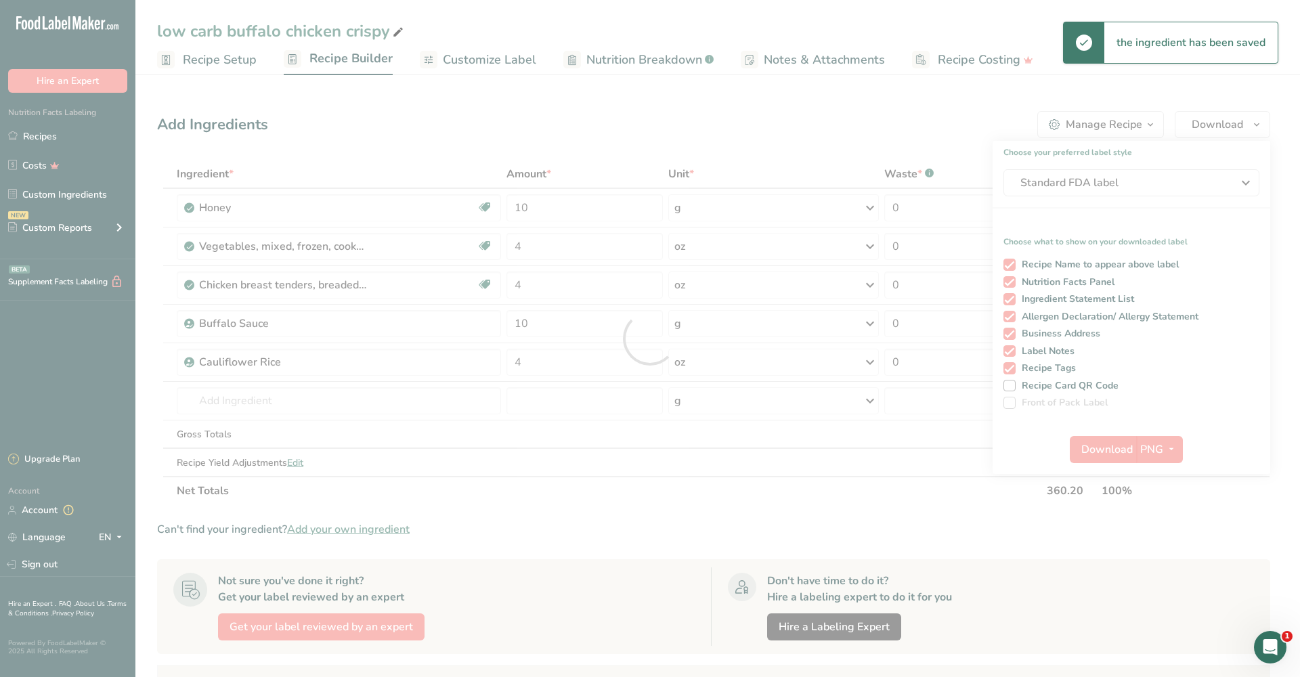
scroll to position [0, 0]
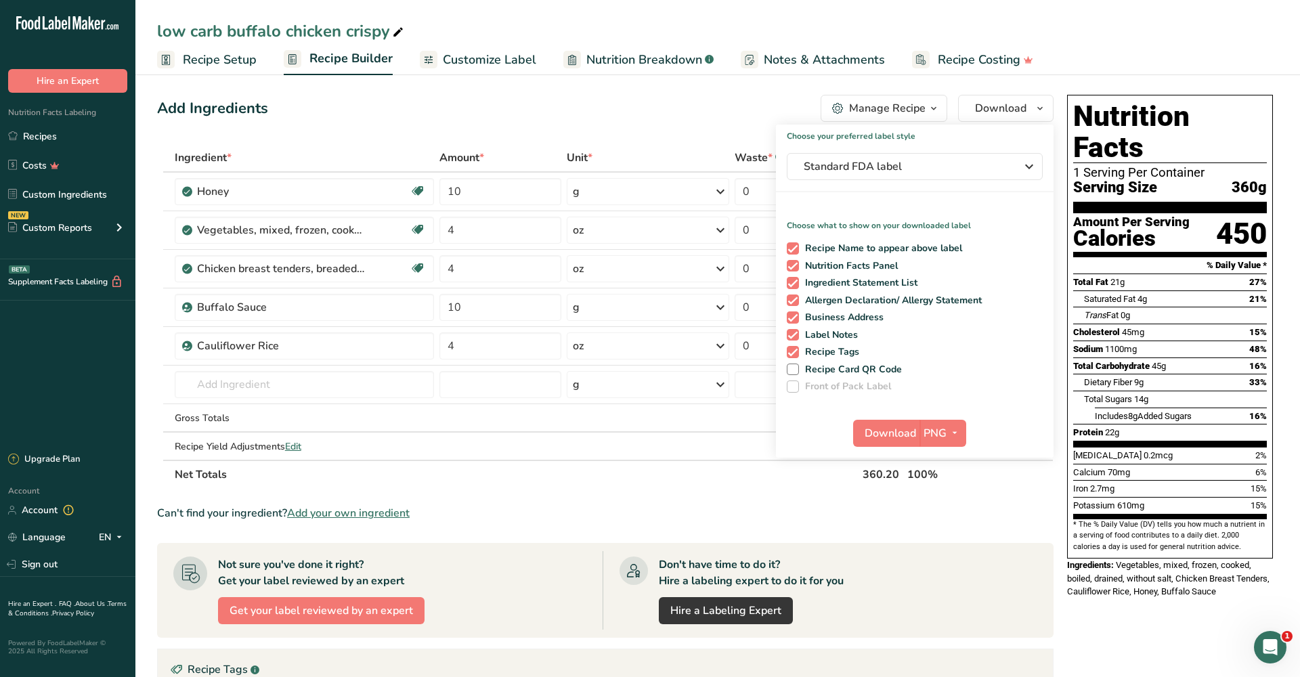
click at [1116, 60] on ul "Recipe Setup Recipe Builder Customize Label Nutrition Breakdown .a-a{fill:#3473…" at bounding box center [717, 59] width 1164 height 32
